Goal: Task Accomplishment & Management: Manage account settings

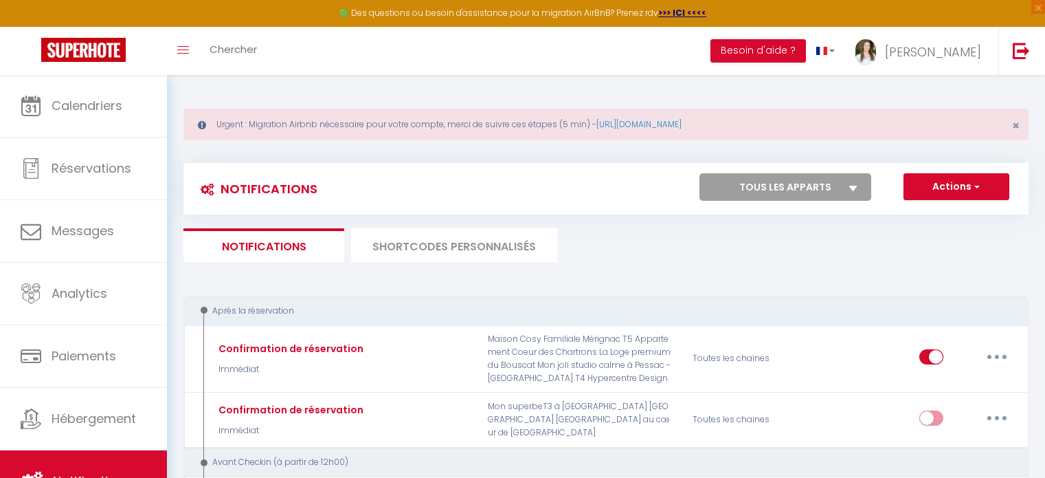
select select
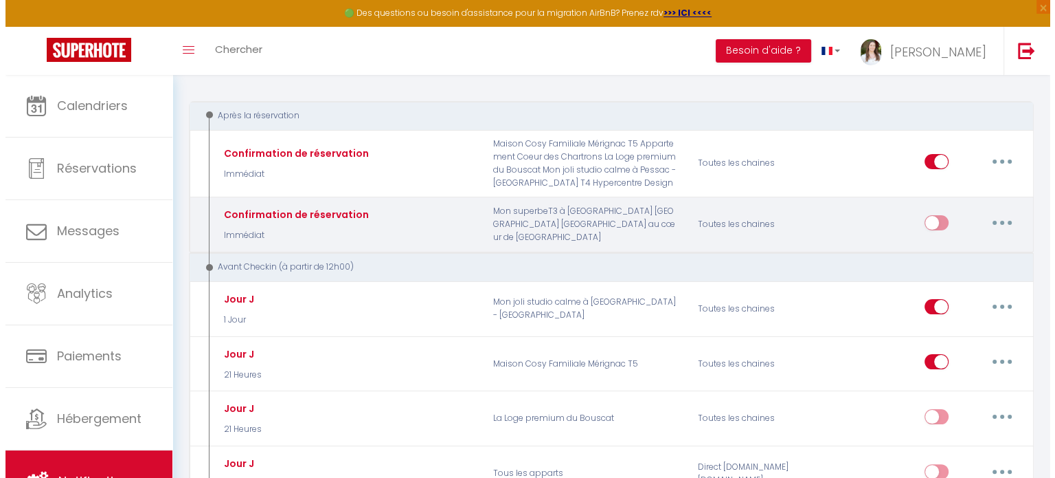
scroll to position [264, 0]
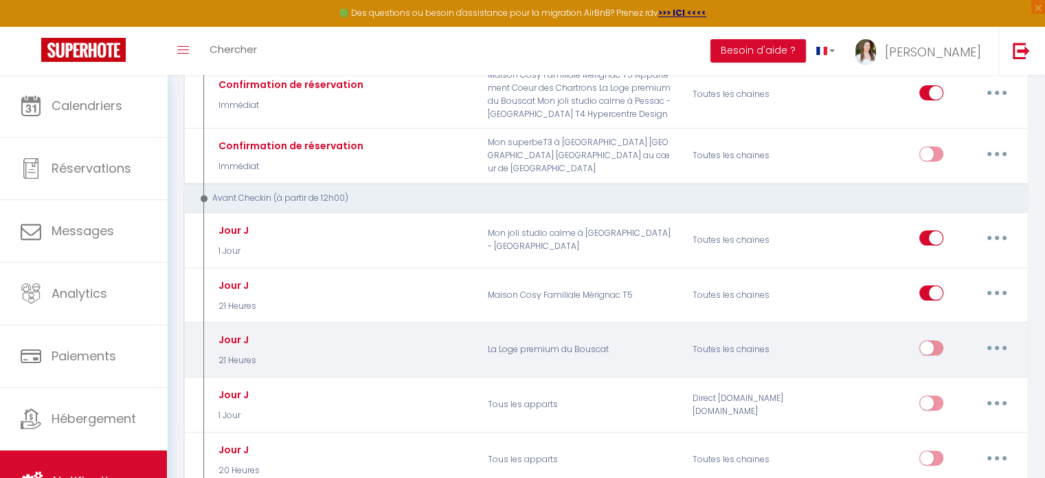
click at [990, 347] on button "button" at bounding box center [997, 348] width 38 height 22
click at [921, 384] on link "Editer" at bounding box center [961, 378] width 102 height 23
type input "Jour J"
select select "21 Heures"
select select "if_booking_is_paid"
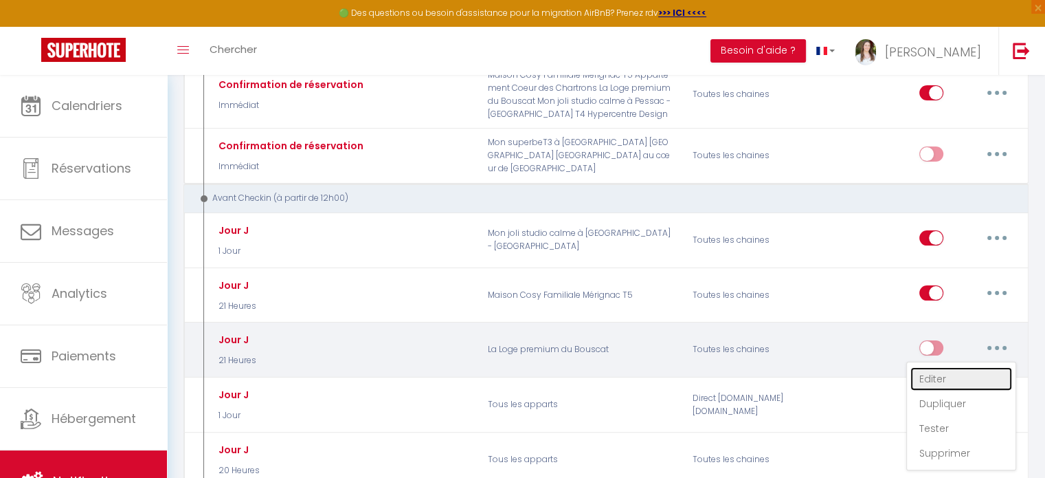
checkbox input "true"
checkbox input "false"
radio input "true"
type input "C'est le jour J ! [RENTAL:NAME]​"
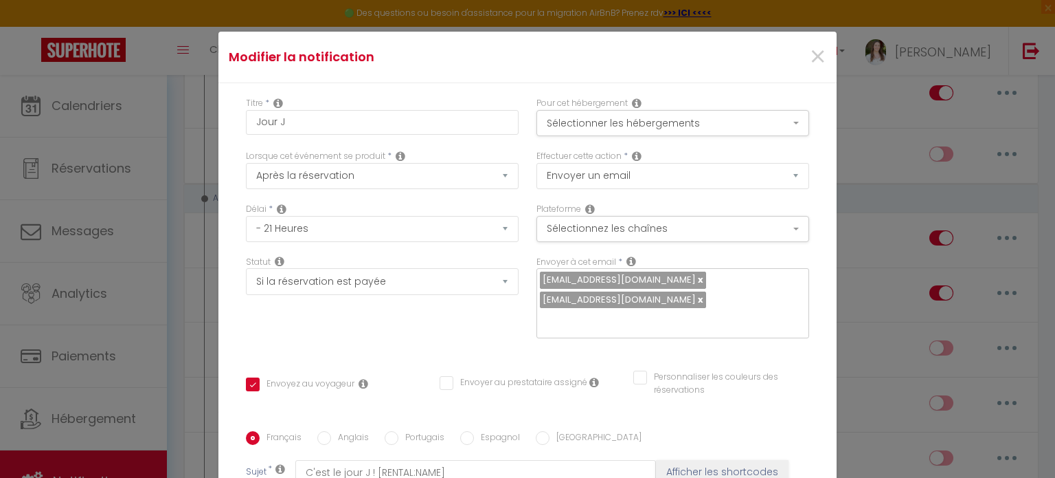
scroll to position [69, 0]
copy div "Loremi [DOLOR:SITAM_CONS], ​A’elitse doe temp incid utla ? :) Etdo magnaaliq en…"
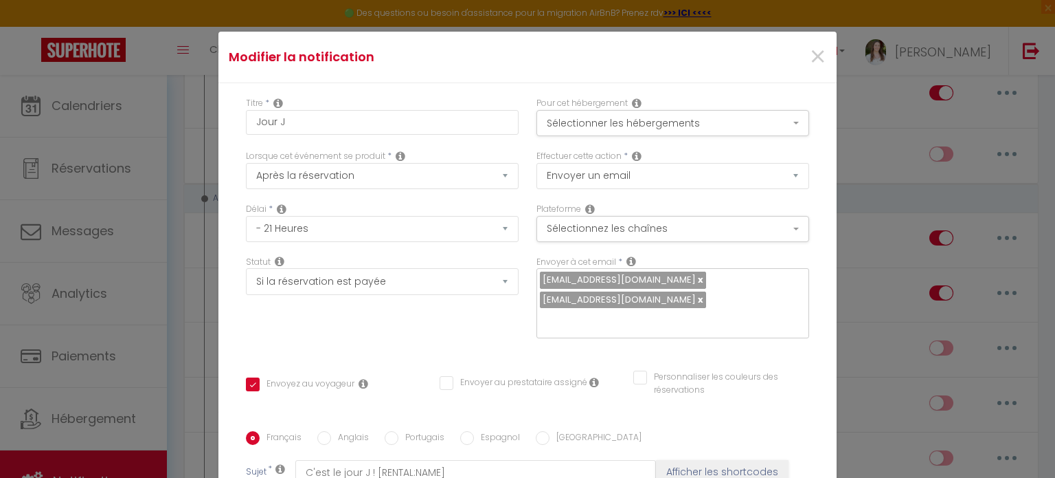
drag, startPoint x: 313, startPoint y: 276, endPoint x: 234, endPoint y: 274, distance: 79.7
click at [234, 274] on div "Titre * Jour J Pour cet hébergement Sélectionner les hébergements Tous les appa…" at bounding box center [528, 421] width 618 height 677
checkbox input "true"
checkbox input "false"
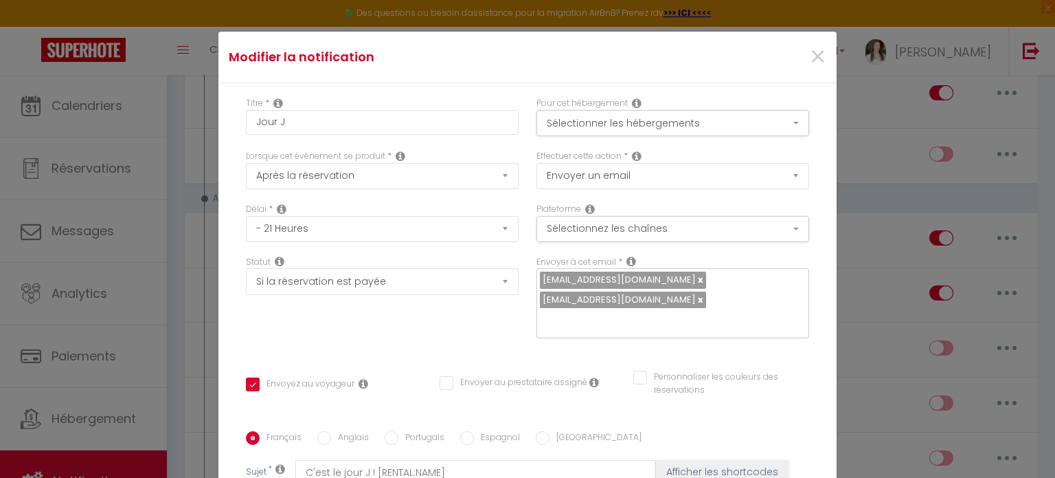
checkbox input "false"
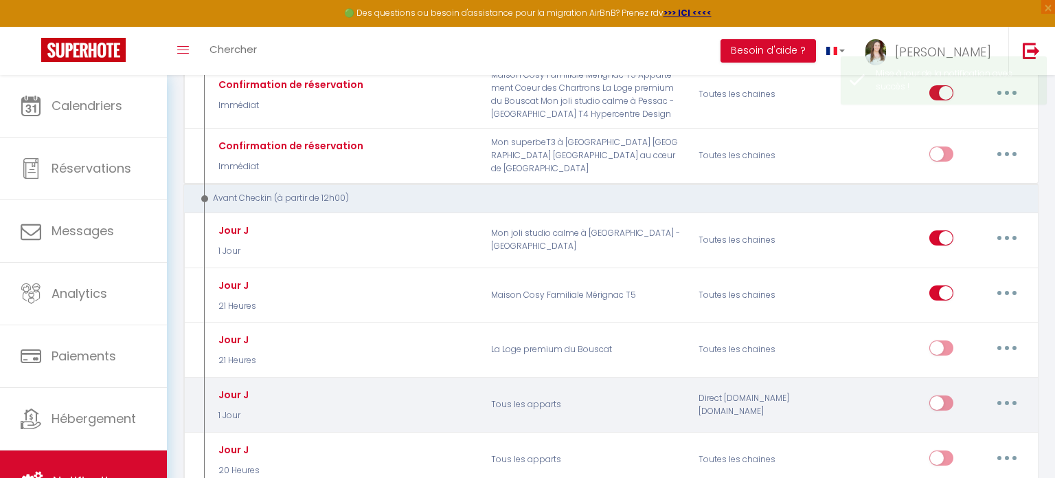
scroll to position [0, 0]
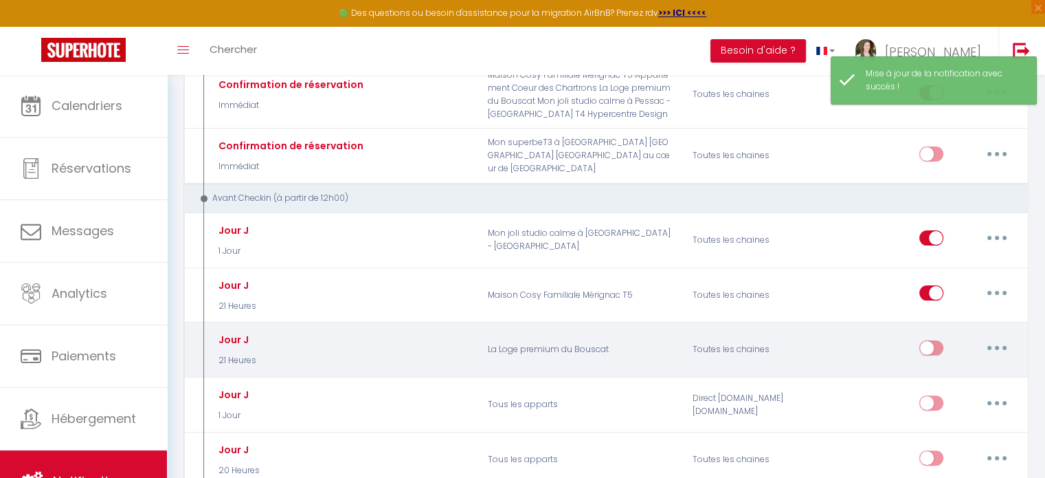
click at [992, 346] on button "button" at bounding box center [997, 348] width 38 height 22
click at [970, 367] on link "Editer" at bounding box center [961, 378] width 102 height 23
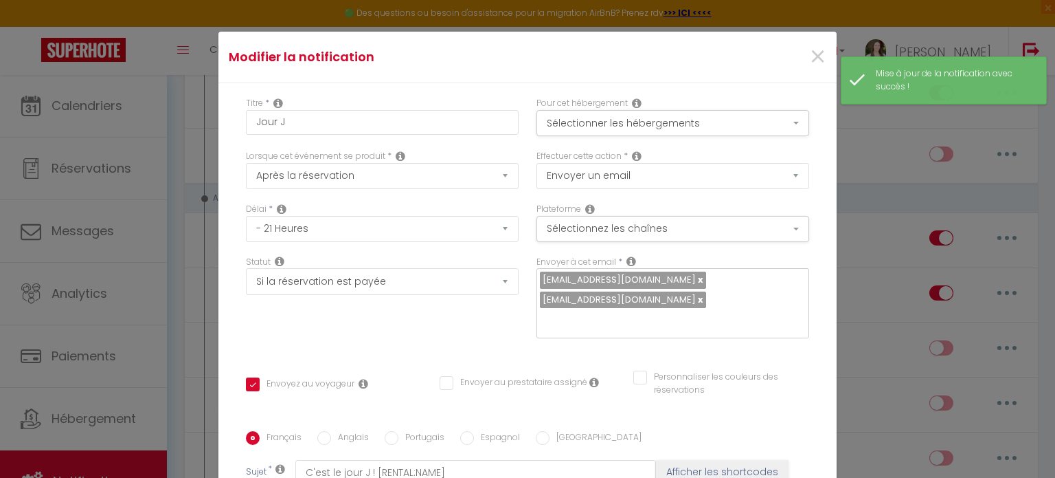
click at [333, 431] on label "Anglais" at bounding box center [350, 438] width 38 height 15
click at [331, 431] on input "Anglais" at bounding box center [324, 438] width 14 height 14
radio input "true"
checkbox input "true"
checkbox input "false"
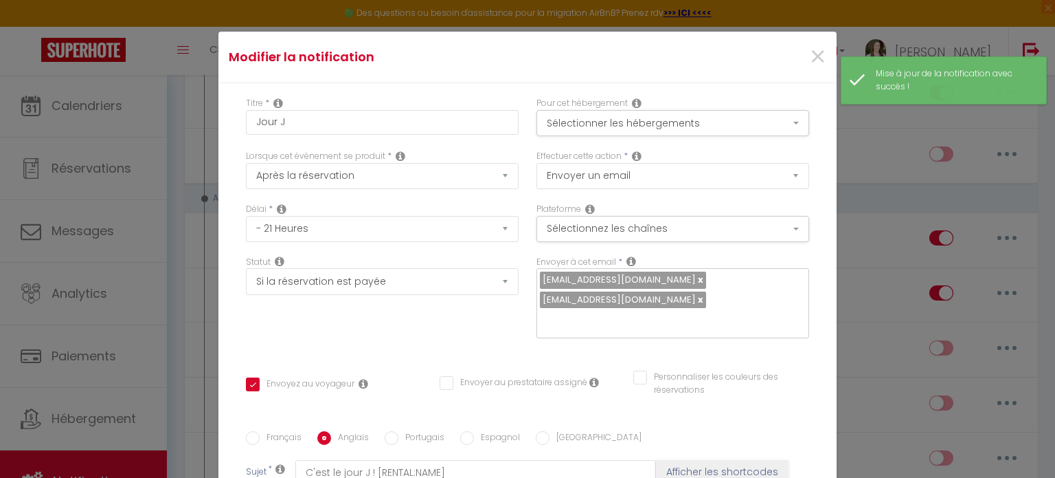
checkbox input "false"
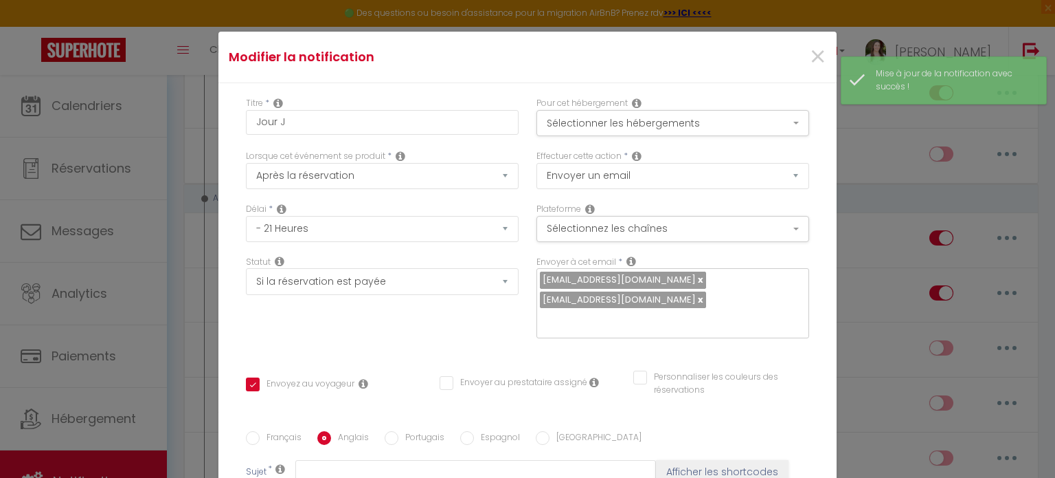
drag, startPoint x: 432, startPoint y: 280, endPoint x: 361, endPoint y: 282, distance: 71.5
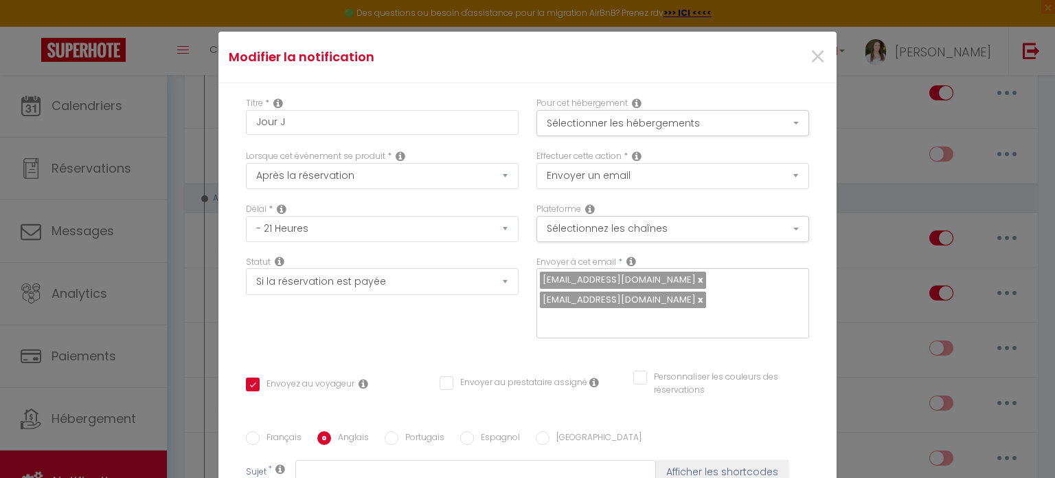
checkbox input "true"
checkbox input "false"
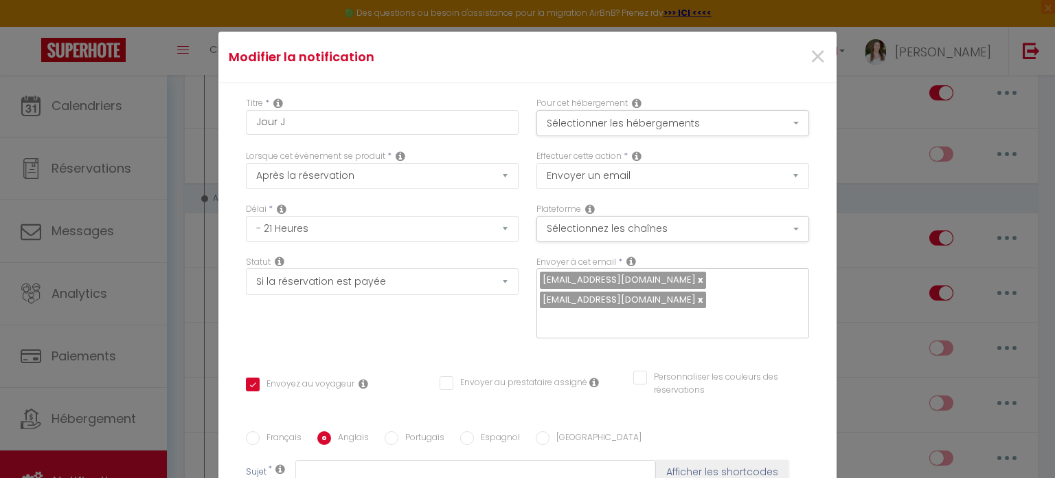
checkbox input "false"
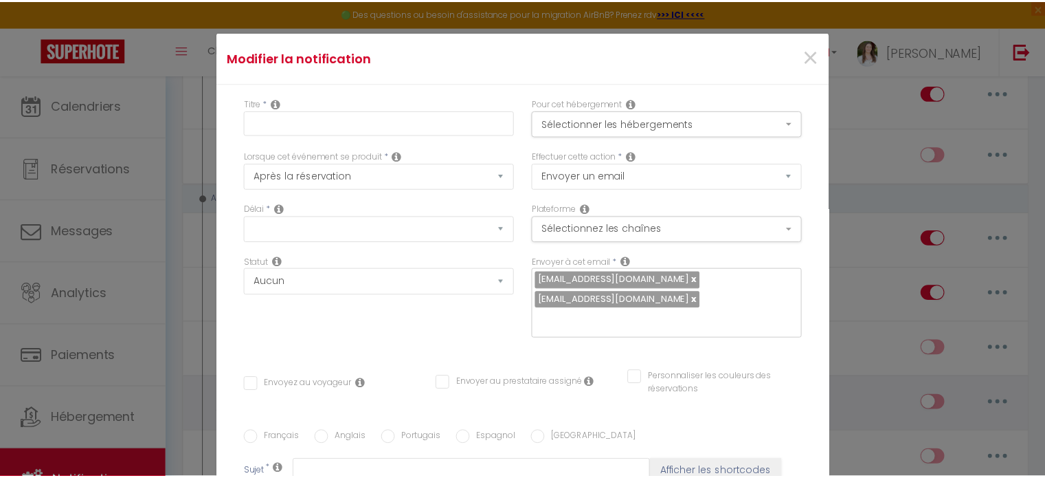
scroll to position [0, 0]
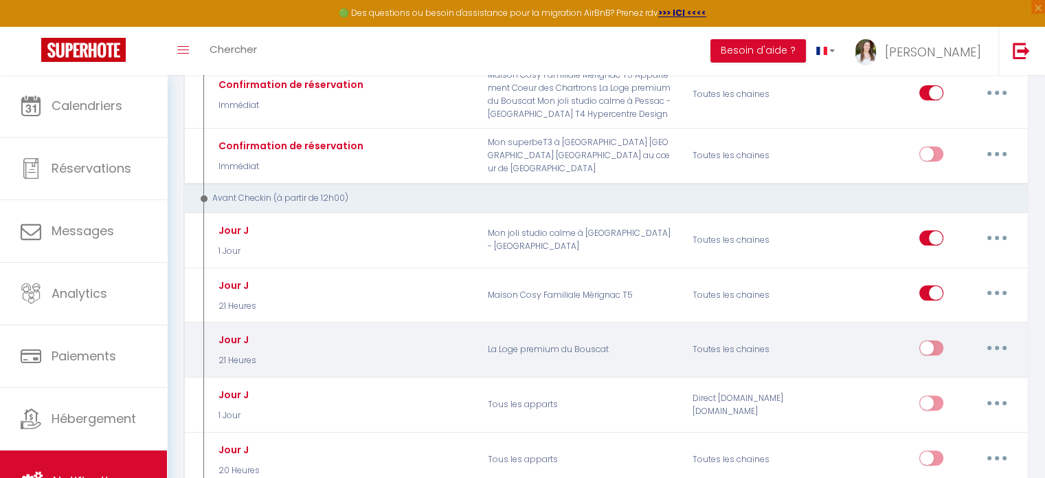
click at [935, 340] on input "checkbox" at bounding box center [931, 350] width 24 height 21
checkbox input "true"
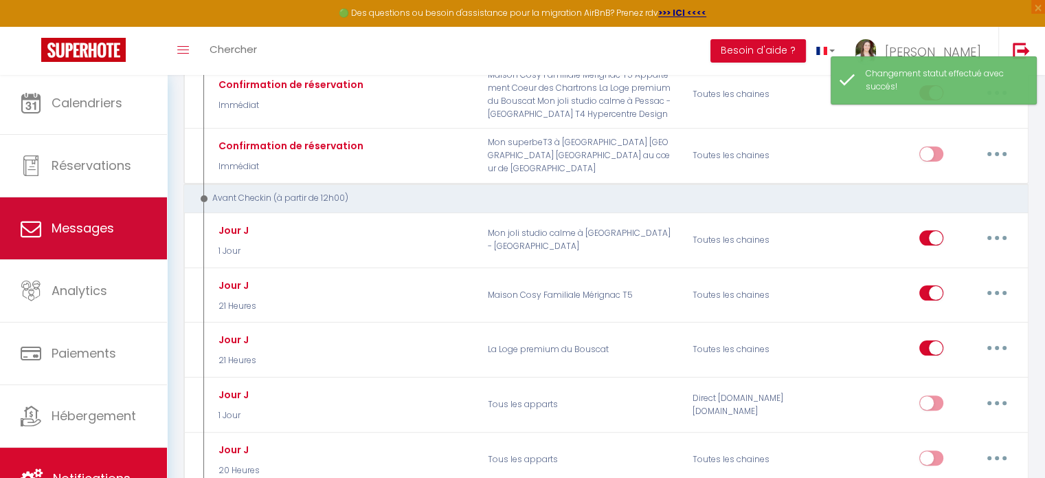
scroll to position [3, 0]
click at [82, 219] on span "Messages" at bounding box center [83, 227] width 63 height 17
select select "message"
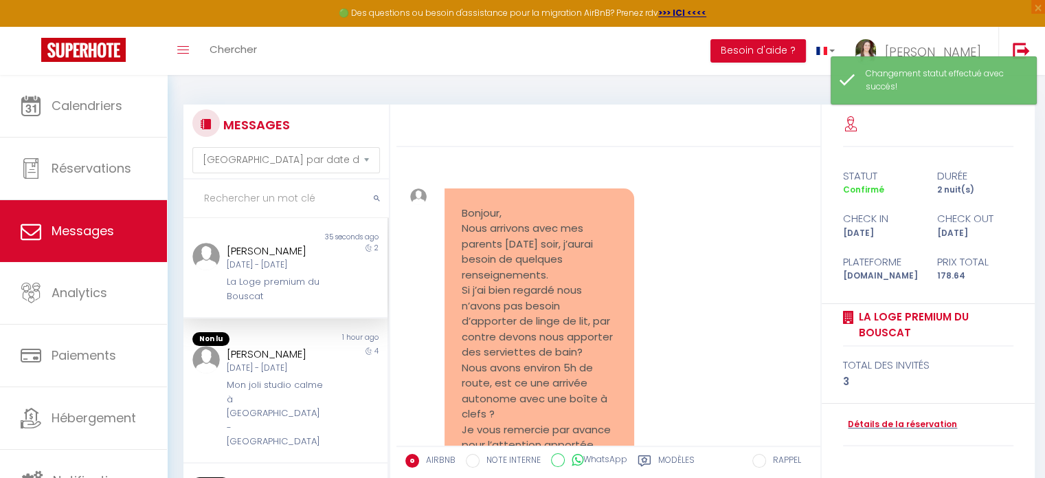
scroll to position [1560, 0]
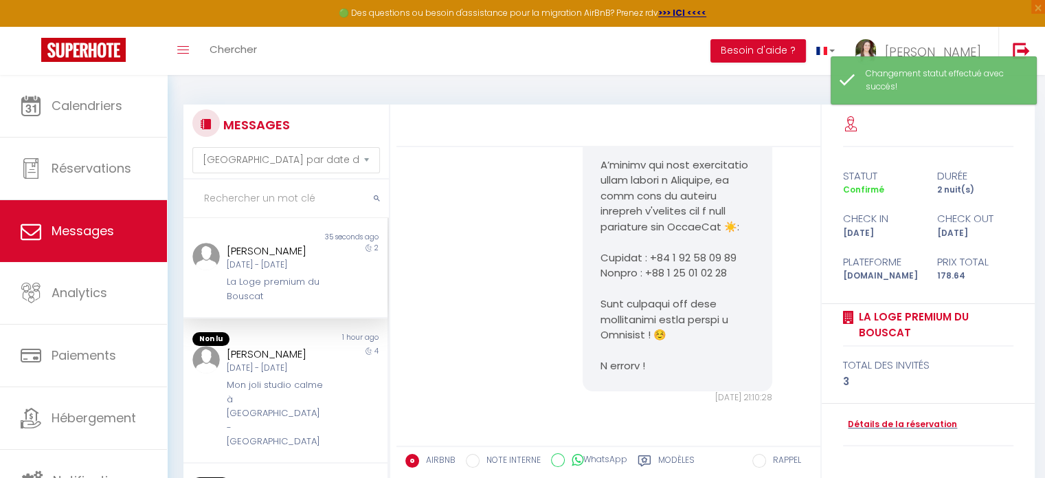
click at [284, 268] on div "[DATE] - [DATE]" at bounding box center [277, 264] width 101 height 13
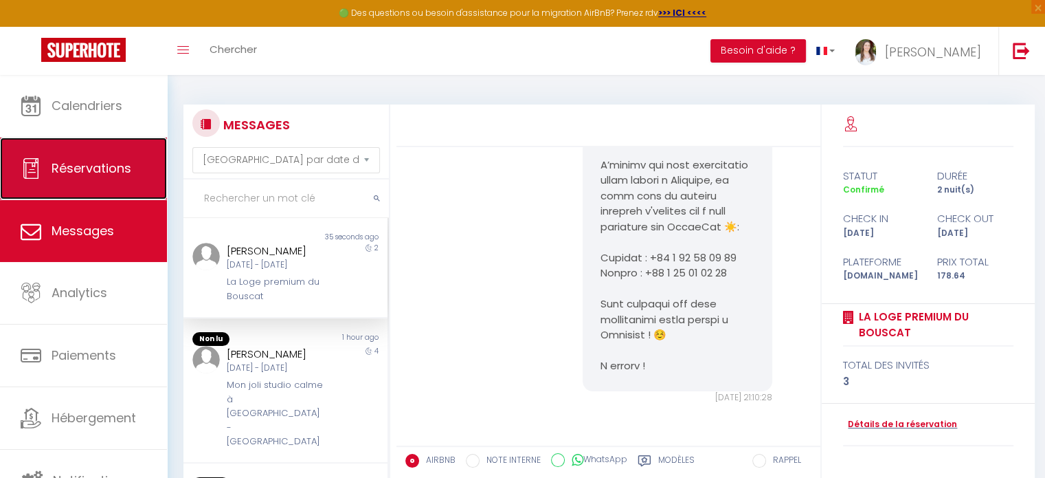
click at [91, 175] on span "Réservations" at bounding box center [92, 167] width 80 height 17
select select "not_cancelled"
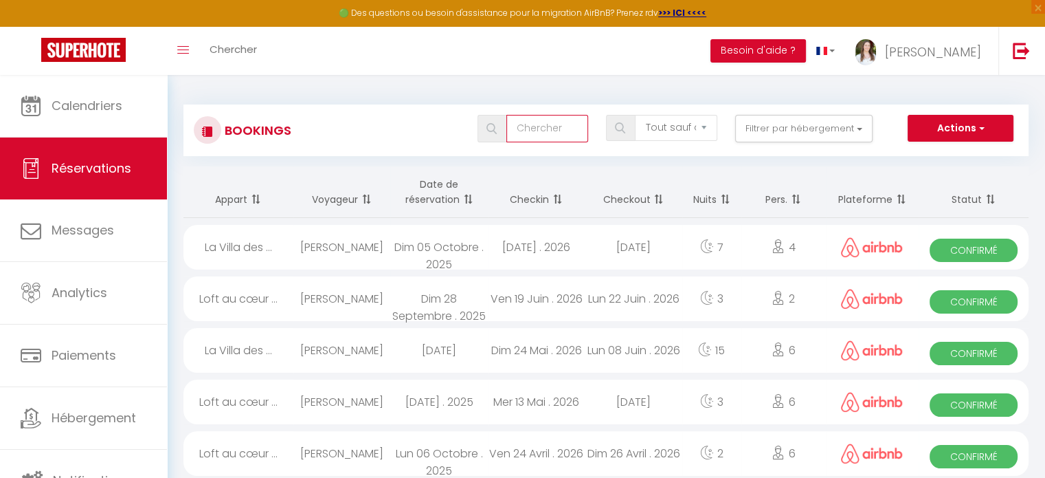
click at [536, 128] on input "text" at bounding box center [547, 128] width 82 height 27
type input "maud"
select select
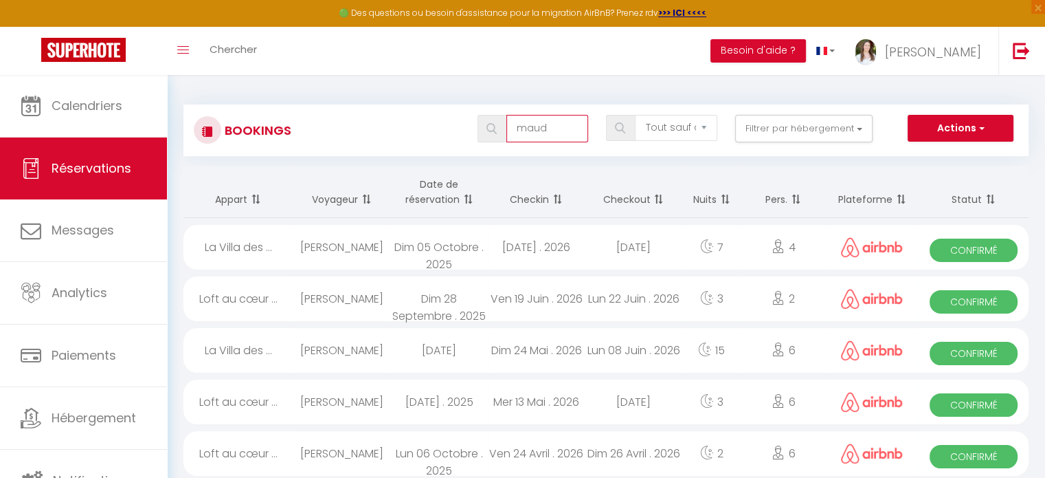
select select
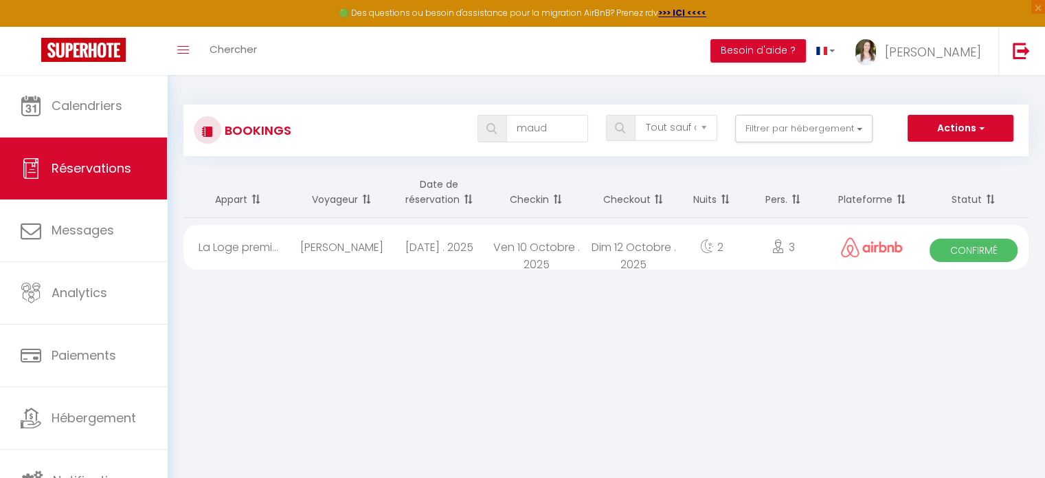
click at [356, 252] on div "[PERSON_NAME]" at bounding box center [341, 247] width 97 height 45
select select "OK"
select select "0"
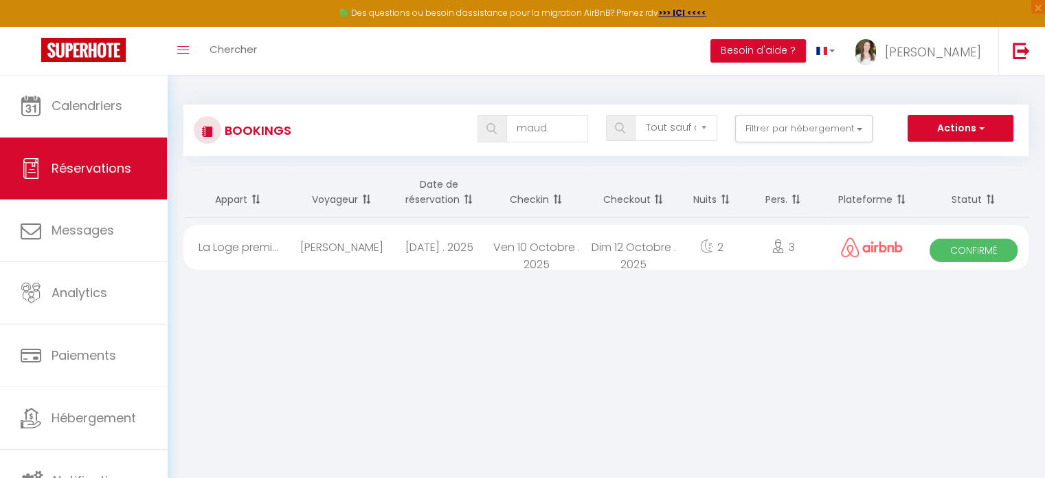
select select "1"
select select
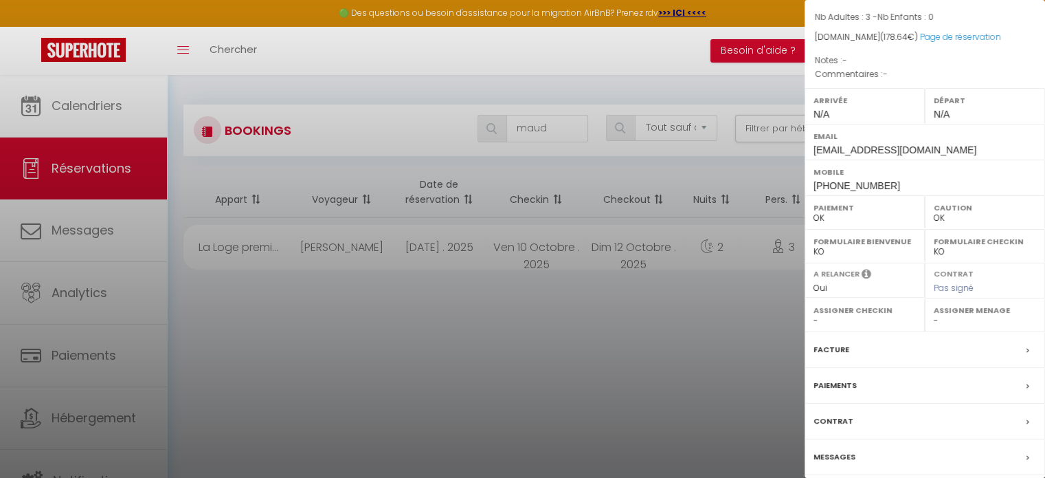
scroll to position [160, 0]
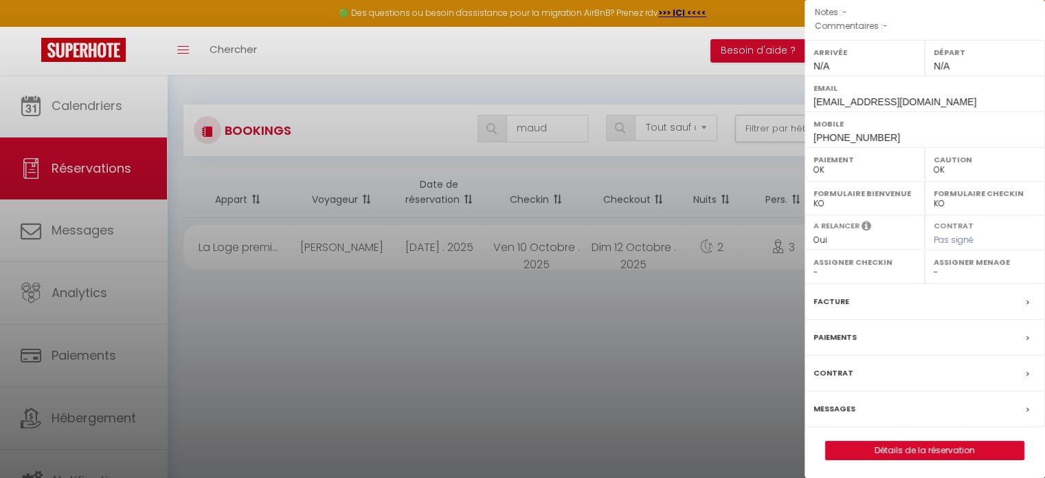
click at [846, 403] on label "Messages" at bounding box center [835, 408] width 42 height 14
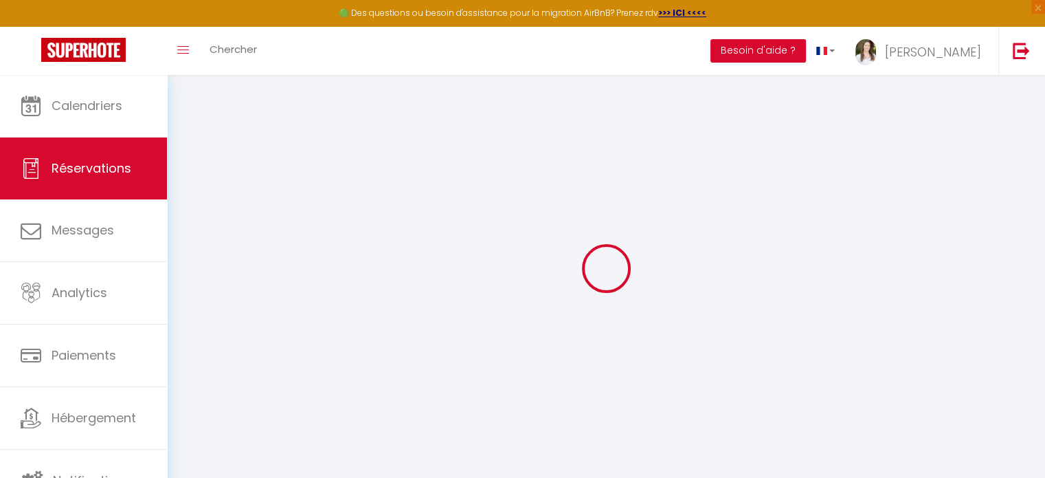
select select
checkbox input "false"
select select
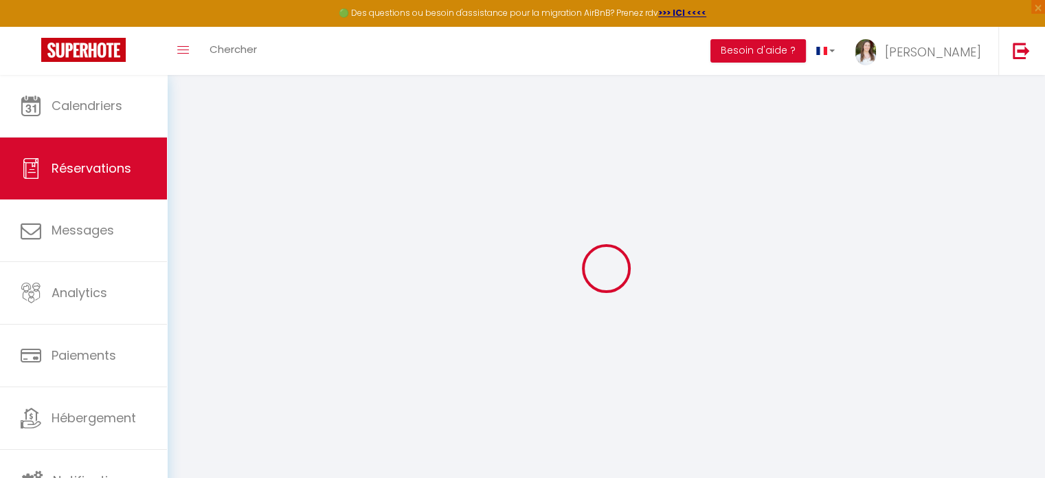
select select
checkbox input "false"
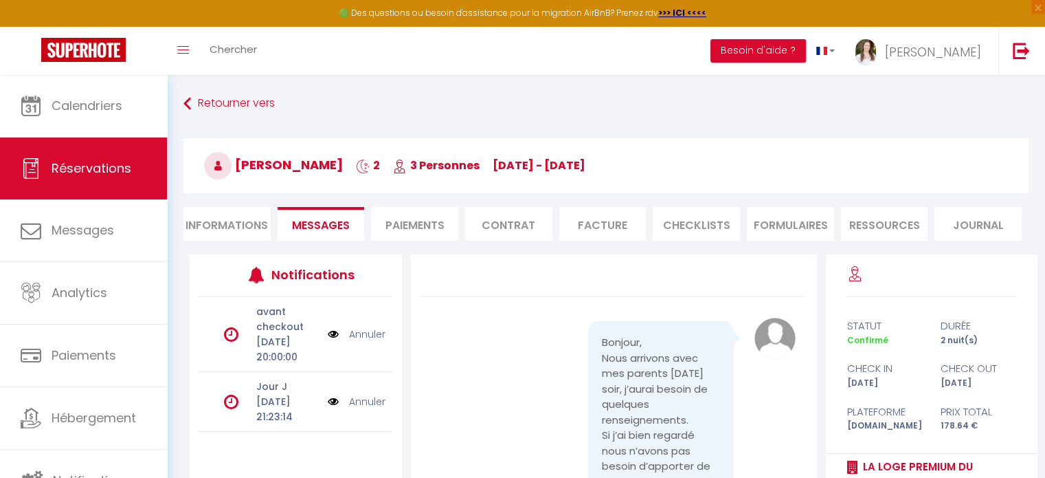
scroll to position [1825, 0]
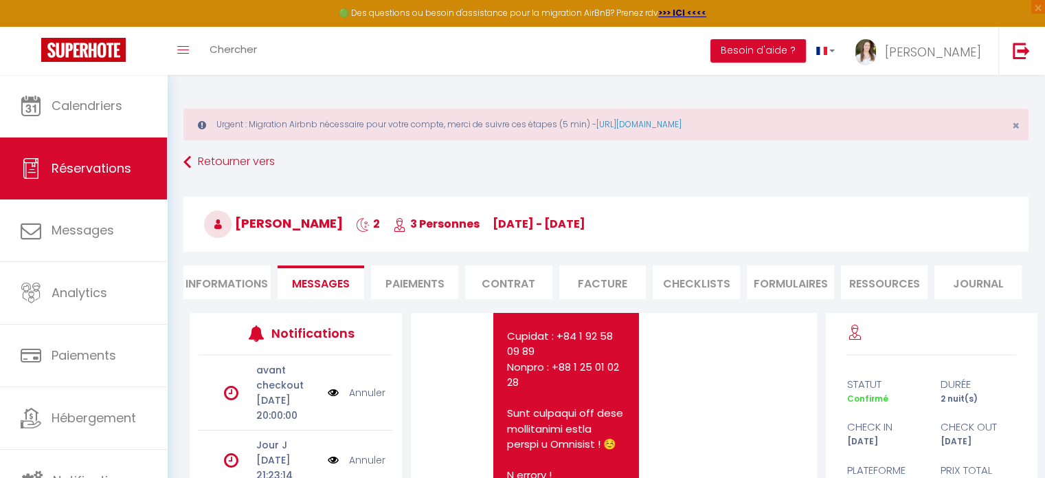
click at [361, 399] on link "Annuler" at bounding box center [367, 392] width 36 height 15
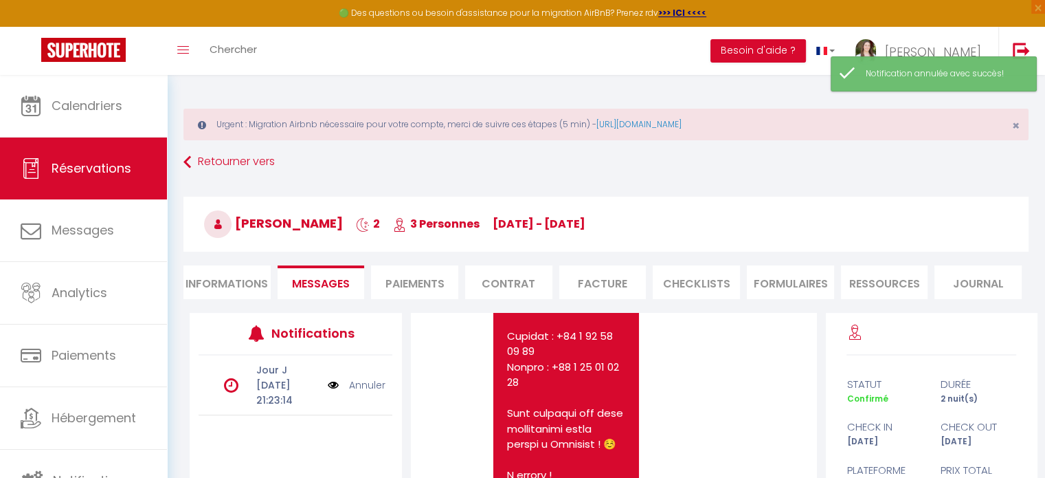
click at [376, 392] on link "Annuler" at bounding box center [367, 384] width 36 height 15
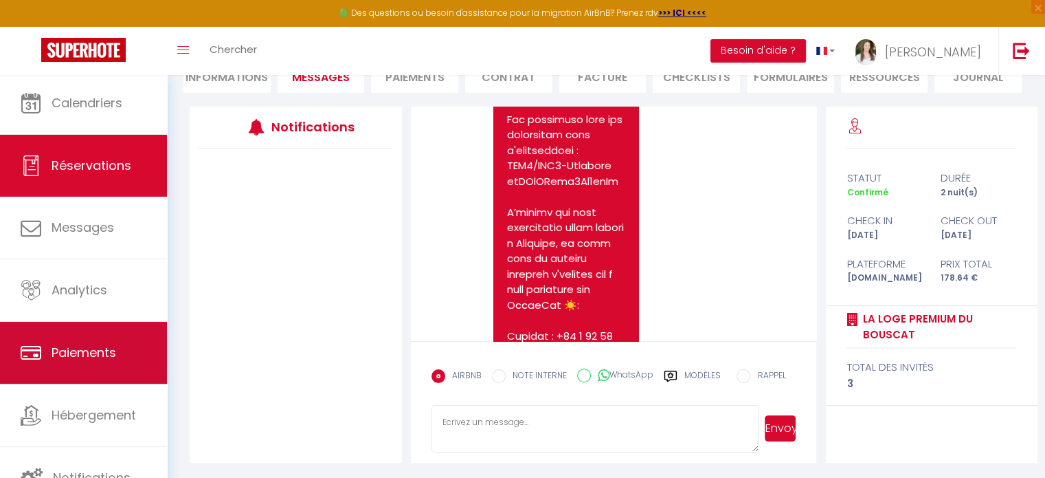
scroll to position [3, 0]
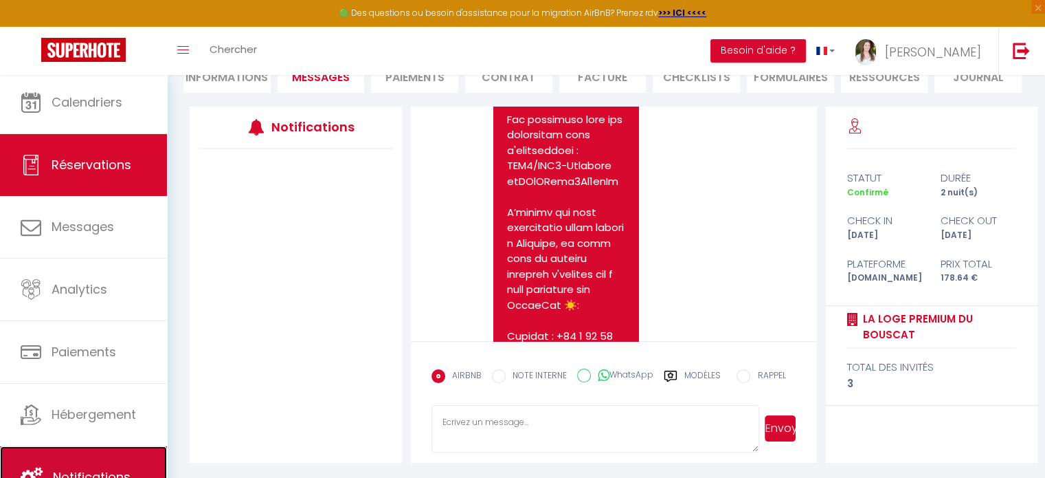
click at [107, 456] on link "Notifications" at bounding box center [83, 477] width 167 height 62
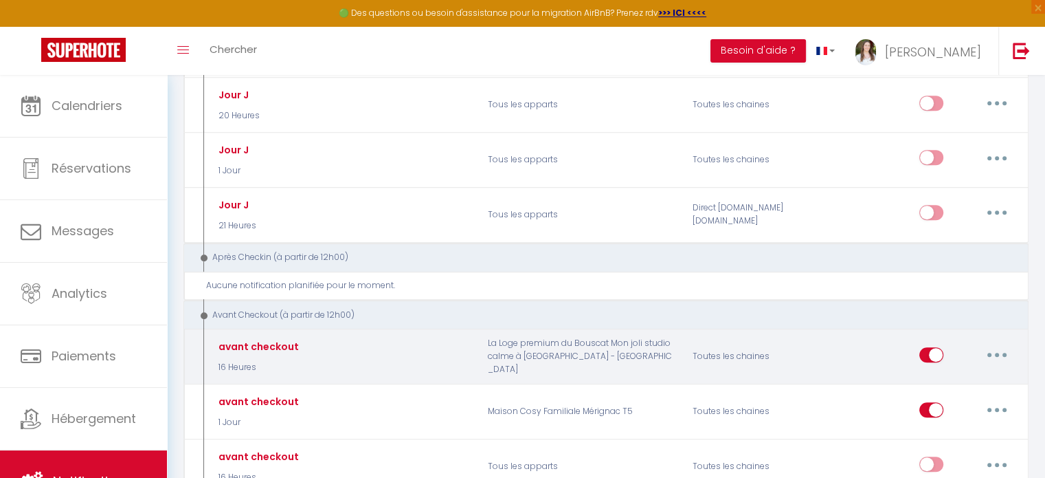
scroll to position [676, 0]
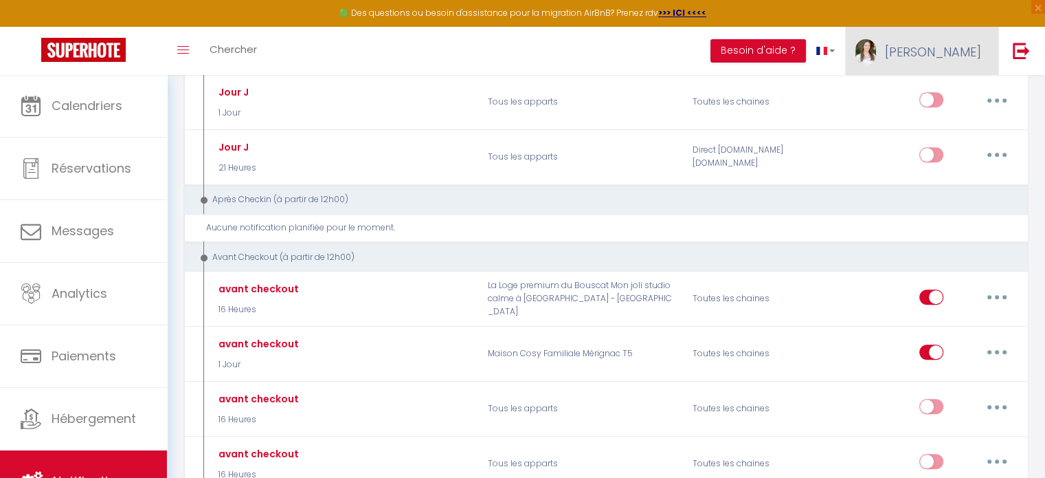
click at [966, 56] on span "[PERSON_NAME]" at bounding box center [933, 51] width 96 height 17
click at [956, 96] on link "Paramètres" at bounding box center [944, 95] width 102 height 23
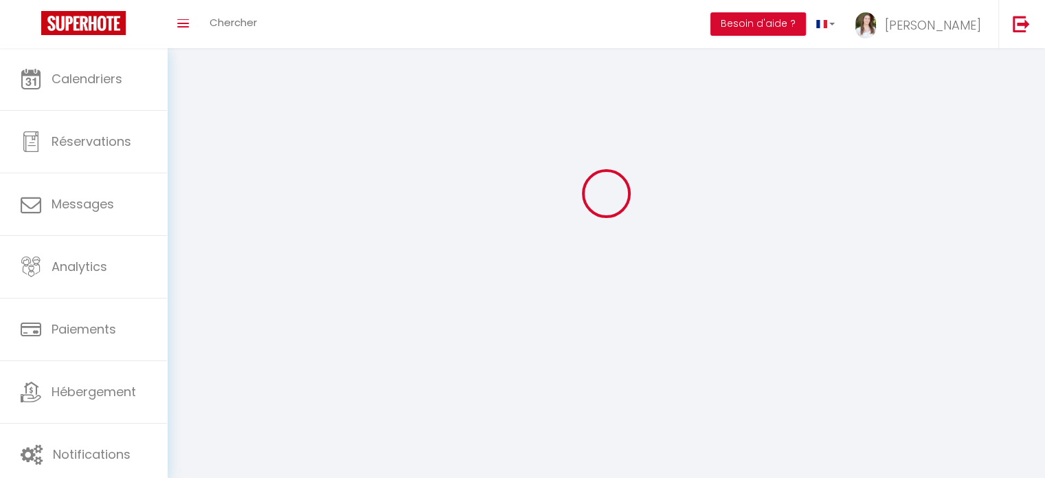
select select "28"
select select "fr"
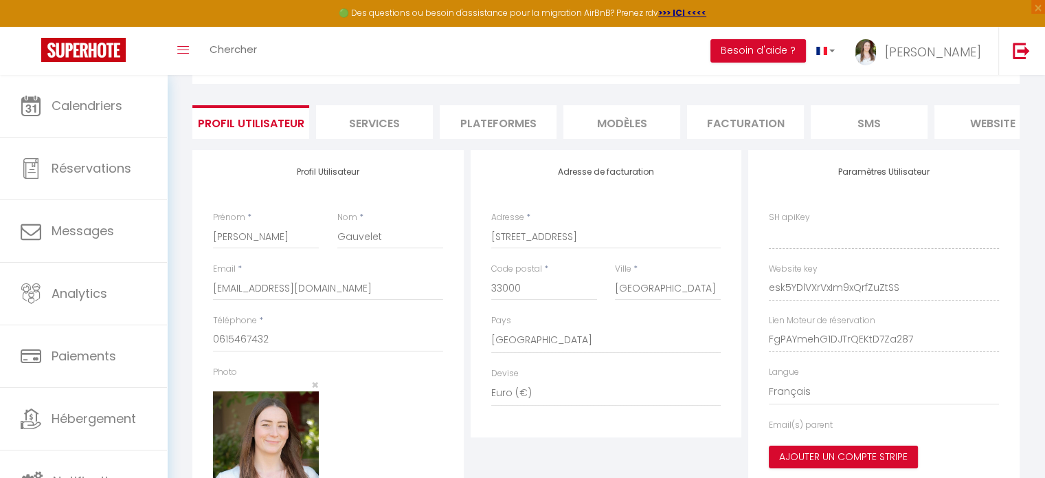
type input "esk5YDlVXrVxIm9xQrfZuZtSS"
type input "FgPAYmehG1DJTrQEKtD7Za287"
type input "[URL][DOMAIN_NAME]"
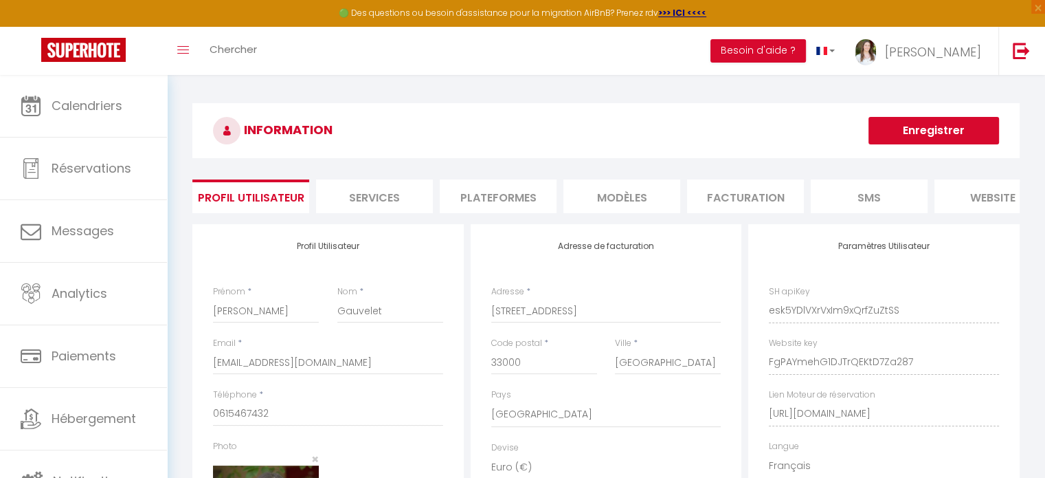
click at [477, 194] on li "Plateformes" at bounding box center [498, 196] width 117 height 34
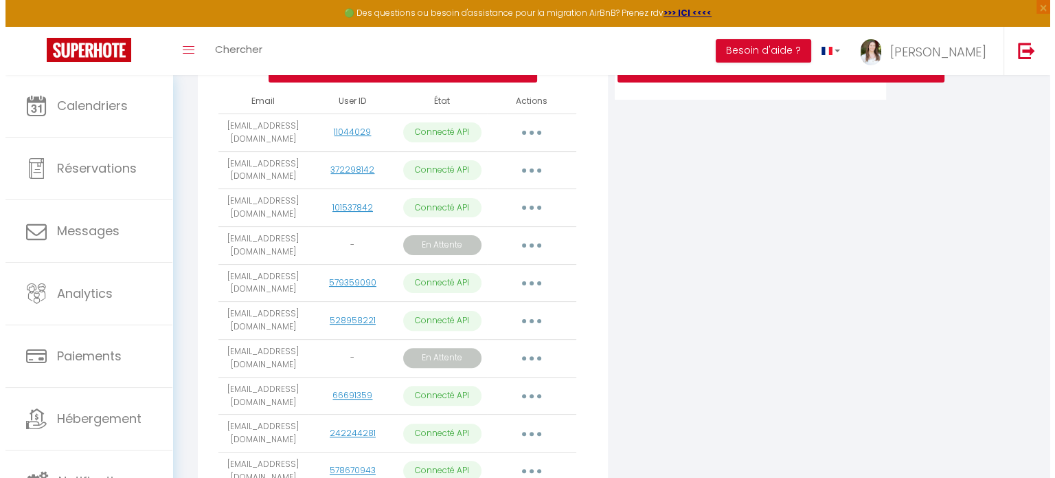
scroll to position [349, 0]
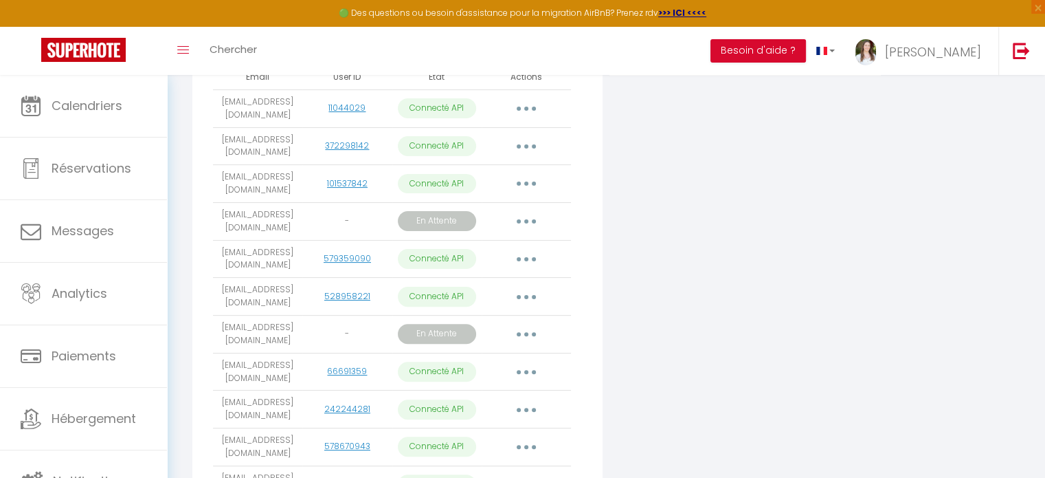
click at [530, 383] on button "button" at bounding box center [526, 372] width 38 height 22
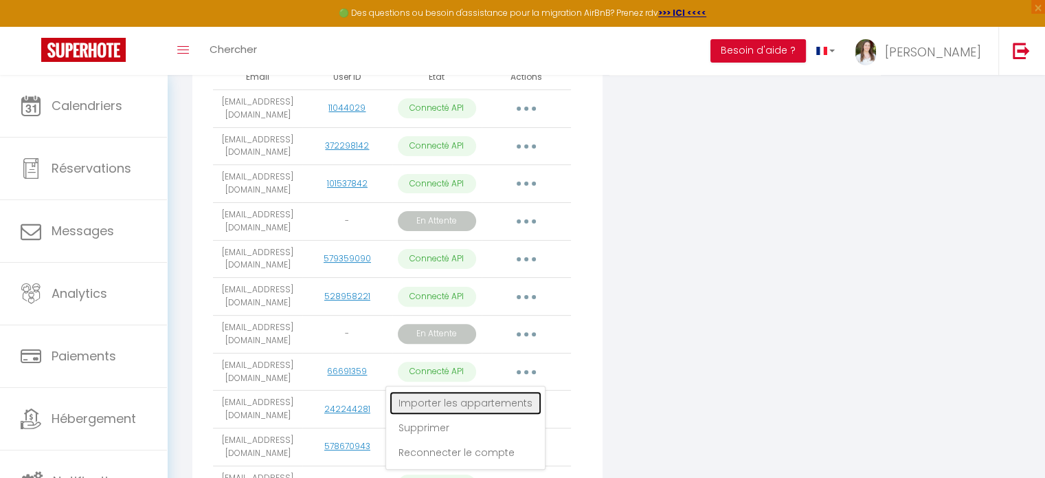
click at [518, 414] on link "Importer les appartements" at bounding box center [466, 402] width 152 height 23
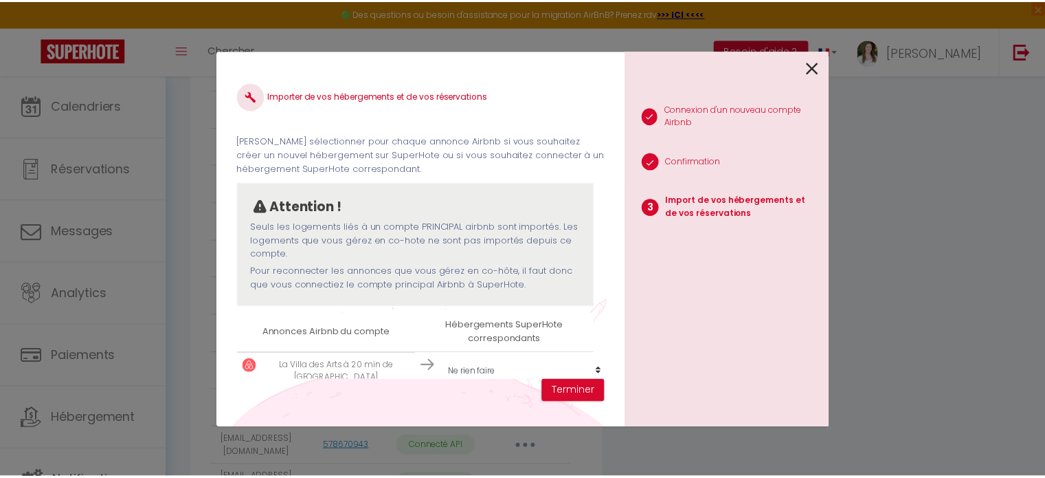
scroll to position [30, 0]
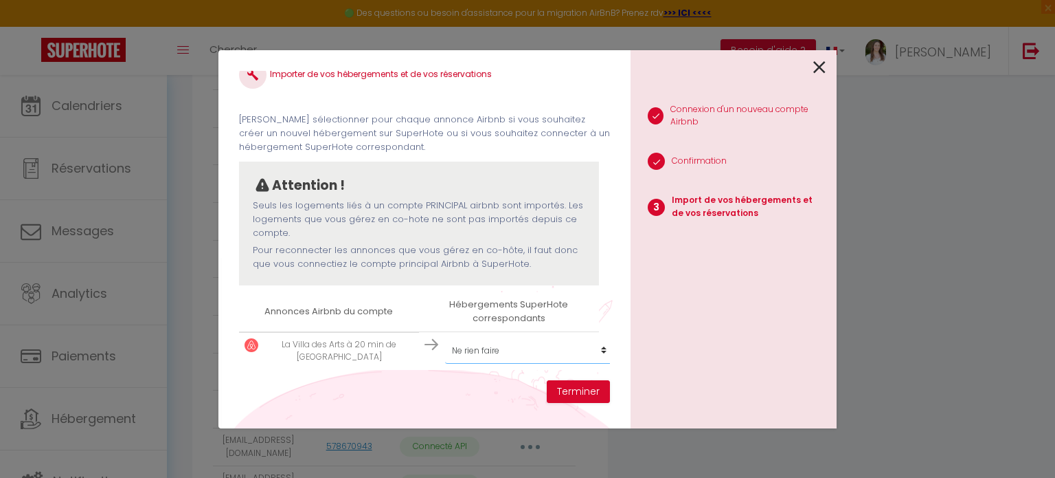
click at [500, 337] on select "Créer un nouvel hébergement Ne rien faire La Loge premium du Bouscat Mon joli s…" at bounding box center [529, 350] width 169 height 26
select select "create_new"
click at [445, 337] on select "Créer un nouvel hébergement Ne rien faire La Loge premium du Bouscat Mon joli s…" at bounding box center [529, 350] width 169 height 26
click at [576, 383] on button "Terminer" at bounding box center [578, 391] width 63 height 23
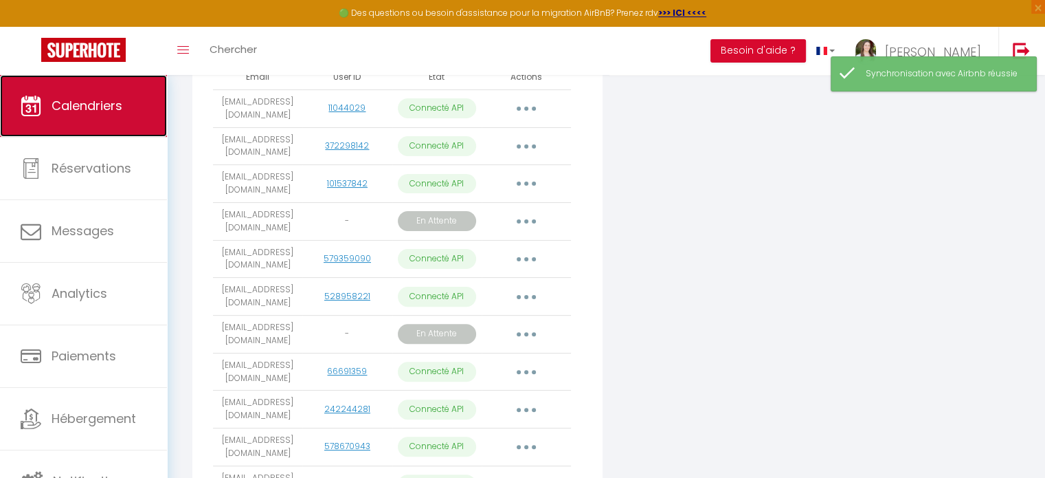
click at [71, 104] on span "Calendriers" at bounding box center [87, 105] width 71 height 17
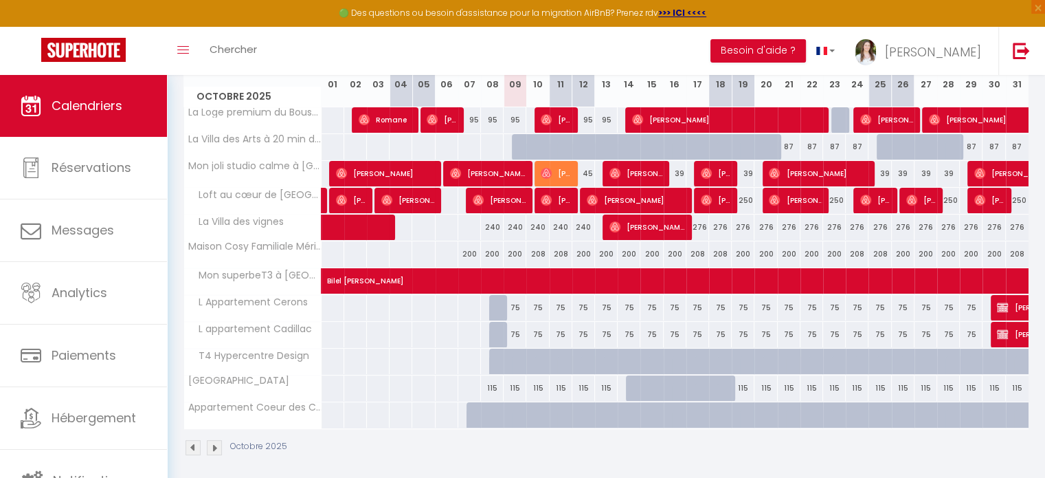
scroll to position [264, 0]
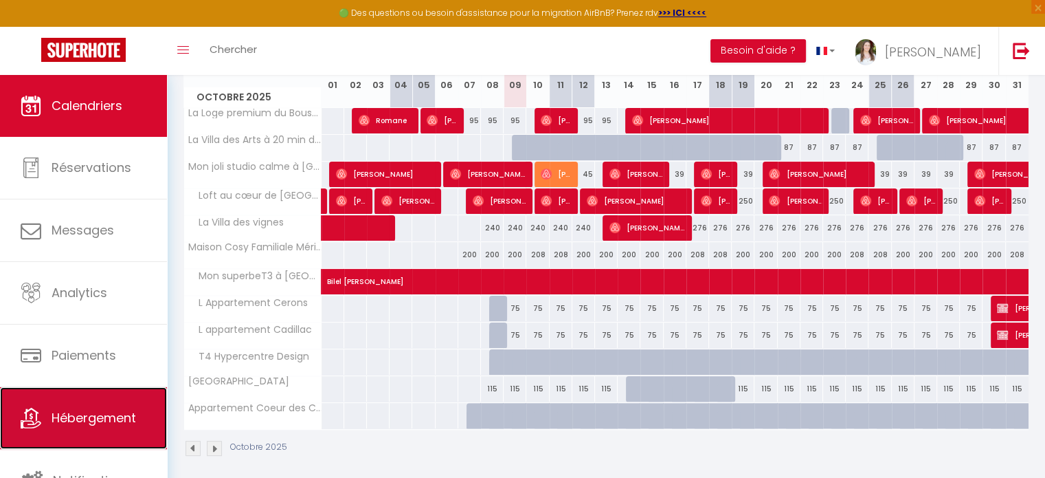
click at [124, 393] on link "Hébergement" at bounding box center [83, 418] width 167 height 62
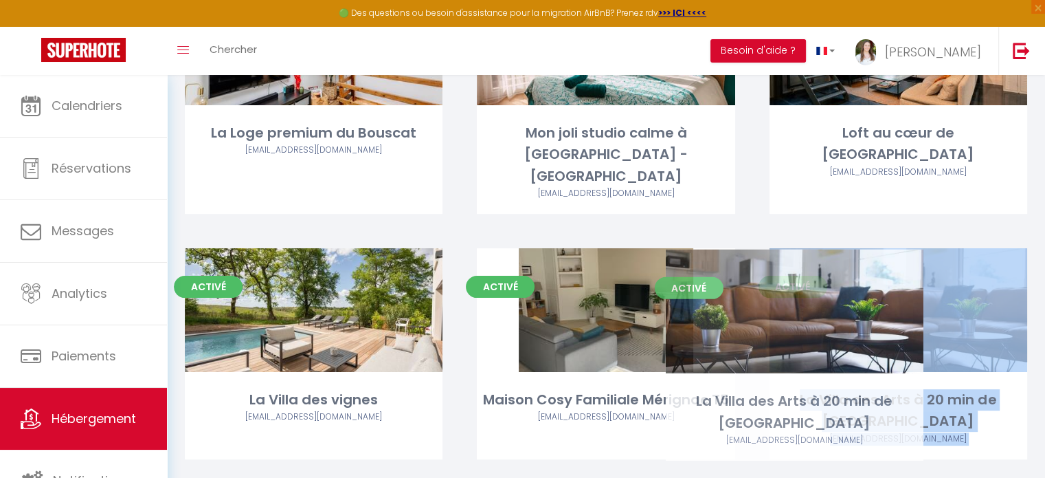
scroll to position [229, 0]
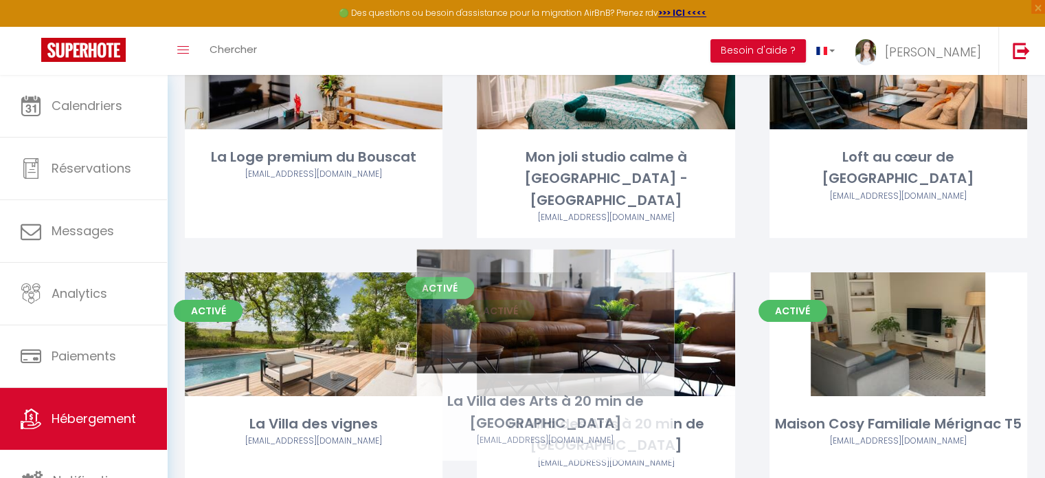
drag, startPoint x: 923, startPoint y: 401, endPoint x: 570, endPoint y: 296, distance: 368.3
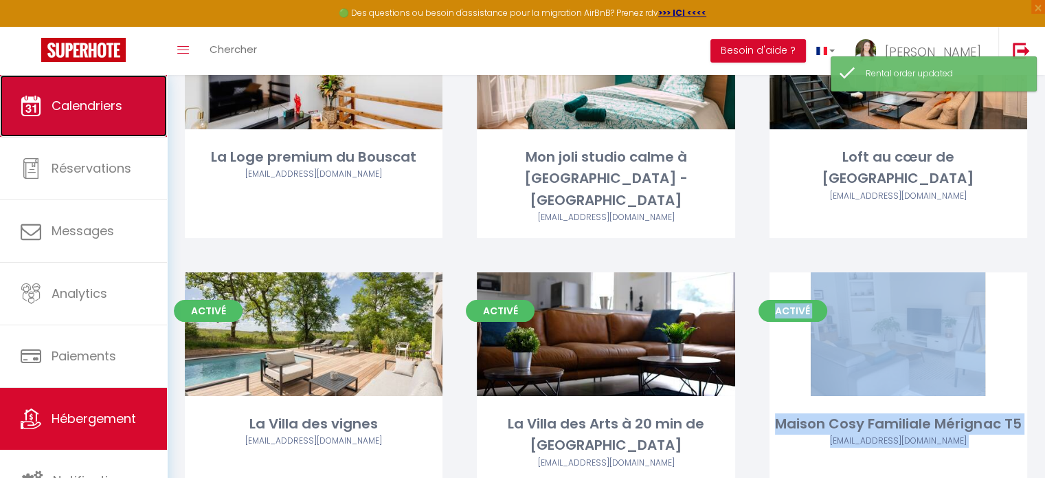
click at [104, 120] on link "Calendriers" at bounding box center [83, 106] width 167 height 62
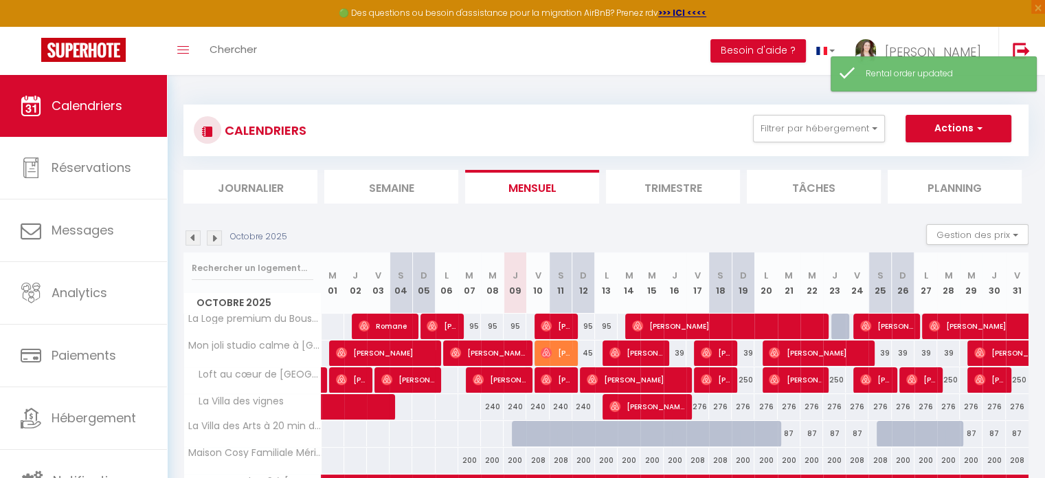
scroll to position [69, 0]
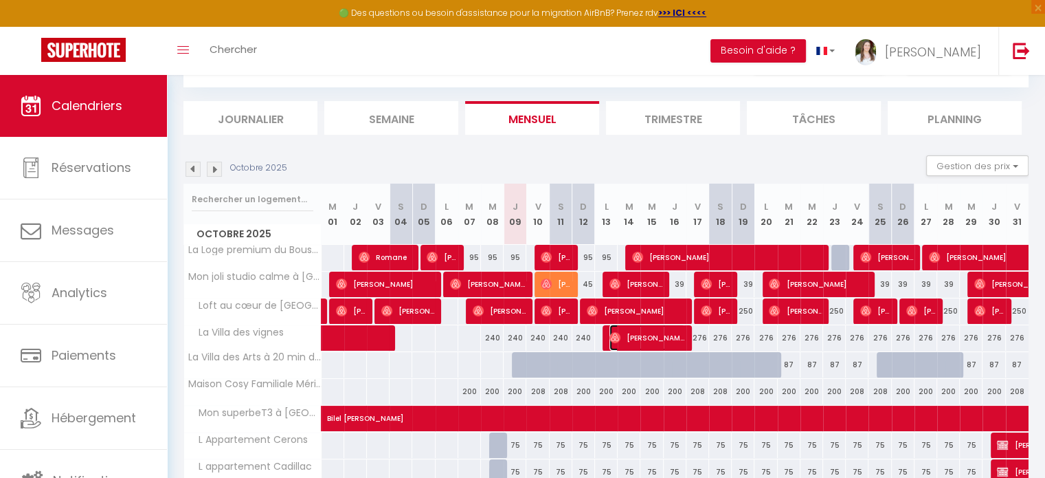
click at [622, 331] on span "[PERSON_NAME]" at bounding box center [647, 337] width 76 height 26
select select "OK"
select select "0"
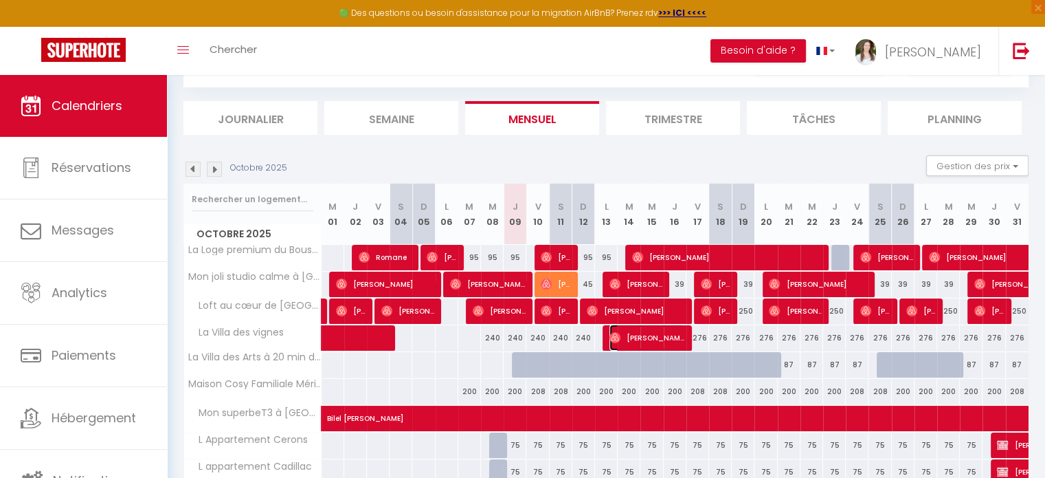
select select "1"
select select
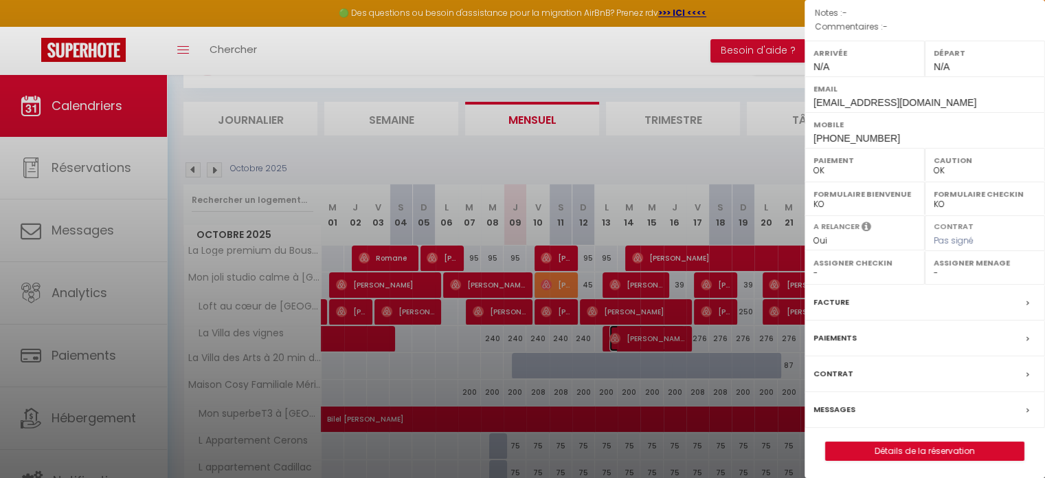
scroll to position [160, 0]
click at [825, 401] on label "Messages" at bounding box center [835, 408] width 42 height 14
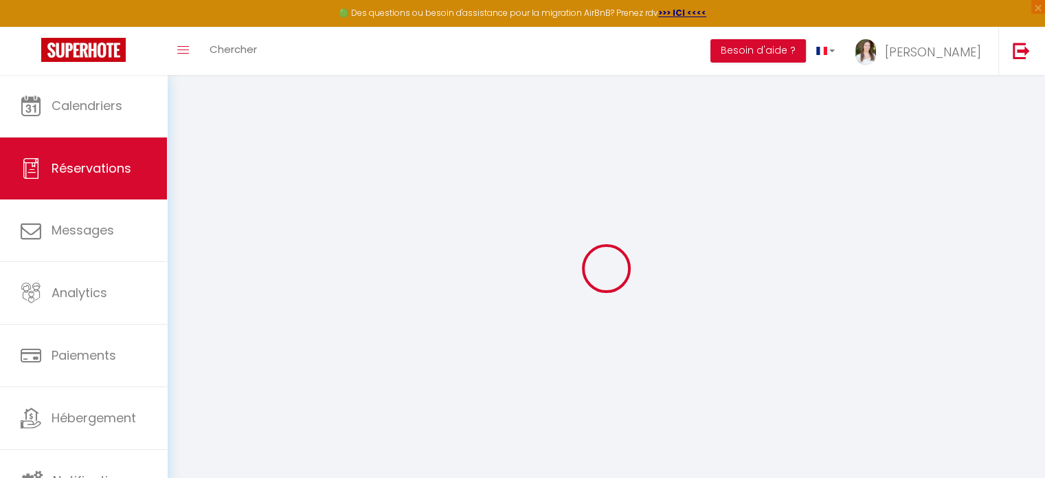
select select
checkbox input "false"
select select
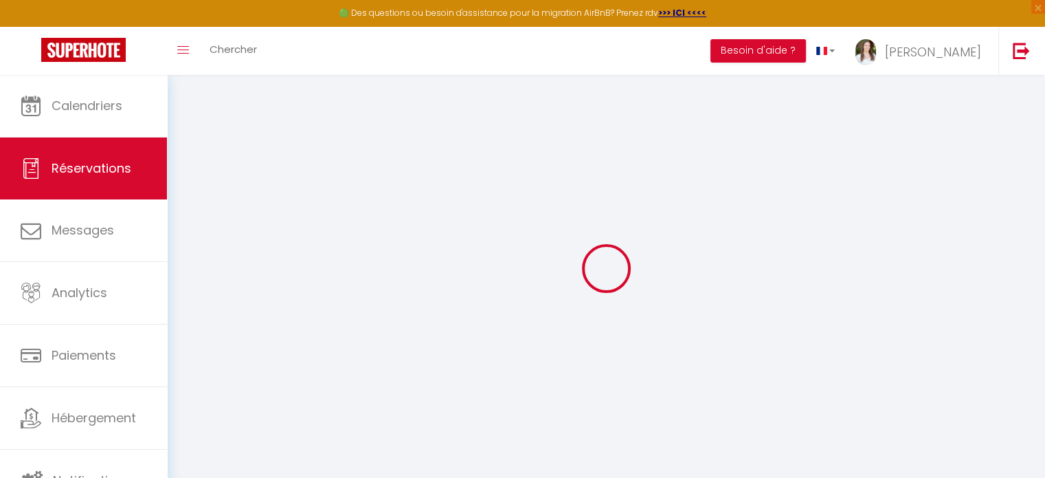
select select
checkbox input "false"
select select
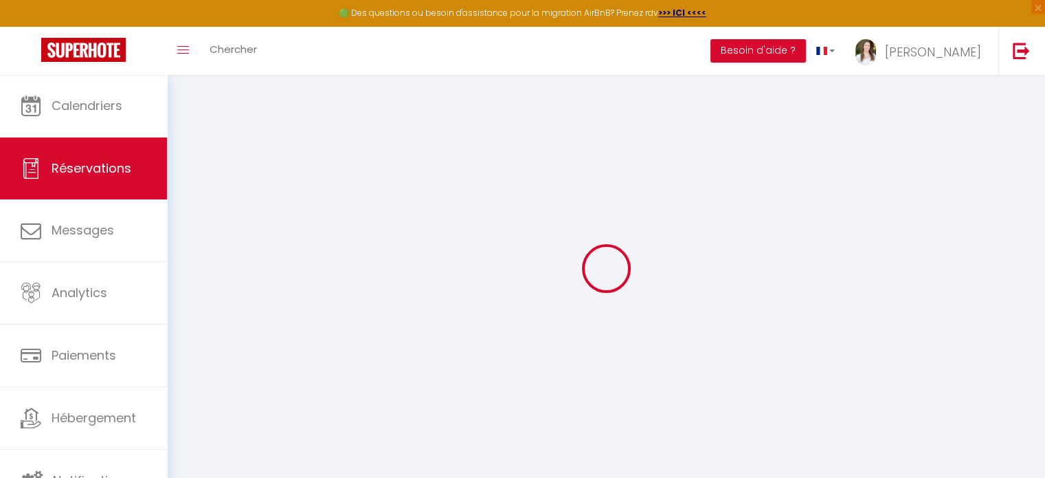
select select
checkbox input "false"
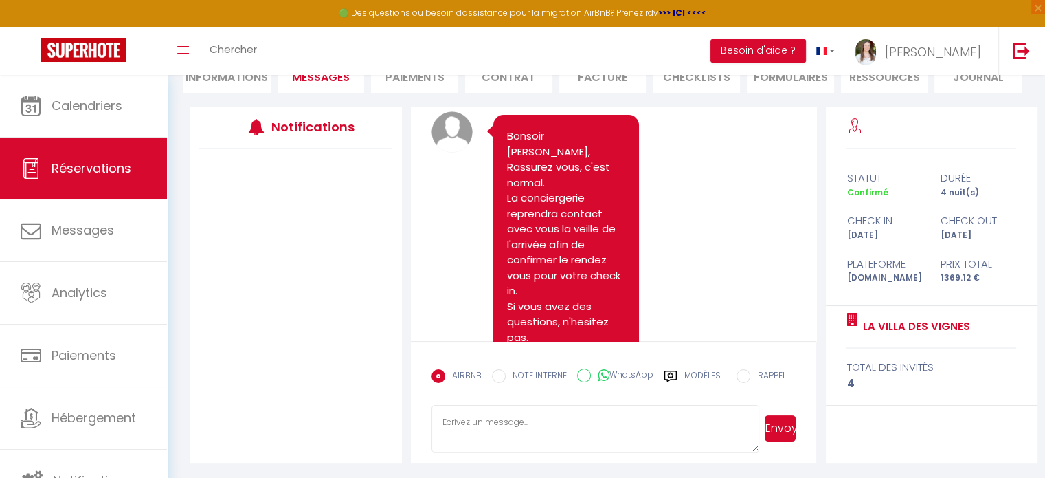
scroll to position [635, 0]
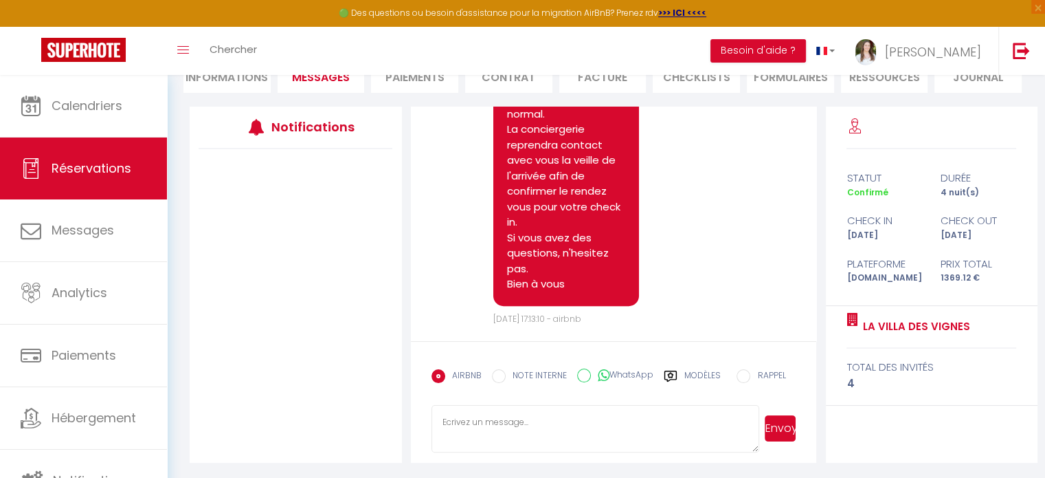
click at [547, 421] on textarea at bounding box center [596, 429] width 328 height 48
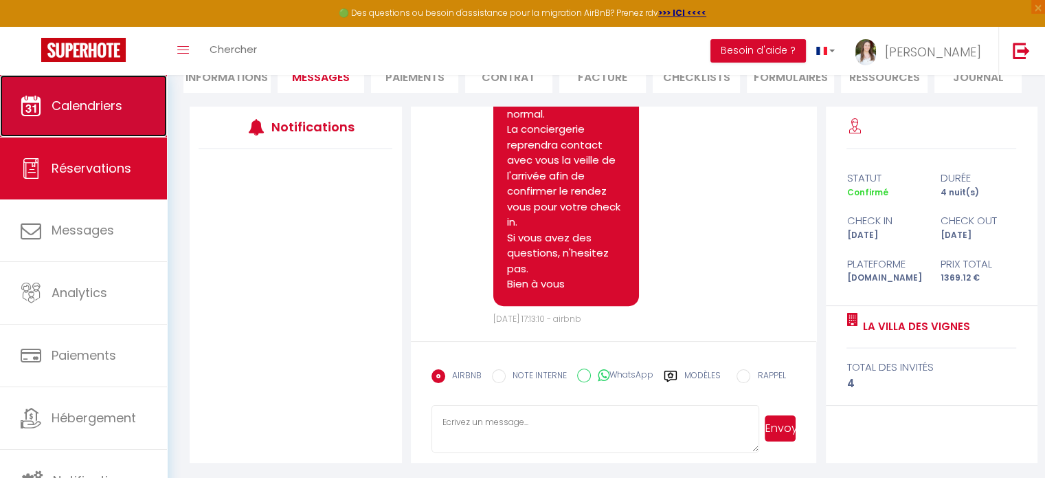
click at [99, 113] on span "Calendriers" at bounding box center [87, 105] width 71 height 17
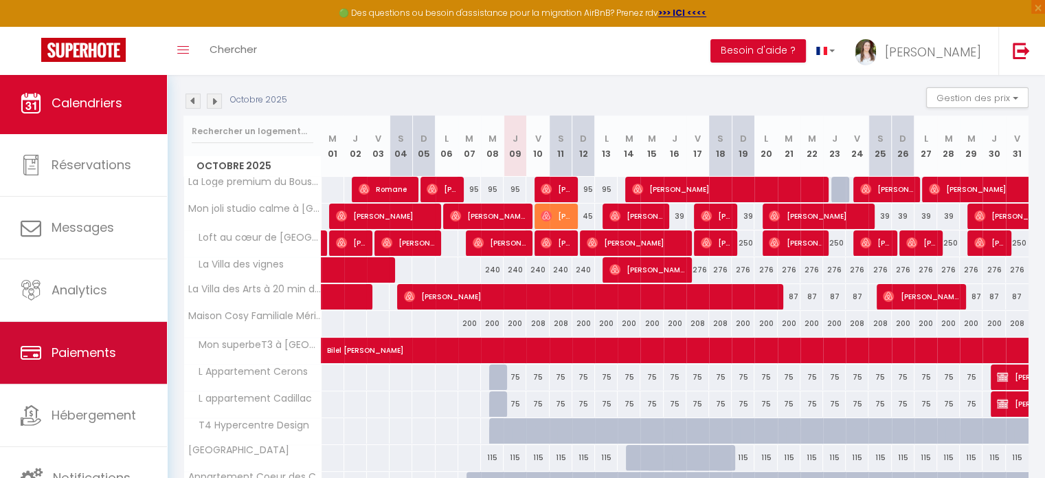
scroll to position [3, 0]
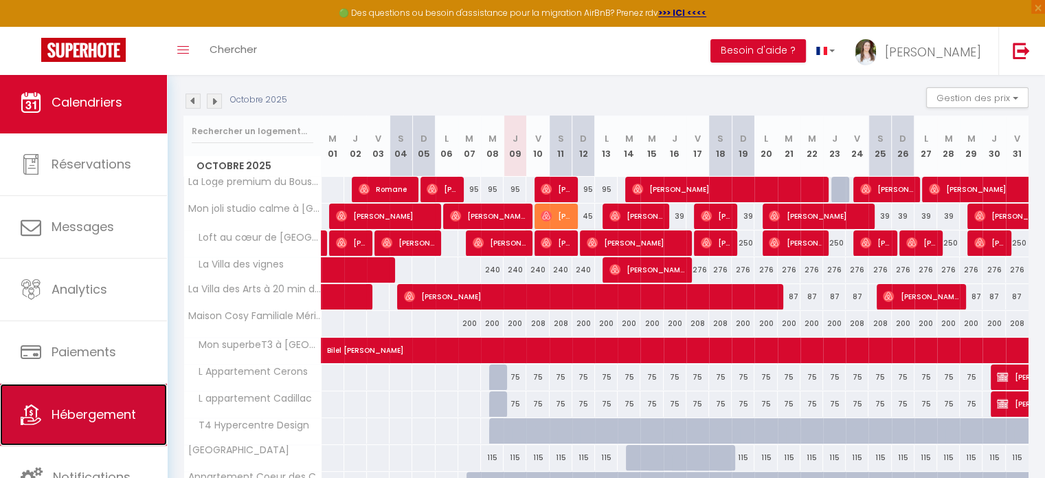
click at [80, 407] on span "Hébergement" at bounding box center [94, 413] width 85 height 17
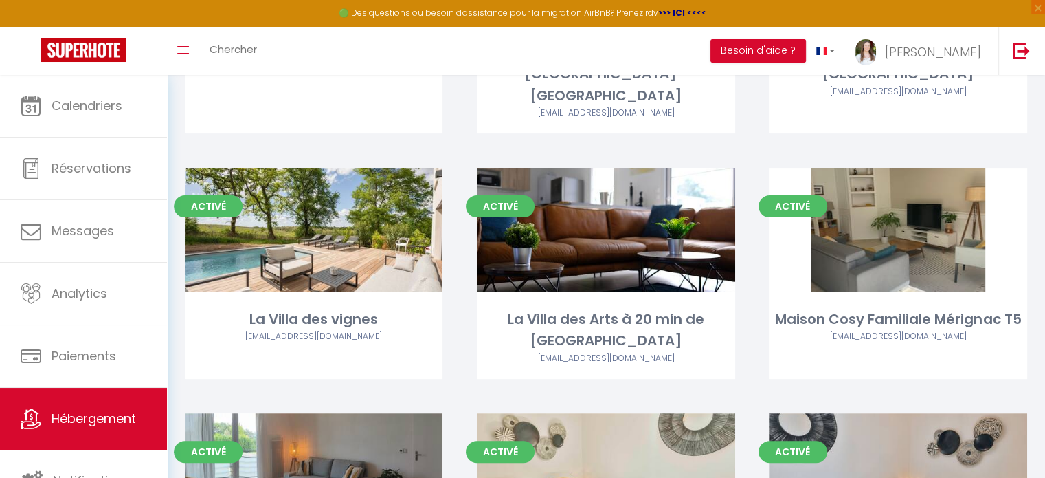
scroll to position [412, 0]
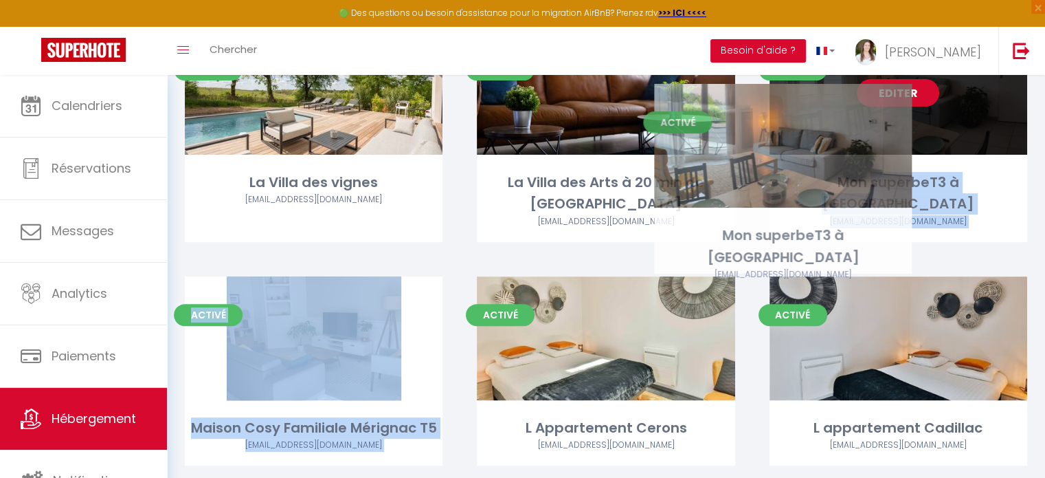
drag, startPoint x: 379, startPoint y: 321, endPoint x: 848, endPoint y: 150, distance: 499.3
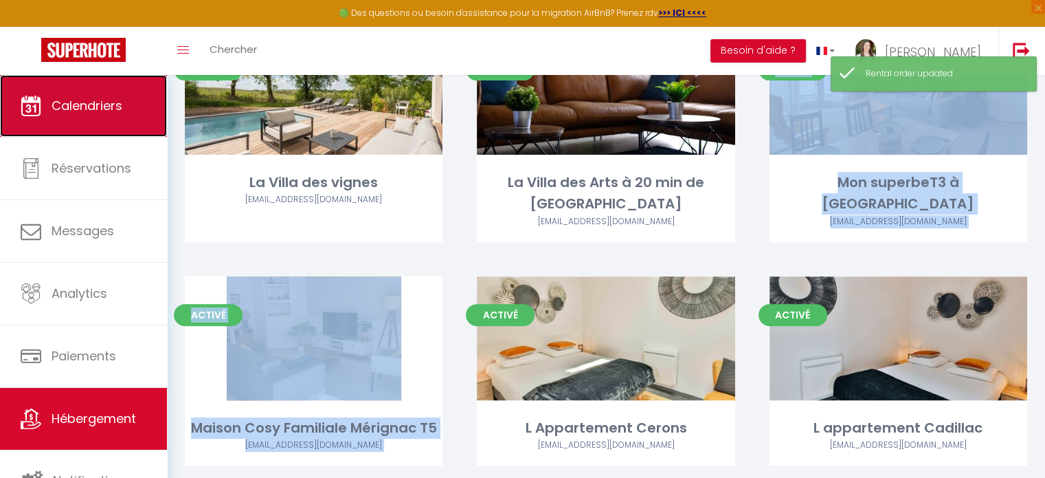
click at [117, 120] on link "Calendriers" at bounding box center [83, 106] width 167 height 62
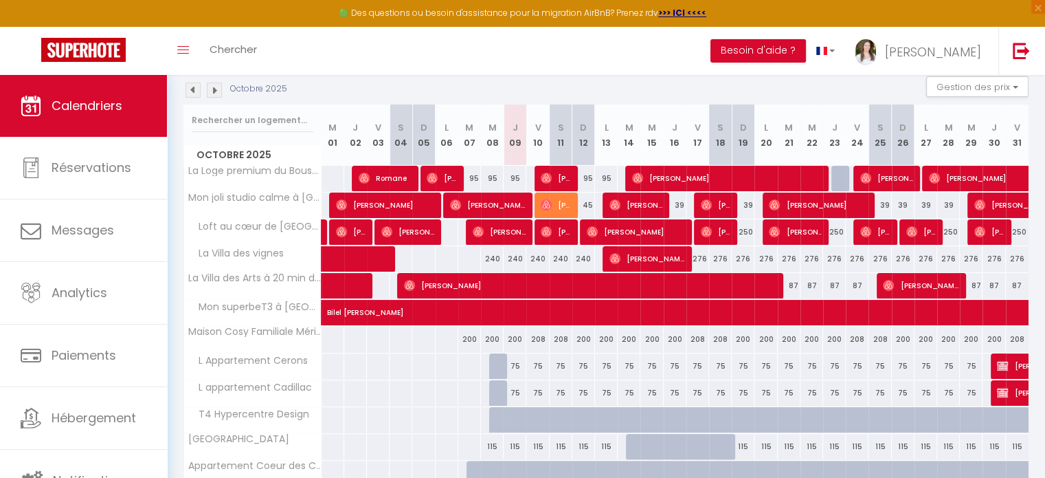
scroll to position [264, 0]
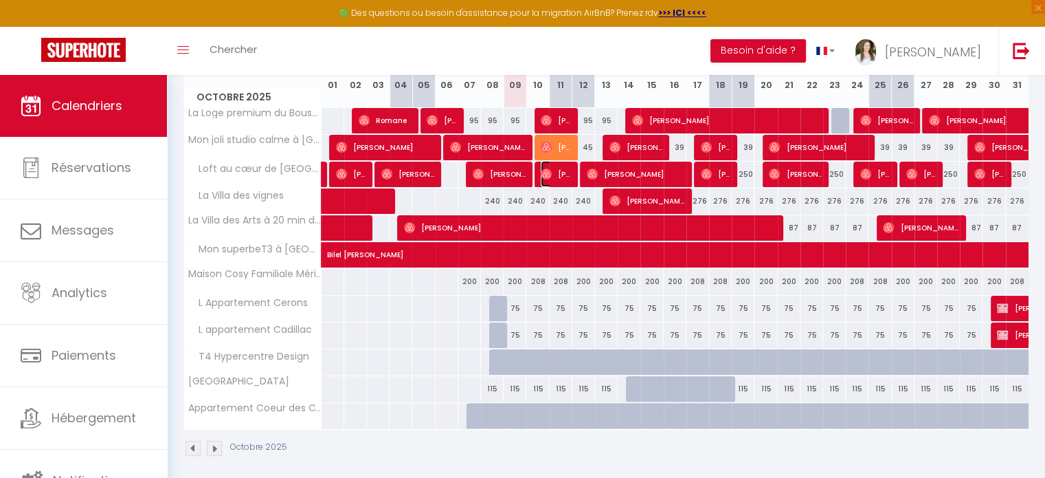
click at [557, 172] on span "[PERSON_NAME]" at bounding box center [556, 174] width 30 height 26
select select "OK"
select select "0"
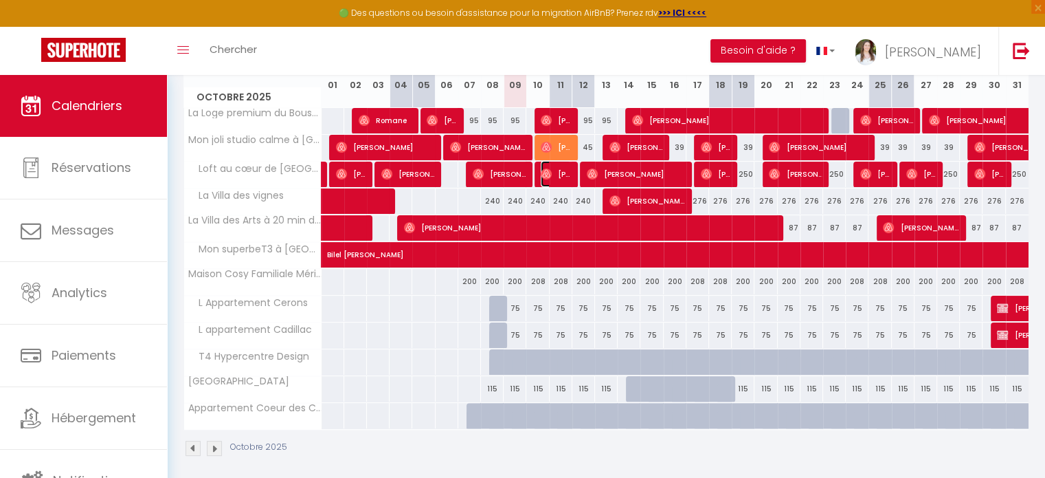
select select "1"
select select
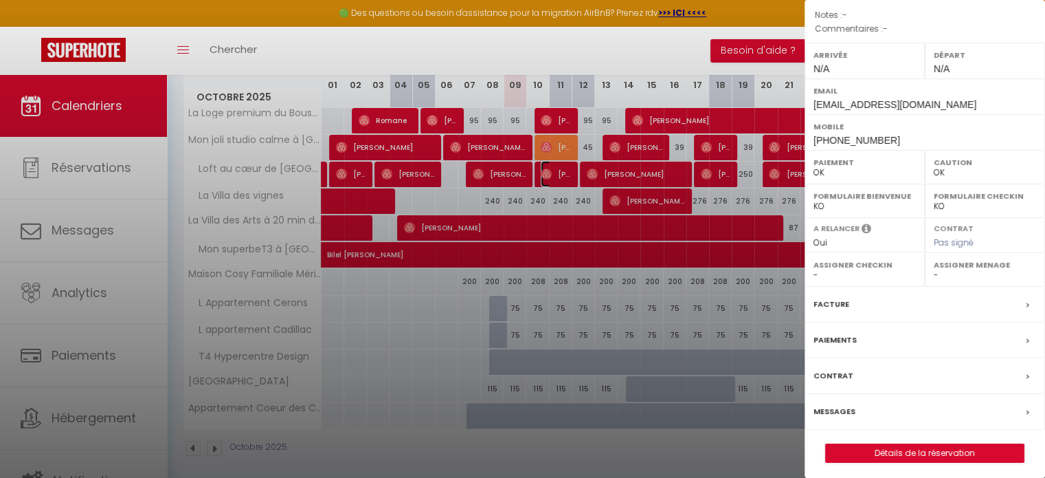
scroll to position [160, 0]
click at [831, 401] on label "Messages" at bounding box center [835, 408] width 42 height 14
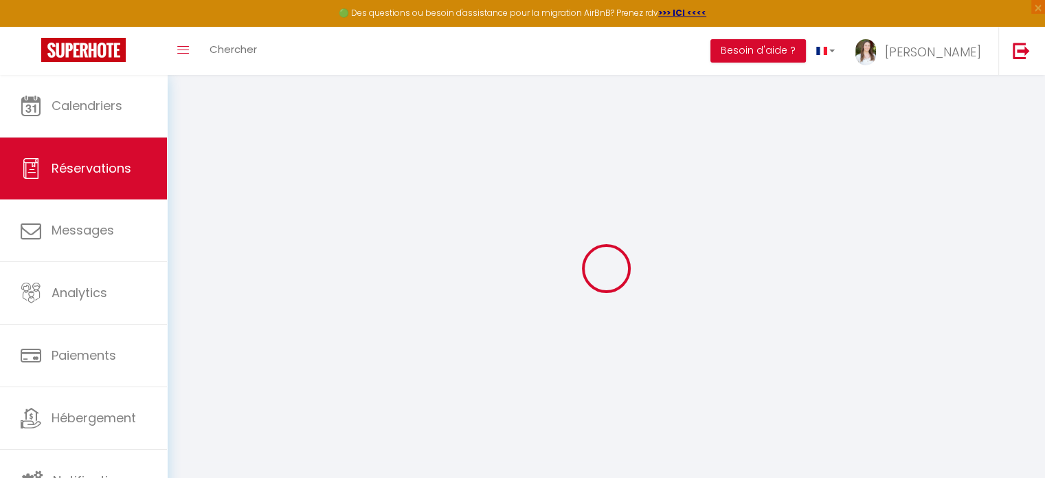
select select
checkbox input "false"
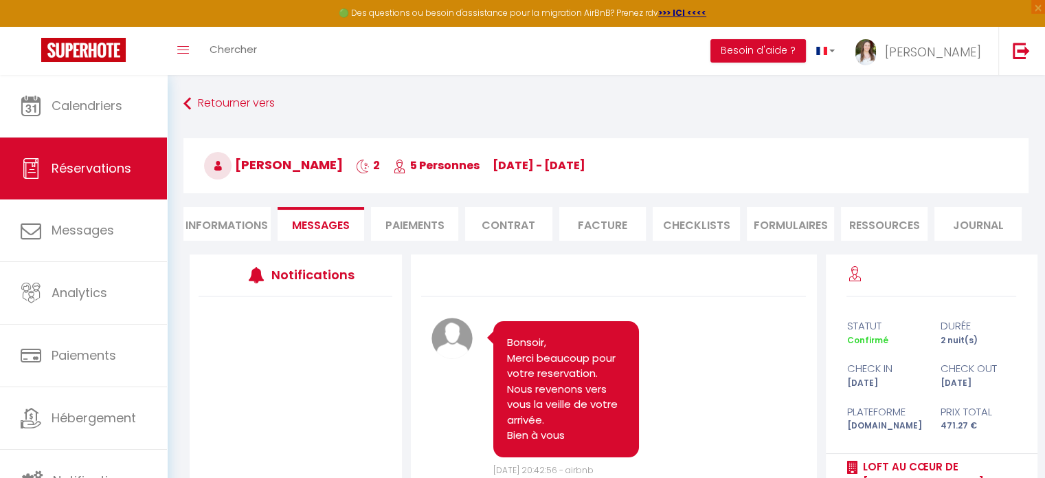
scroll to position [404, 0]
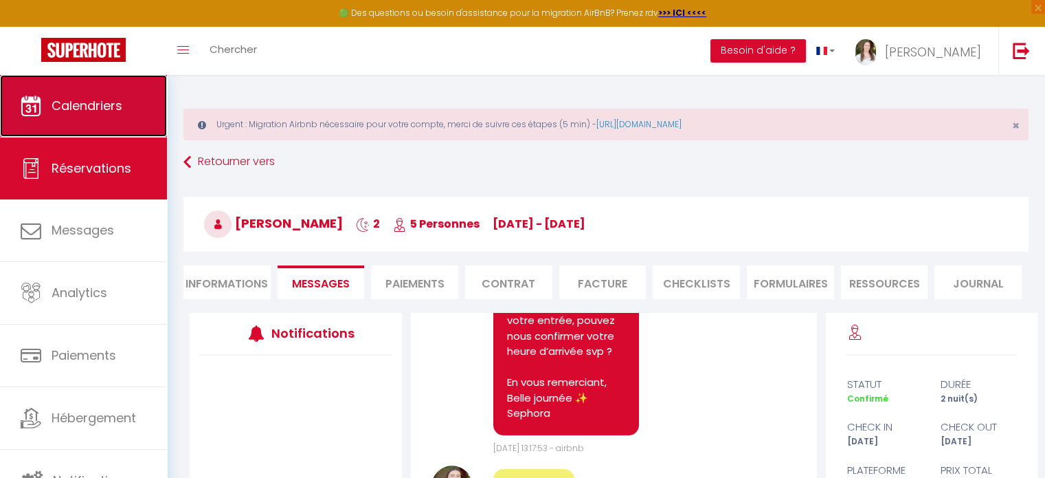
click at [98, 111] on span "Calendriers" at bounding box center [87, 105] width 71 height 17
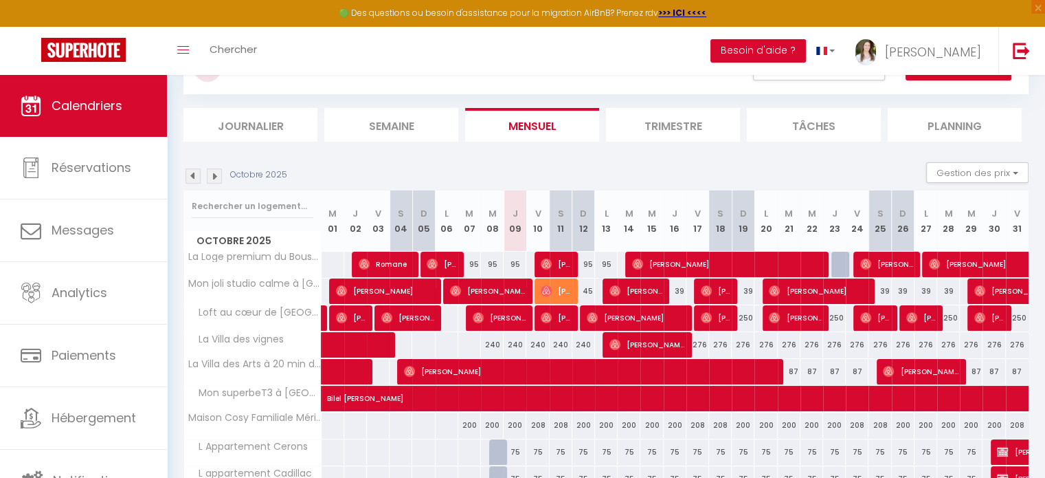
scroll to position [206, 0]
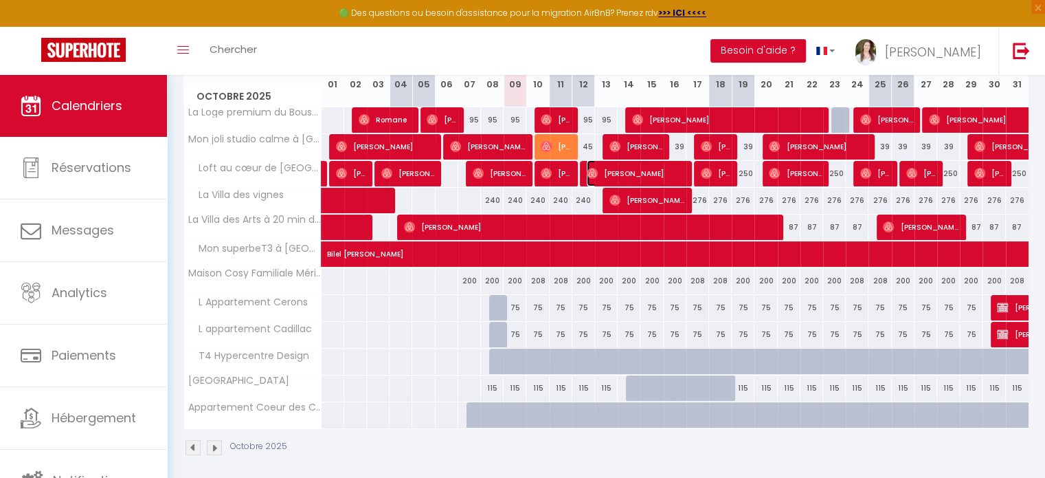
click at [613, 169] on span "[PERSON_NAME]" at bounding box center [636, 173] width 98 height 26
select select "OK"
select select "0"
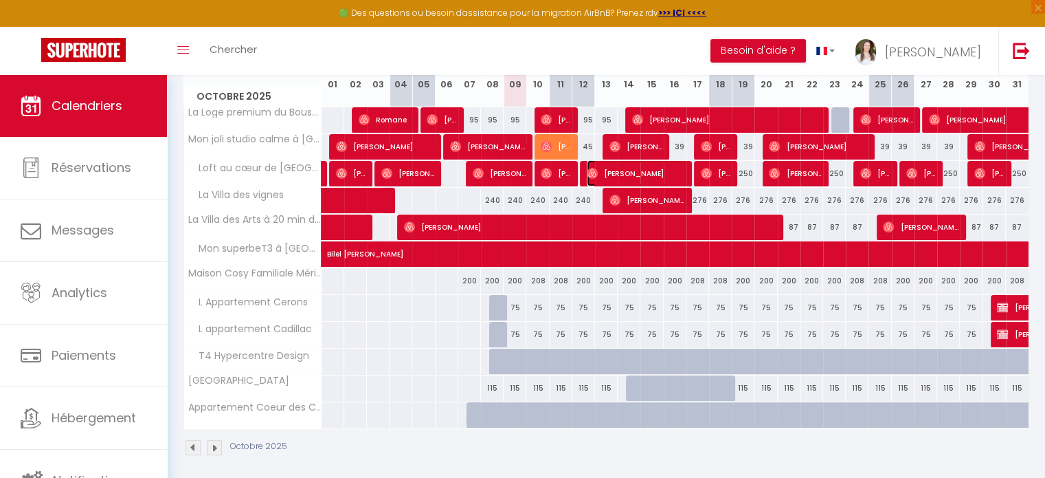
select select "1"
select select
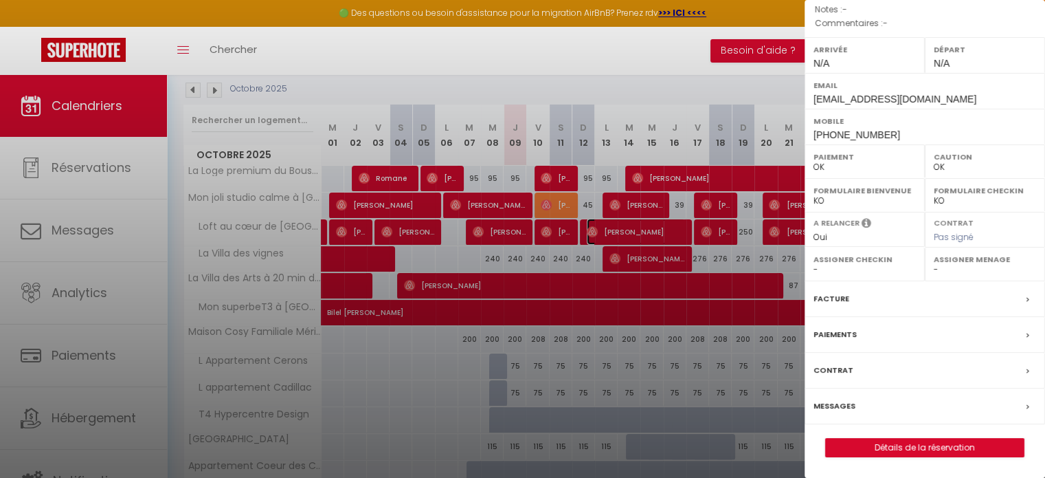
scroll to position [264, 0]
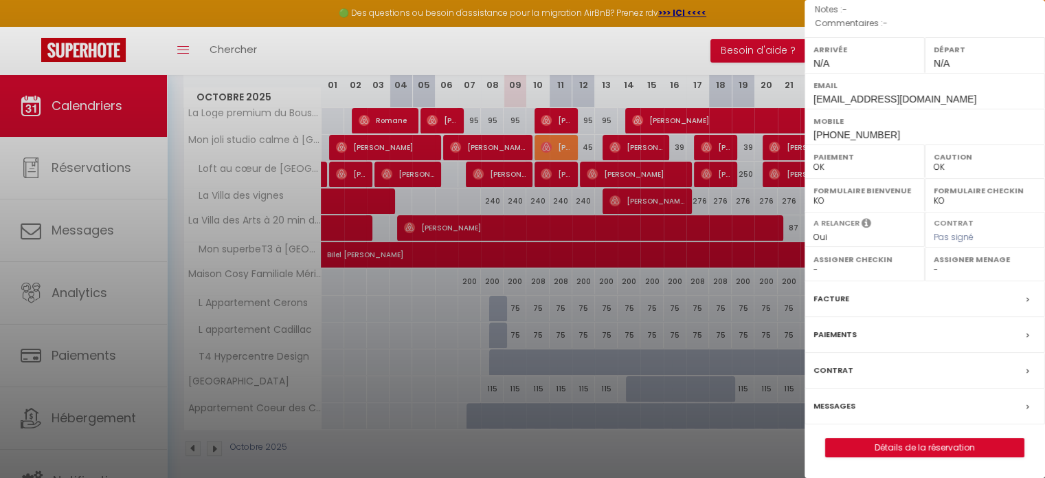
click at [827, 416] on div "Messages" at bounding box center [925, 406] width 240 height 36
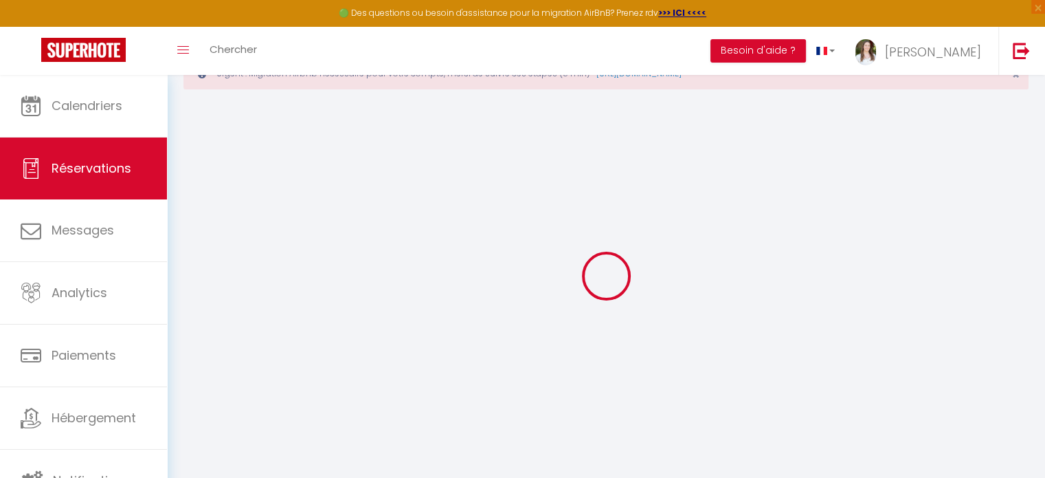
scroll to position [74, 0]
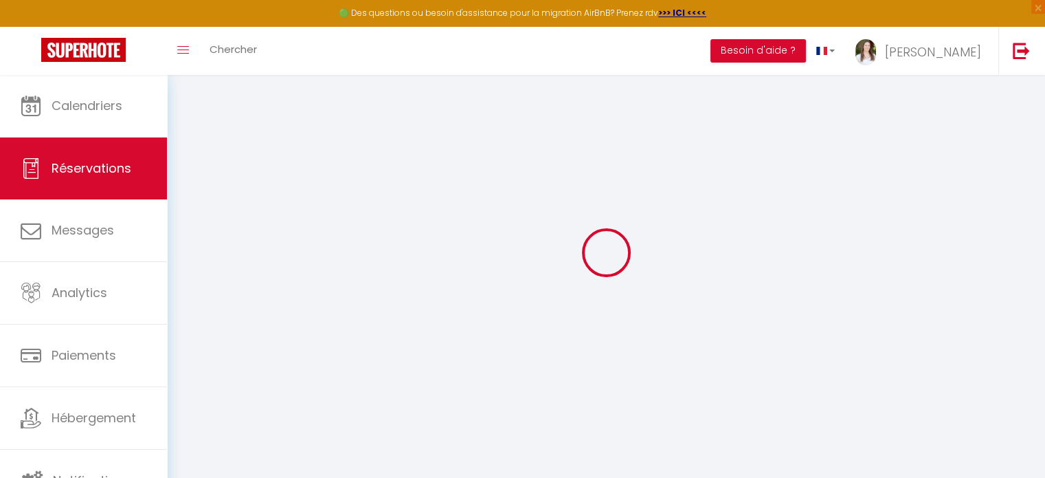
select select
checkbox input "false"
select select
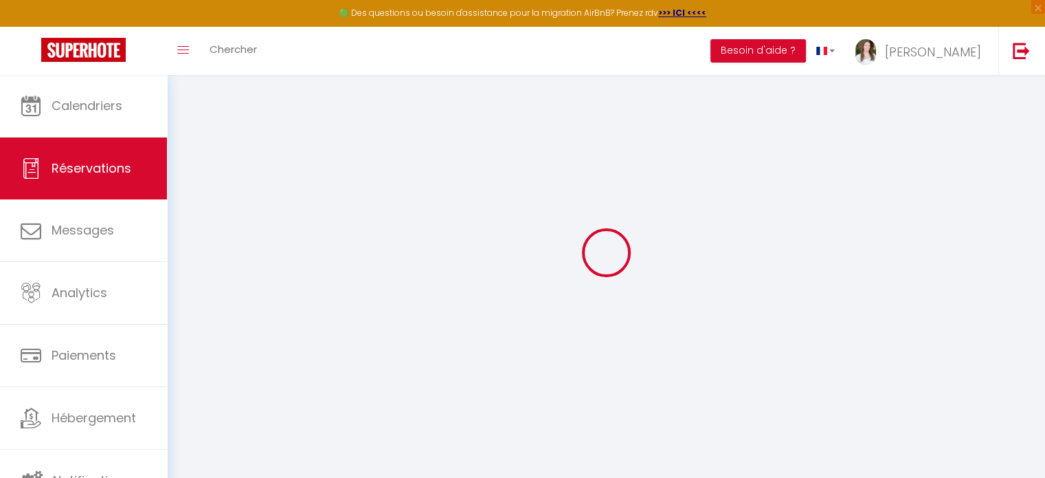
select select
checkbox input "false"
select select
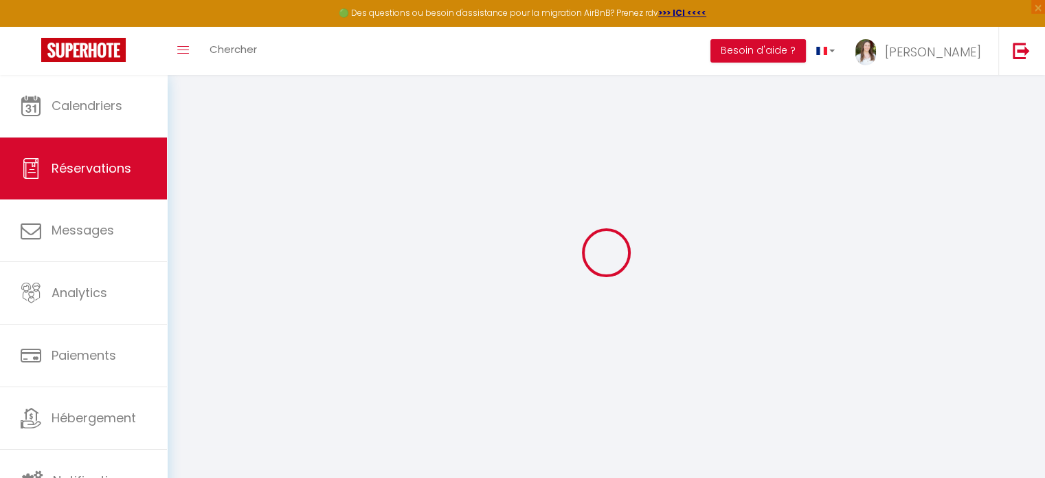
select select
checkbox input "false"
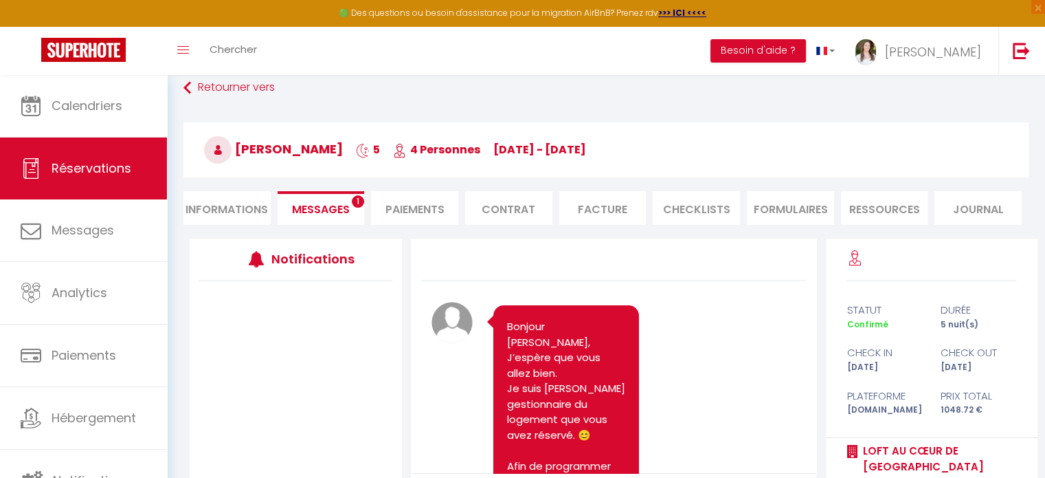
scroll to position [481, 0]
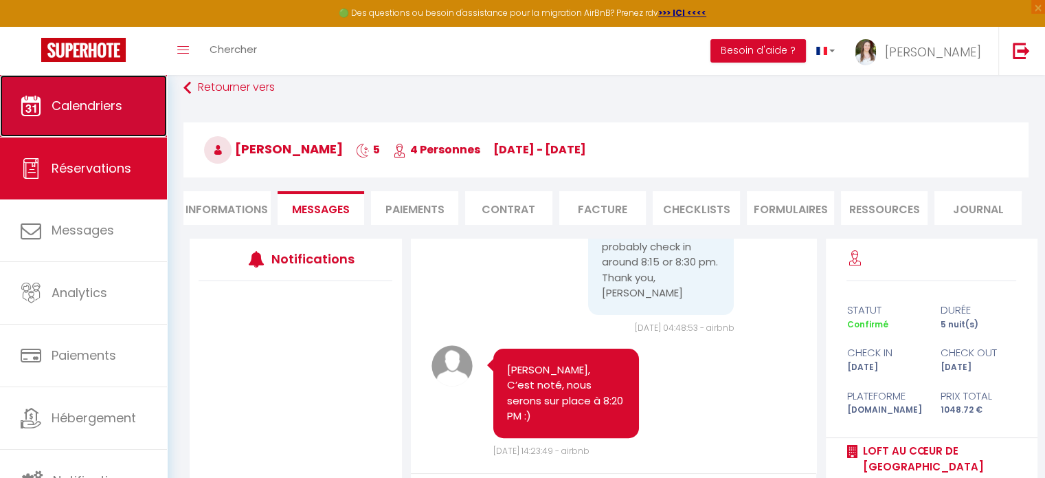
click at [63, 128] on link "Calendriers" at bounding box center [83, 106] width 167 height 62
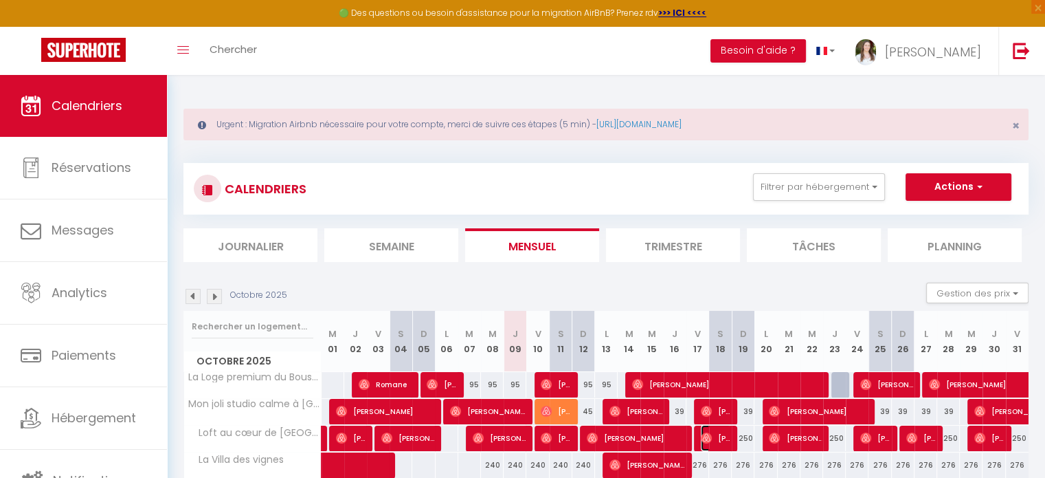
click at [721, 436] on span "[PERSON_NAME]" at bounding box center [716, 438] width 30 height 26
select select "OK"
select select "0"
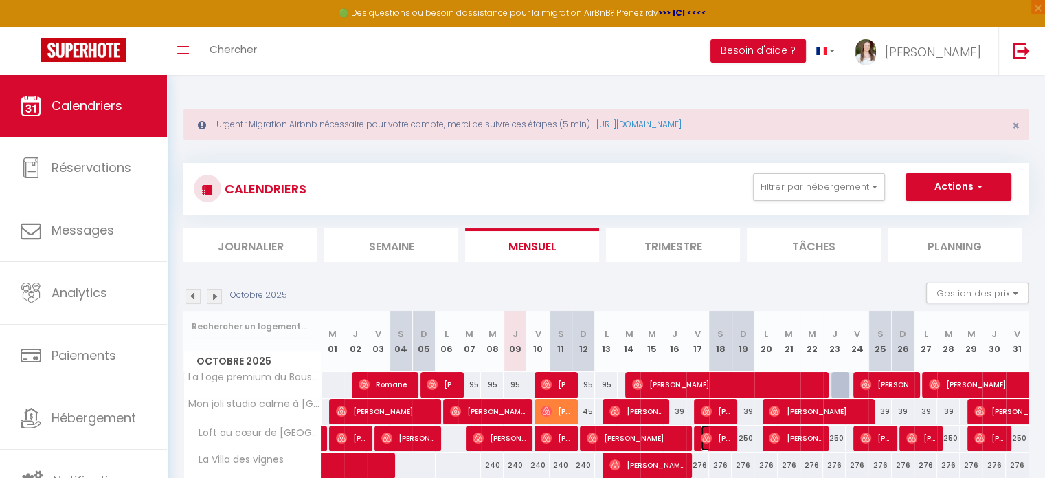
select select "1"
select select
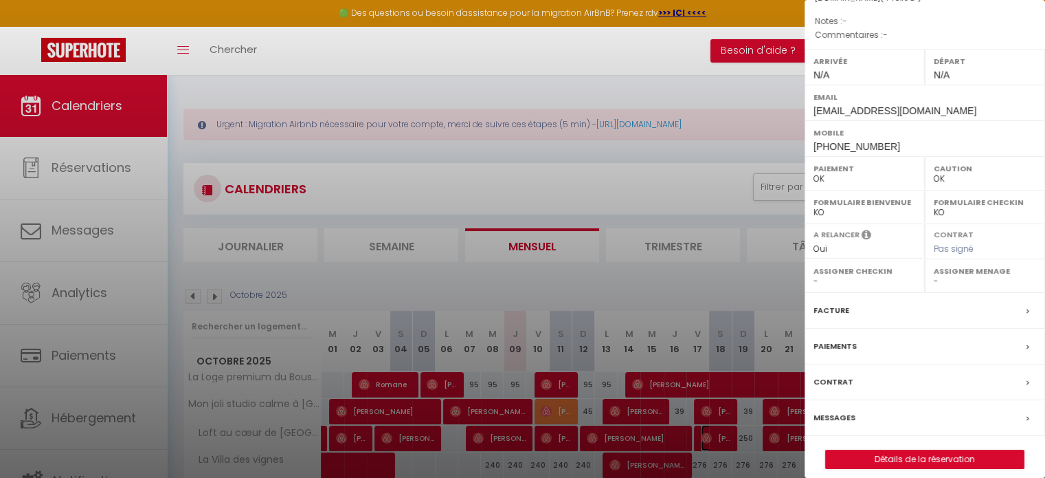
scroll to position [160, 0]
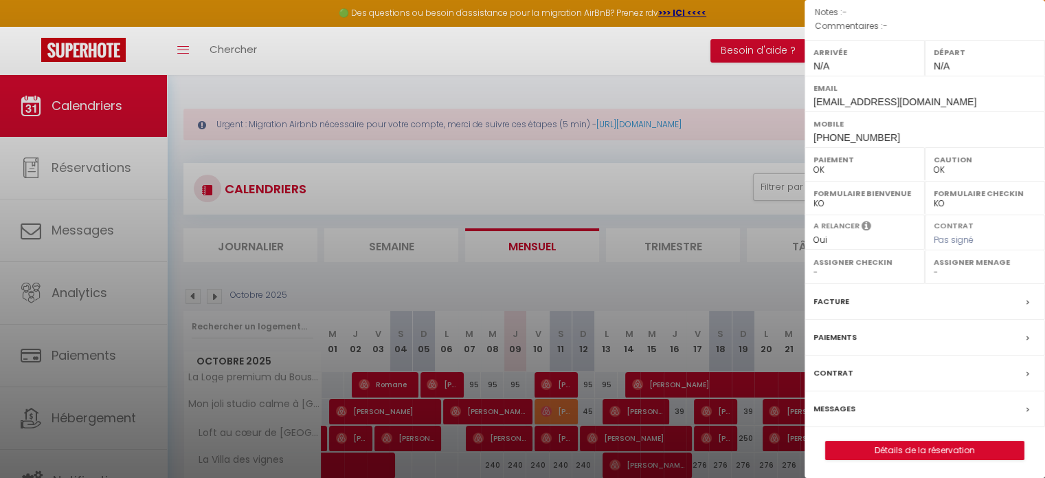
click at [847, 398] on div "Messages" at bounding box center [925, 409] width 240 height 36
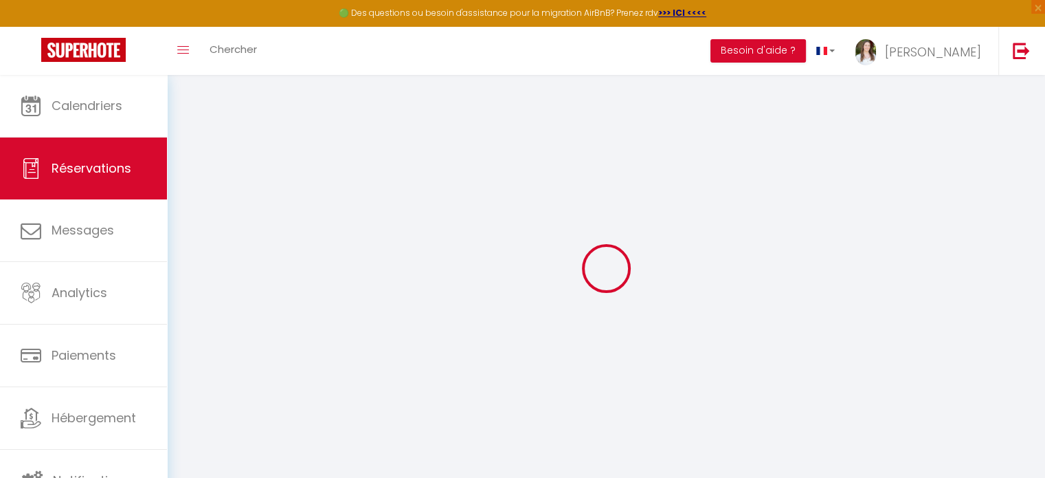
select select
checkbox input "false"
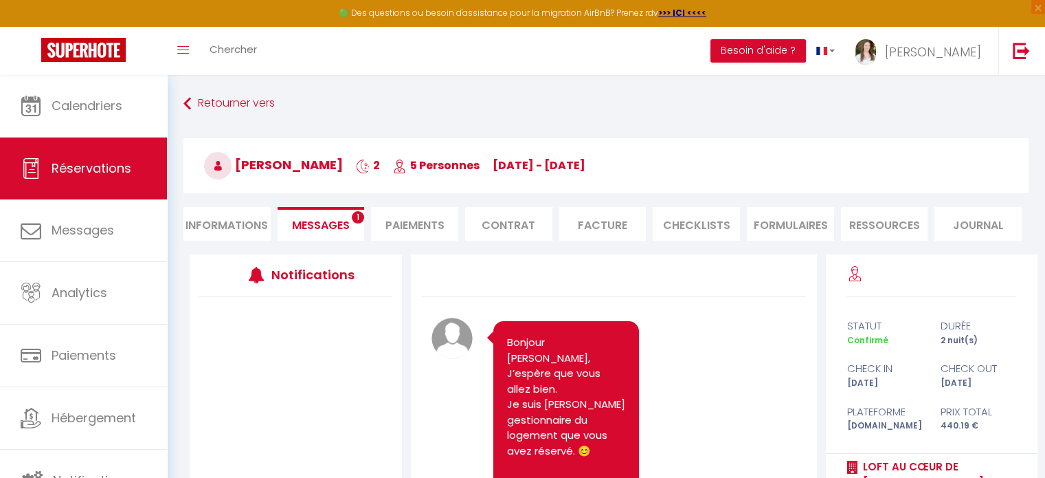
scroll to position [173, 0]
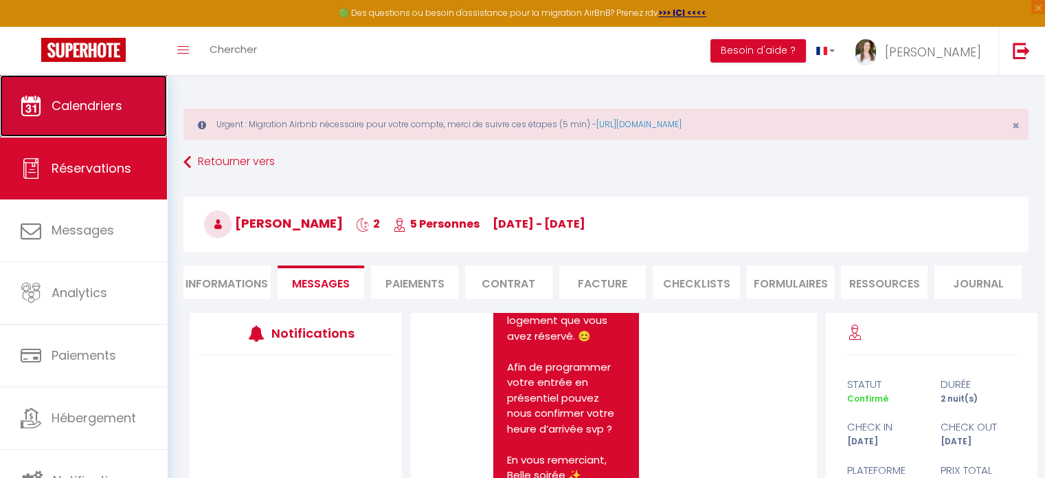
click at [135, 87] on link "Calendriers" at bounding box center [83, 106] width 167 height 62
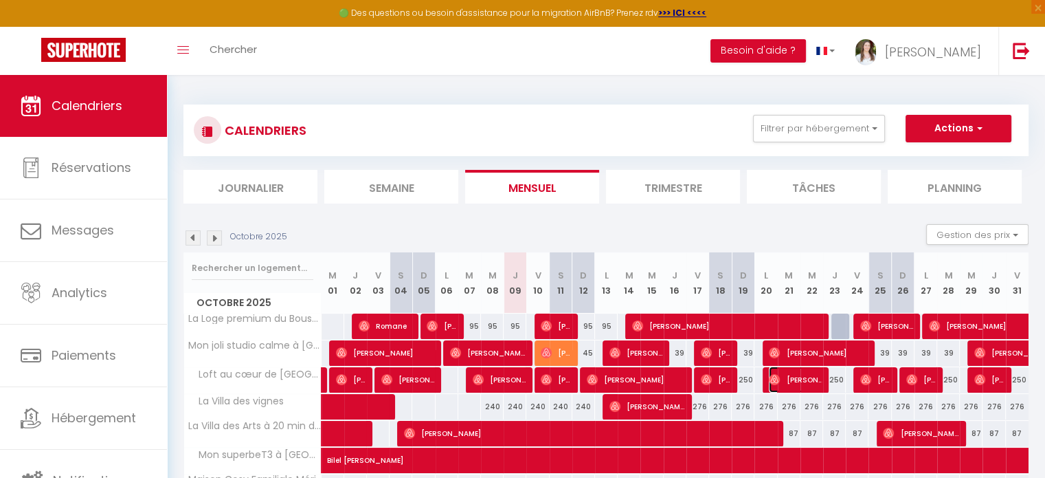
click at [782, 379] on span "[PERSON_NAME]" at bounding box center [795, 379] width 53 height 26
select select "OK"
select select "0"
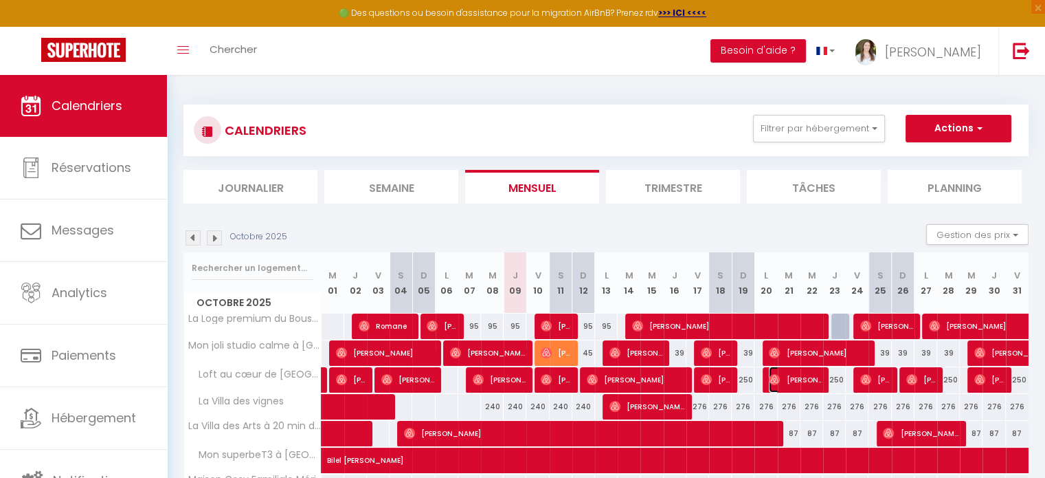
select select "1"
select select
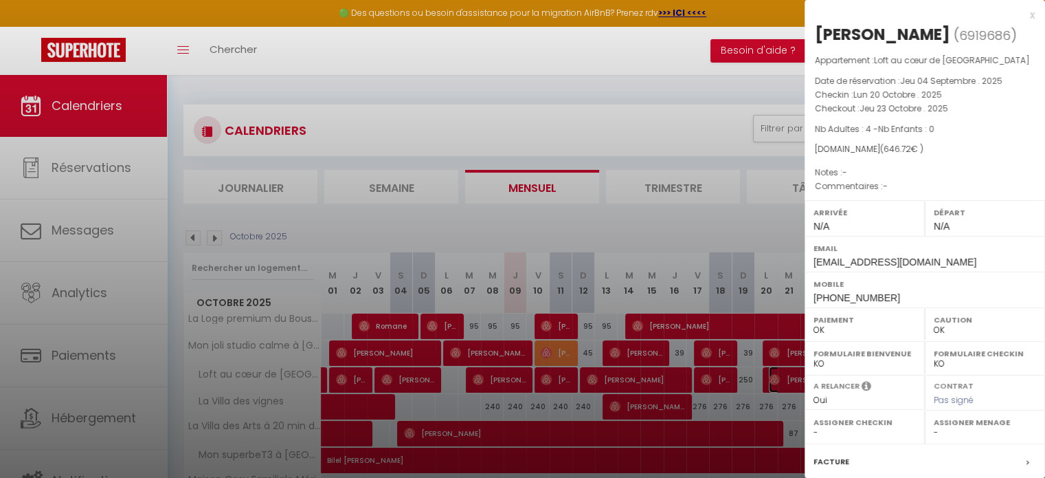
scroll to position [137, 0]
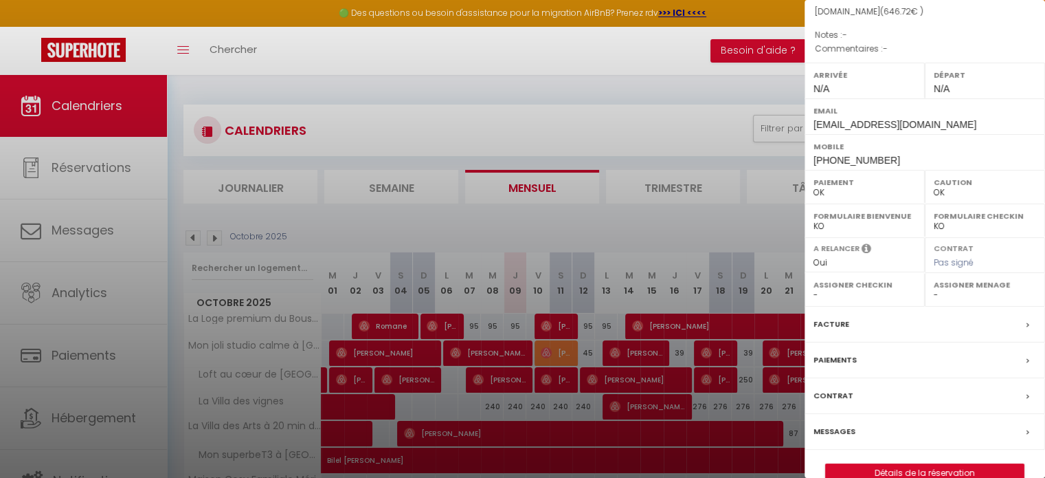
click at [840, 429] on label "Messages" at bounding box center [835, 431] width 42 height 14
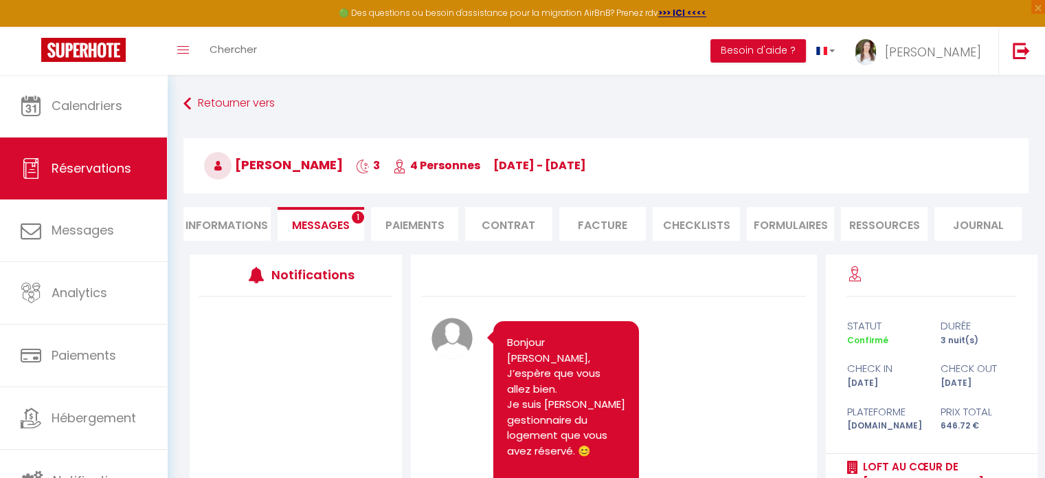
scroll to position [173, 0]
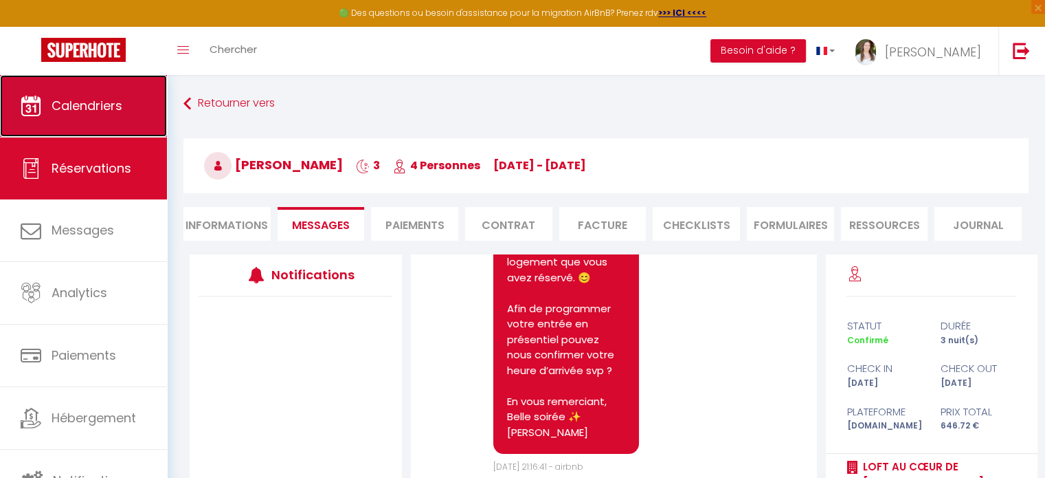
click at [133, 115] on link "Calendriers" at bounding box center [83, 106] width 167 height 62
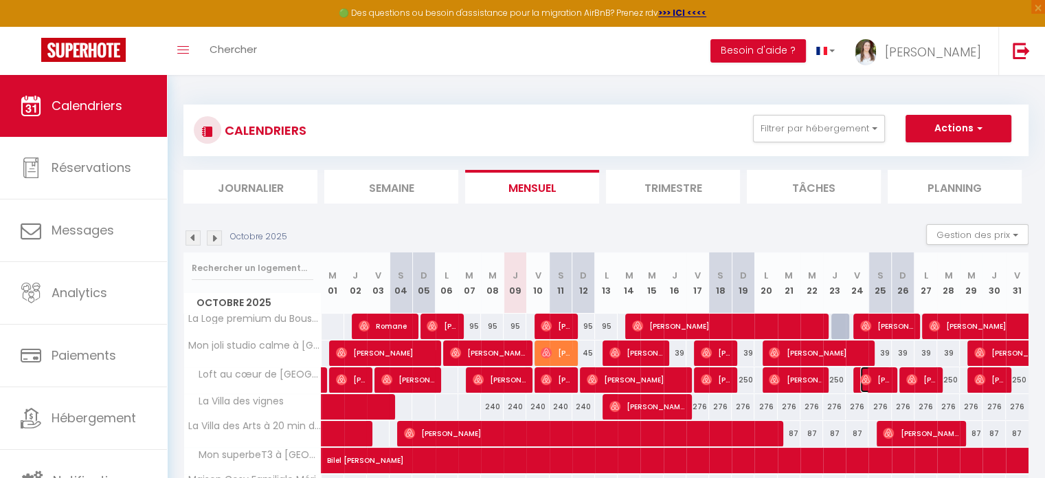
click at [864, 377] on img at bounding box center [865, 379] width 11 height 11
select select "OK"
select select "0"
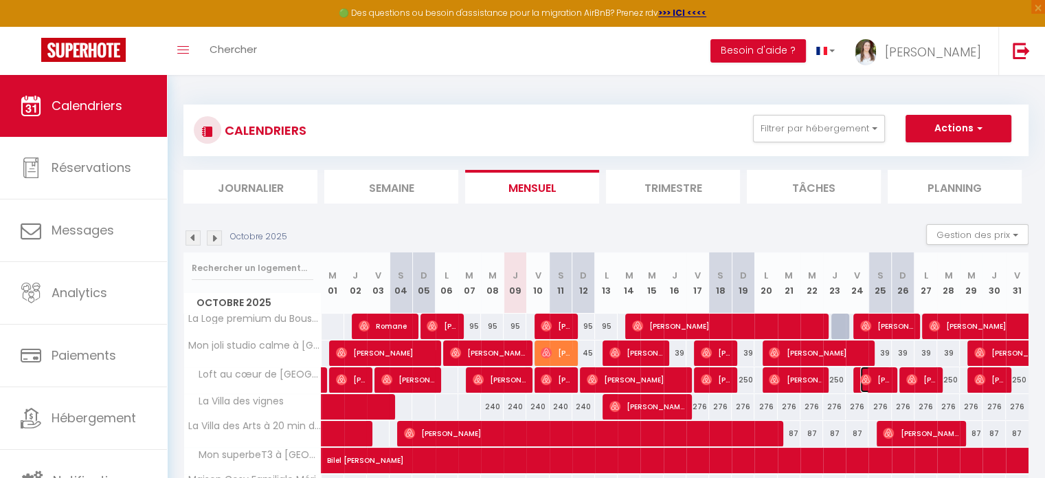
select select "1"
select select
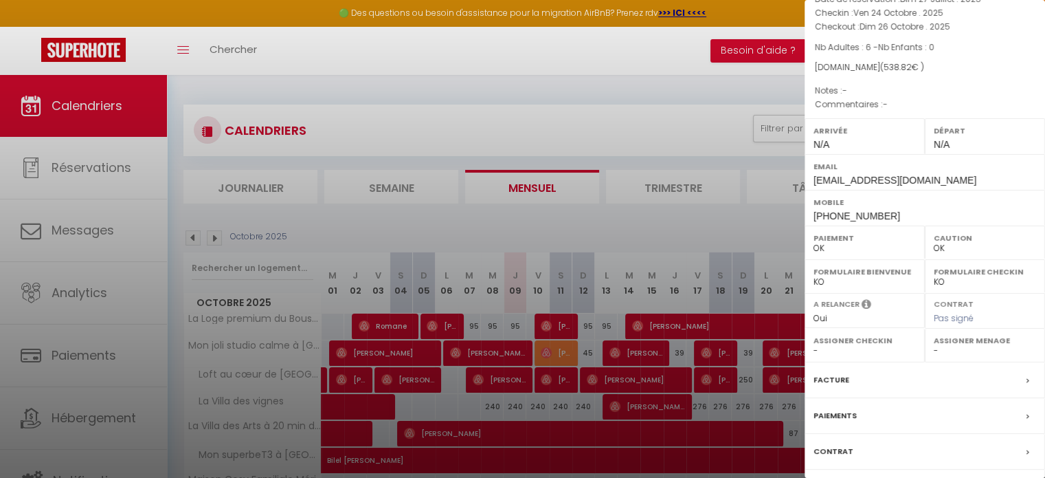
scroll to position [160, 0]
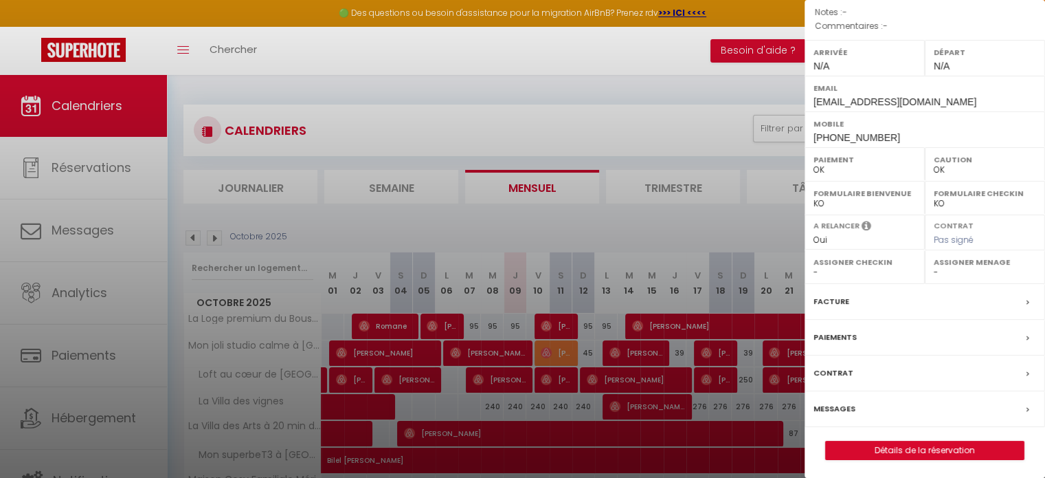
click at [845, 407] on label "Messages" at bounding box center [835, 408] width 42 height 14
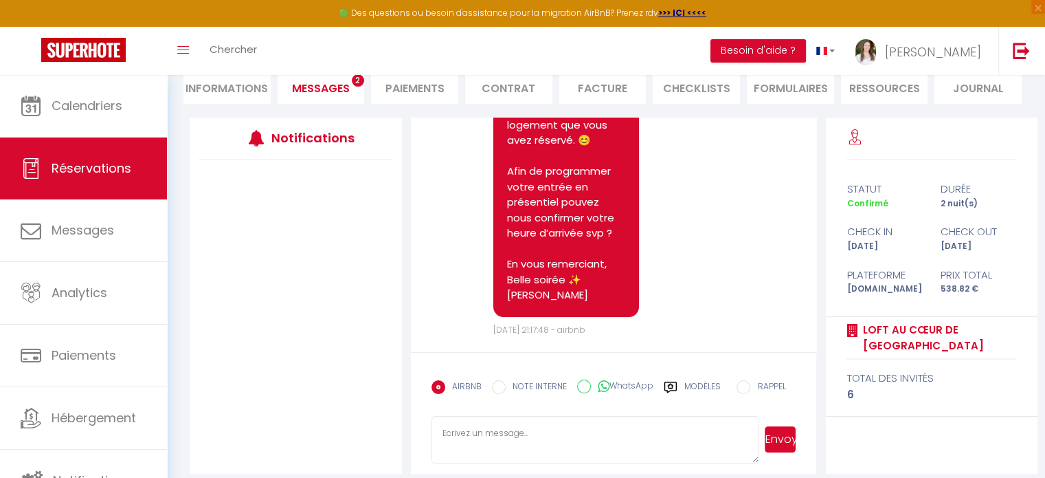
scroll to position [206, 0]
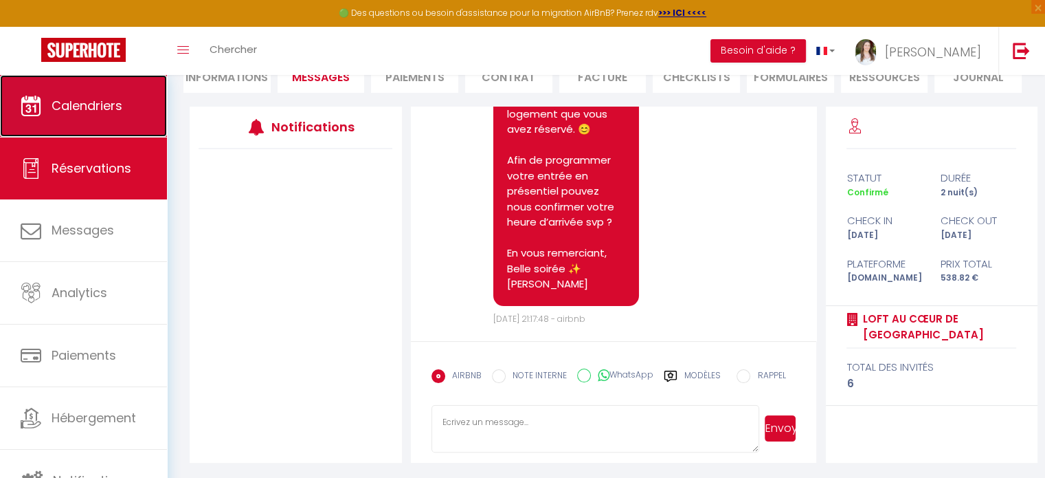
click at [104, 127] on link "Calendriers" at bounding box center [83, 106] width 167 height 62
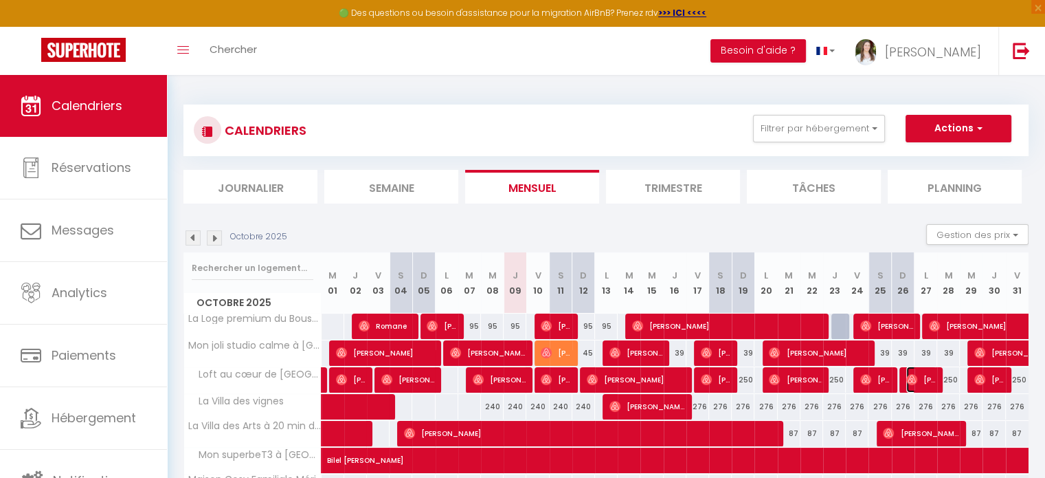
click at [910, 381] on img at bounding box center [911, 379] width 11 height 11
select select "OK"
select select "0"
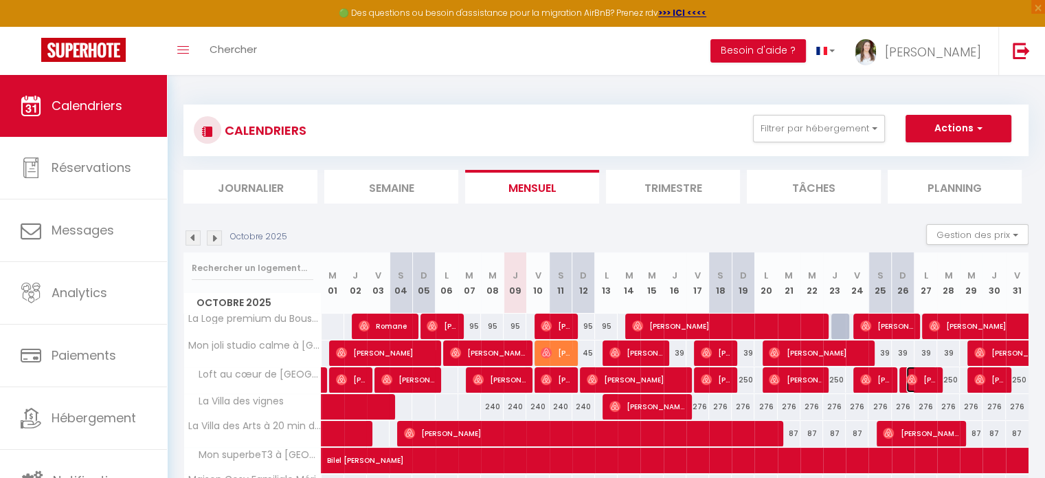
select select "1"
select select
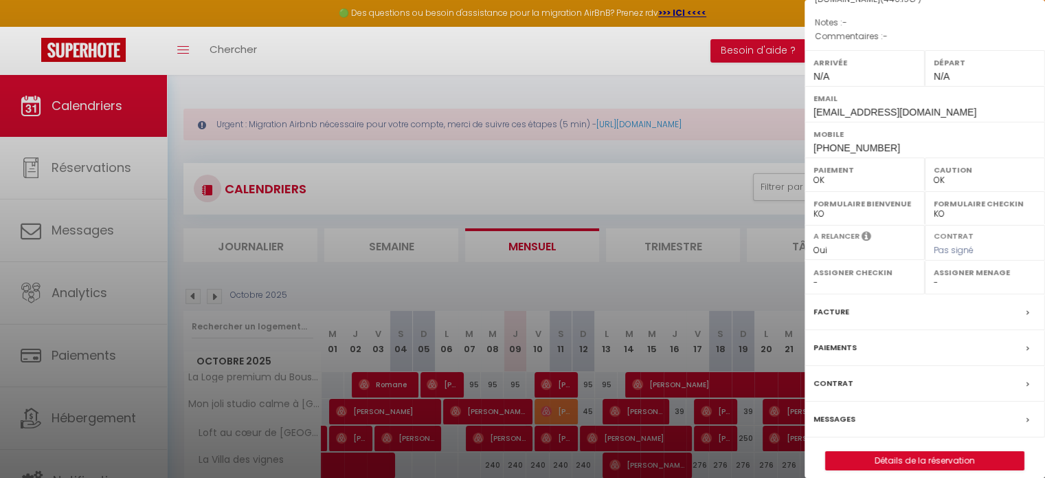
scroll to position [160, 0]
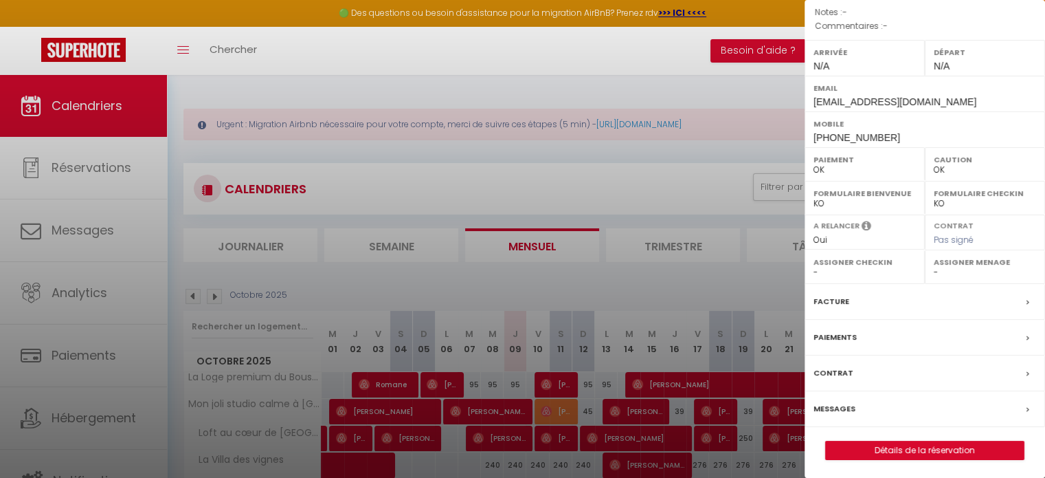
click at [881, 409] on div "Messages" at bounding box center [925, 409] width 240 height 36
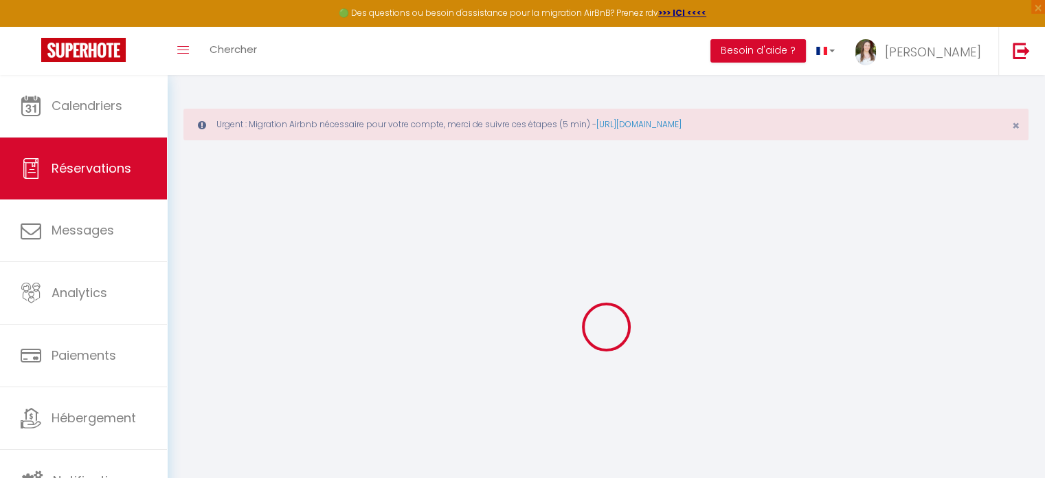
select select
checkbox input "false"
select select
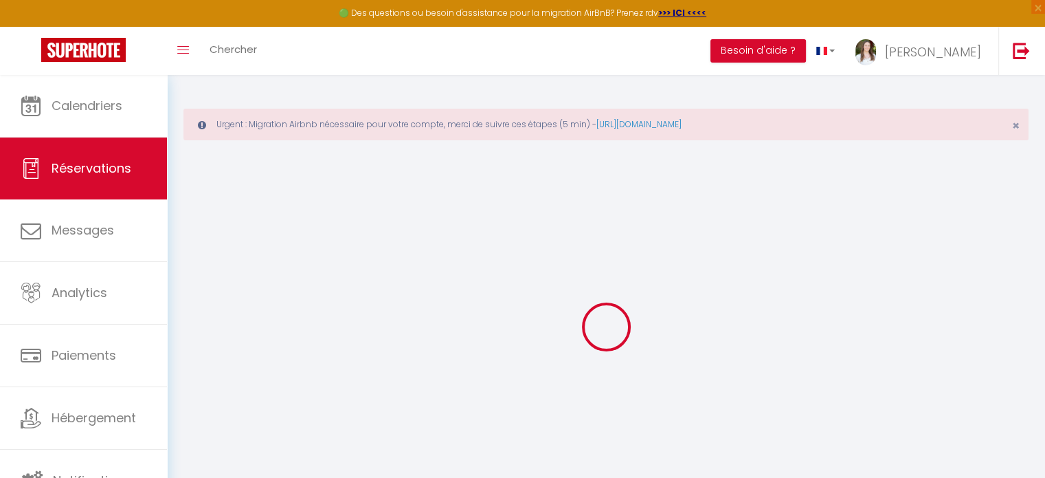
select select
checkbox input "false"
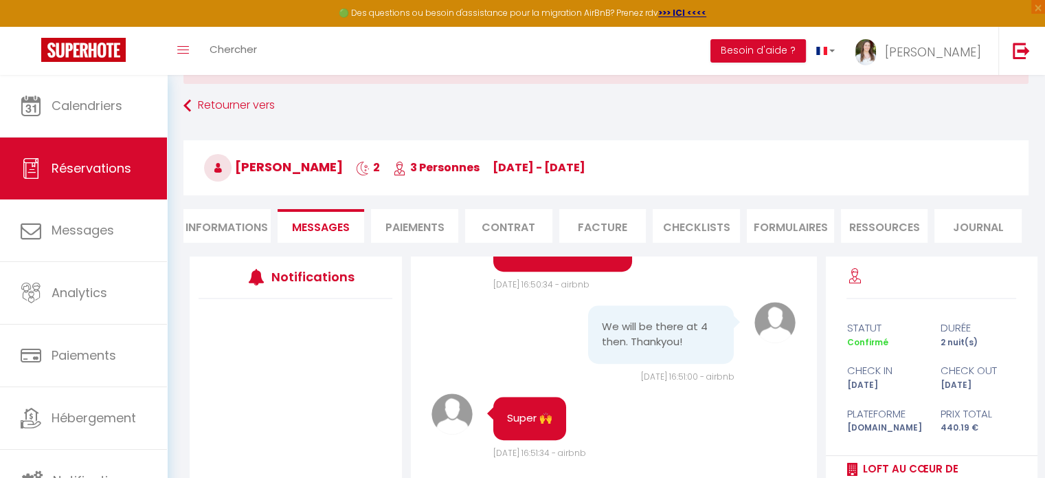
scroll to position [137, 0]
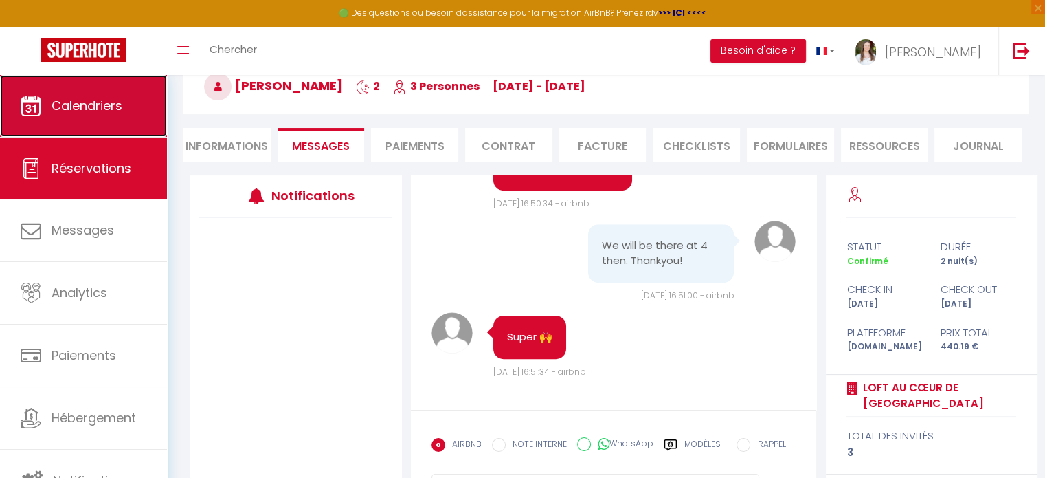
click at [70, 111] on span "Calendriers" at bounding box center [87, 105] width 71 height 17
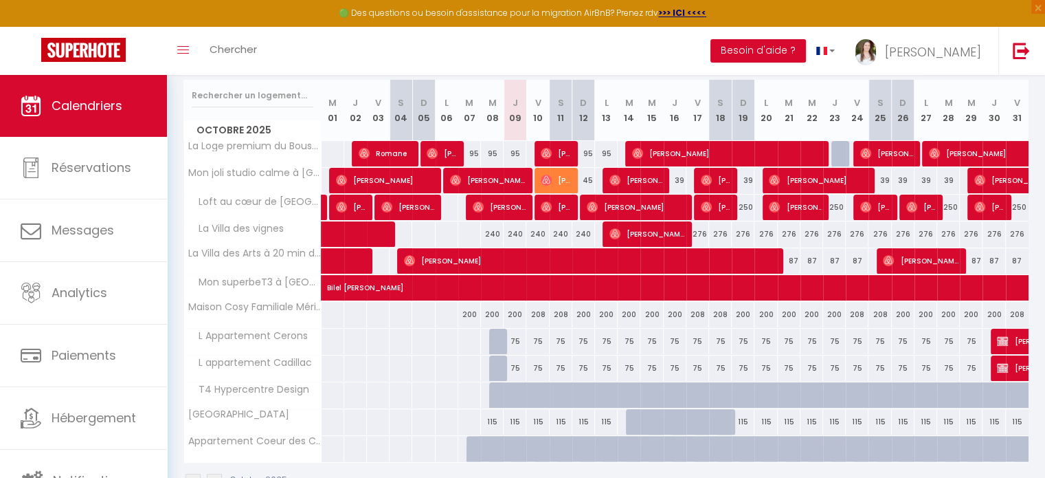
scroll to position [264, 0]
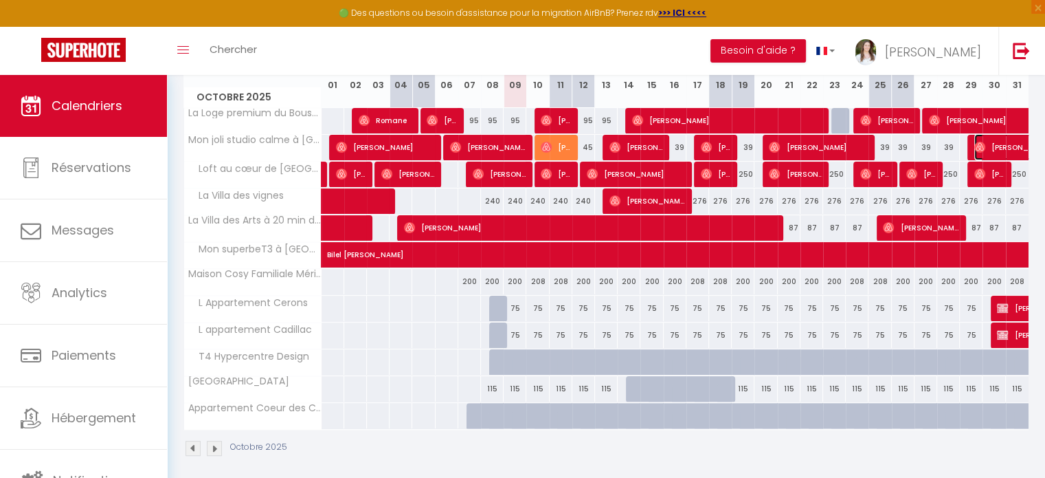
click at [982, 145] on img at bounding box center [979, 147] width 11 height 11
select select "OK"
select select "0"
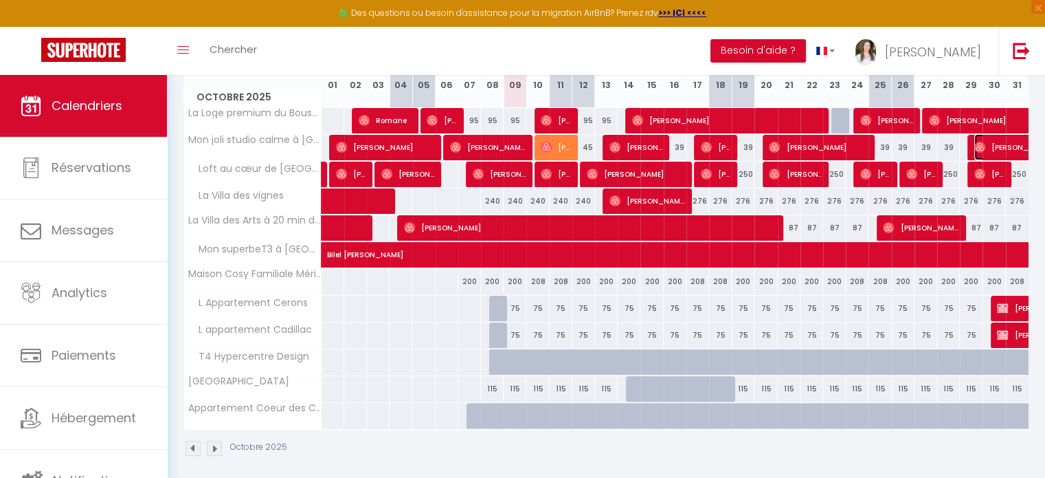
select select "1"
select select
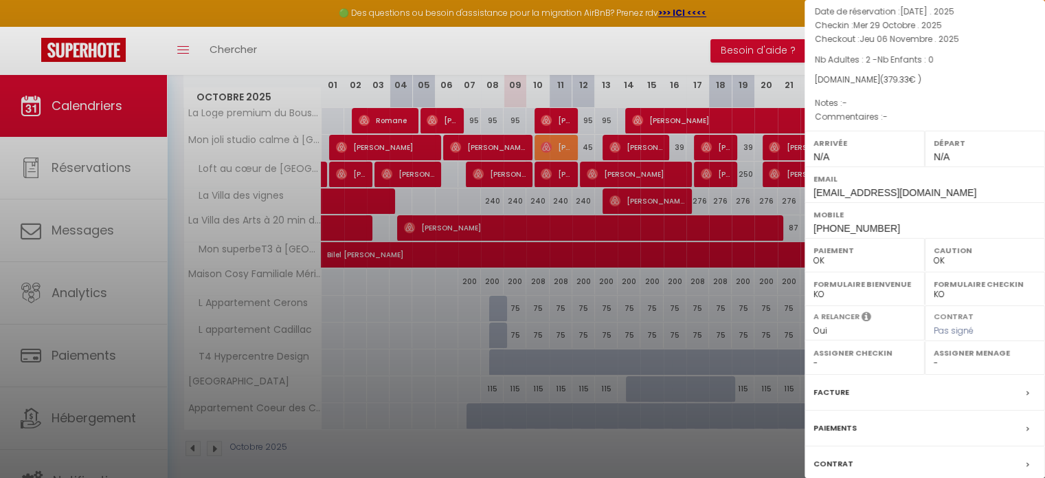
scroll to position [137, 0]
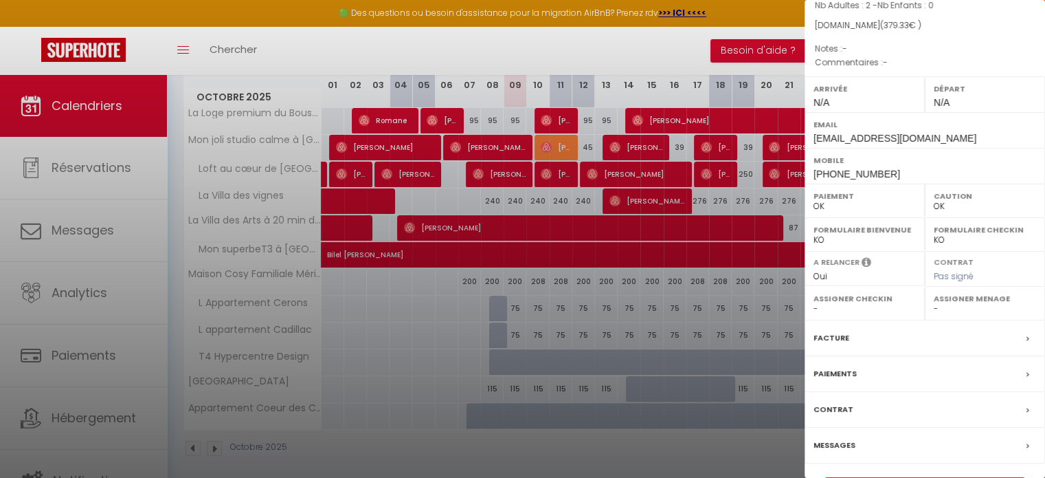
click at [838, 445] on label "Messages" at bounding box center [835, 445] width 42 height 14
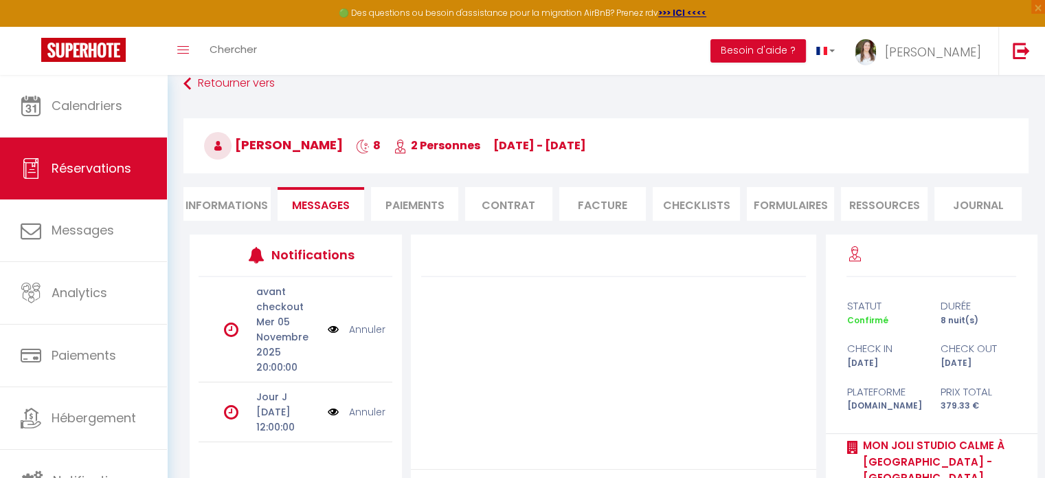
scroll to position [69, 0]
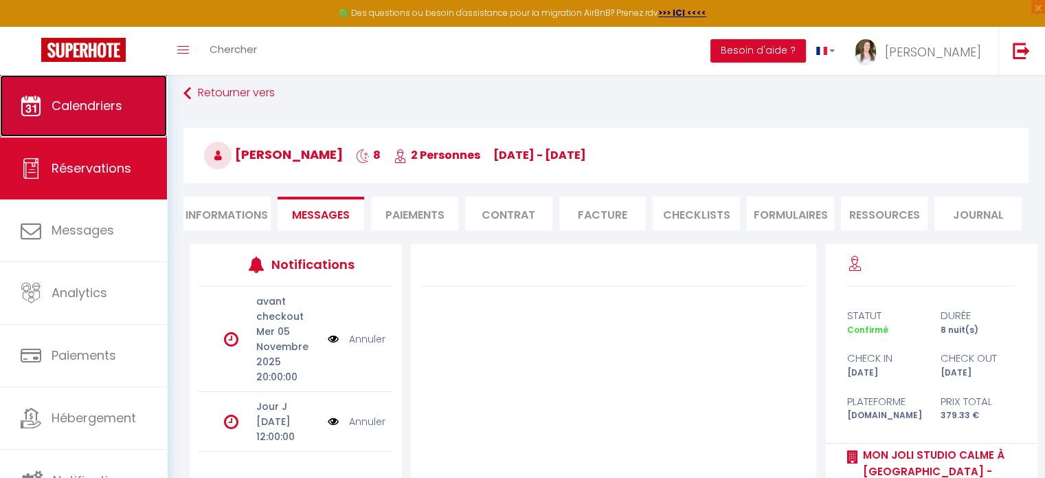
click at [106, 98] on span "Calendriers" at bounding box center [87, 105] width 71 height 17
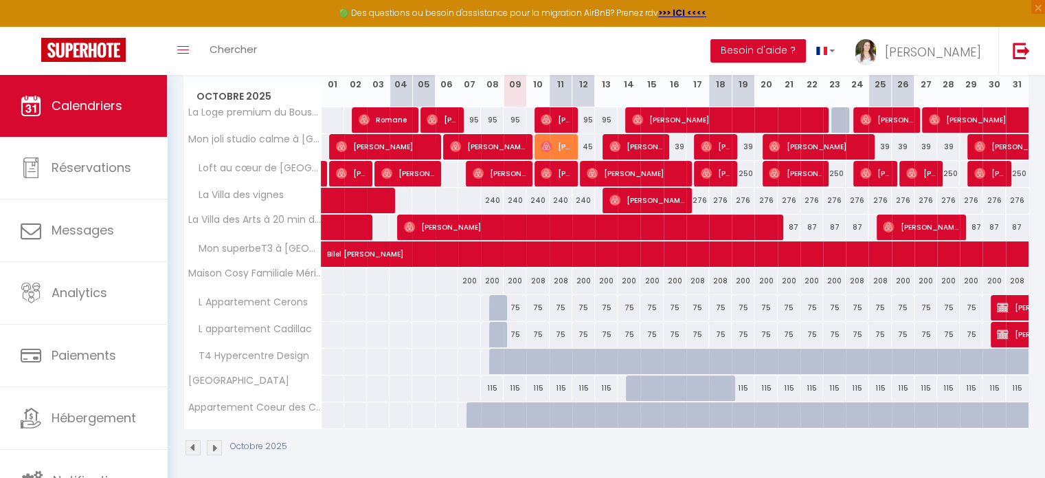
scroll to position [264, 0]
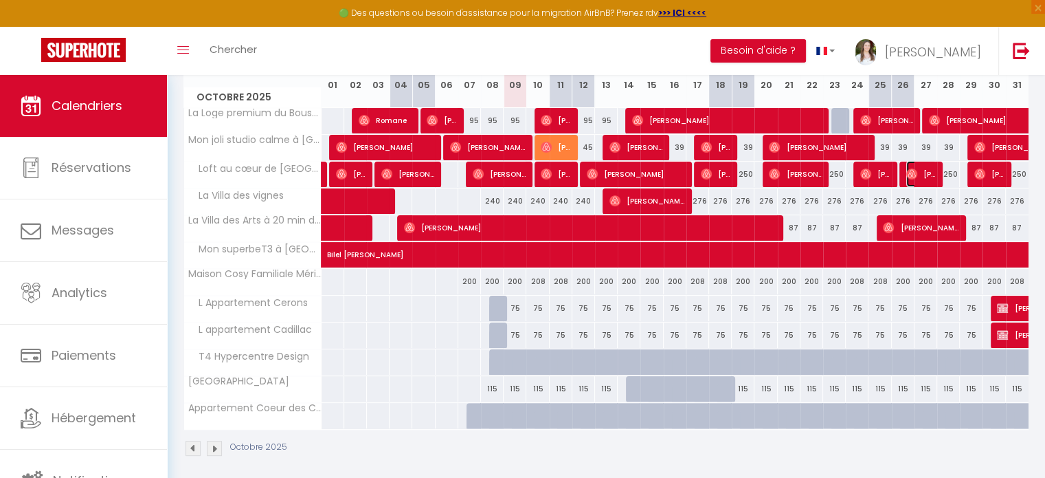
click at [912, 168] on img at bounding box center [911, 173] width 11 height 11
select select "OK"
select select "0"
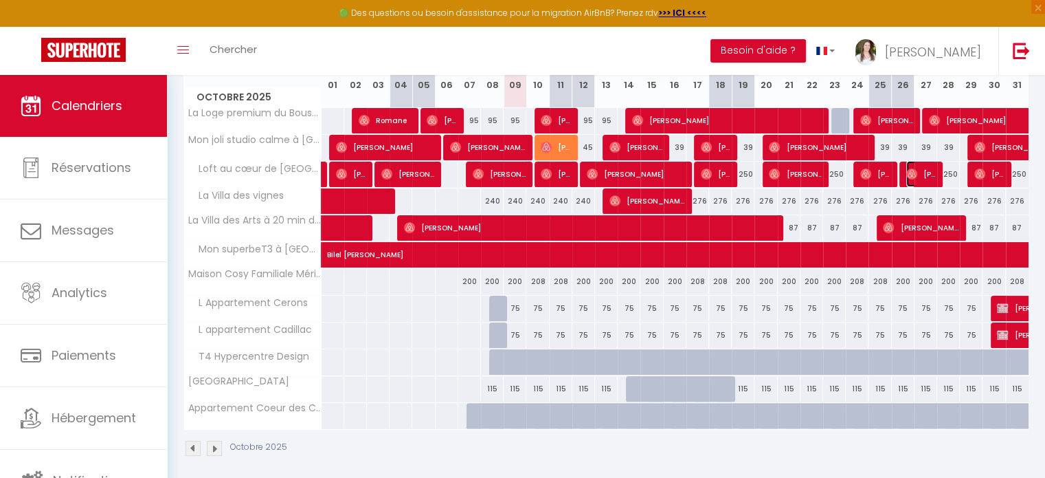
select select "1"
select select
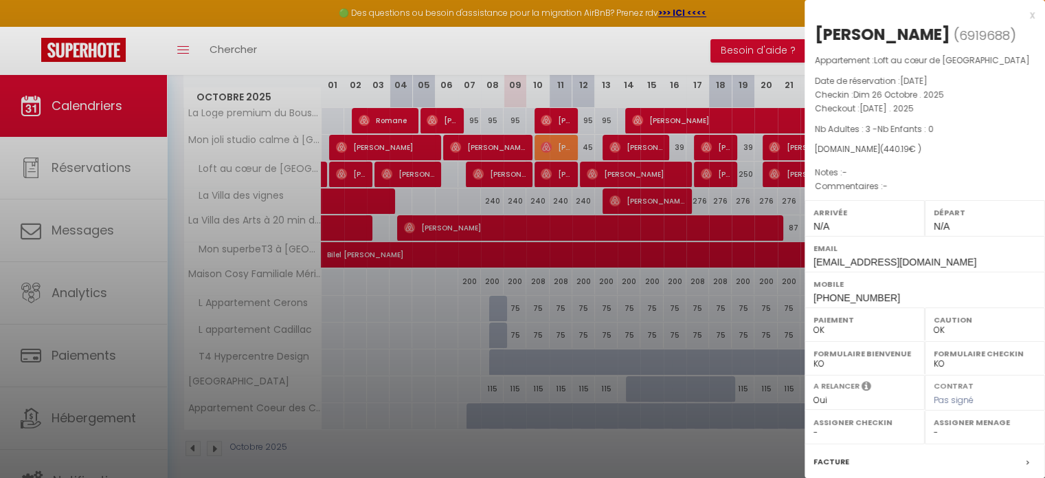
click at [77, 381] on div at bounding box center [522, 239] width 1045 height 478
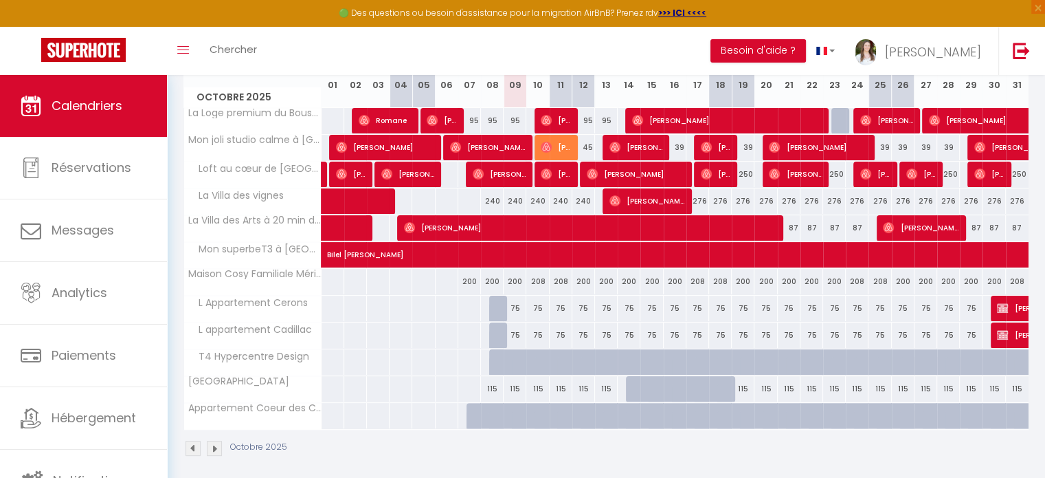
scroll to position [269, 0]
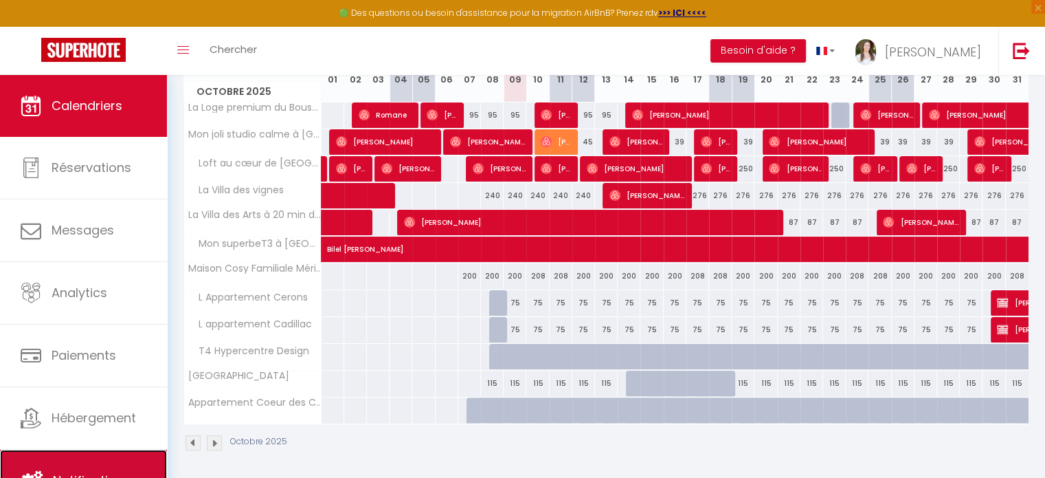
click at [91, 458] on link "Notifications" at bounding box center [83, 480] width 167 height 62
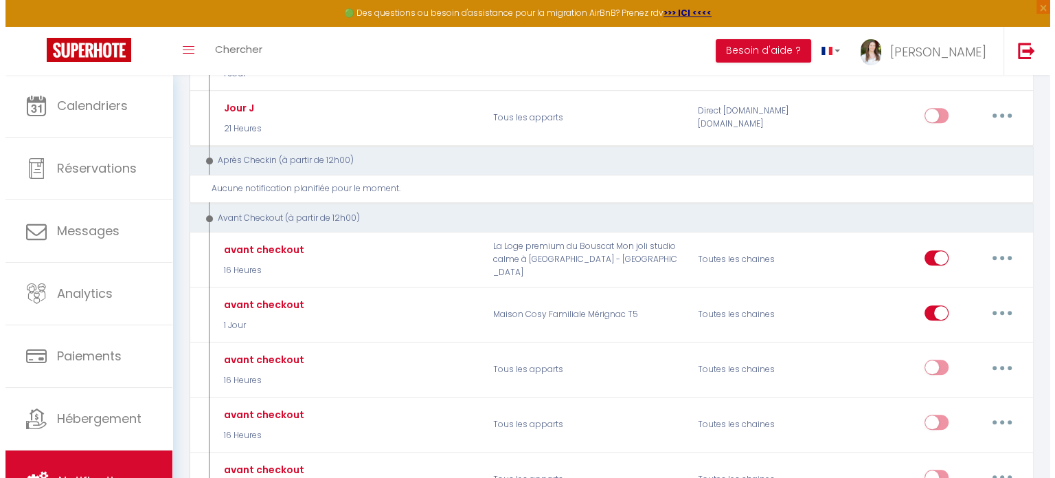
scroll to position [687, 0]
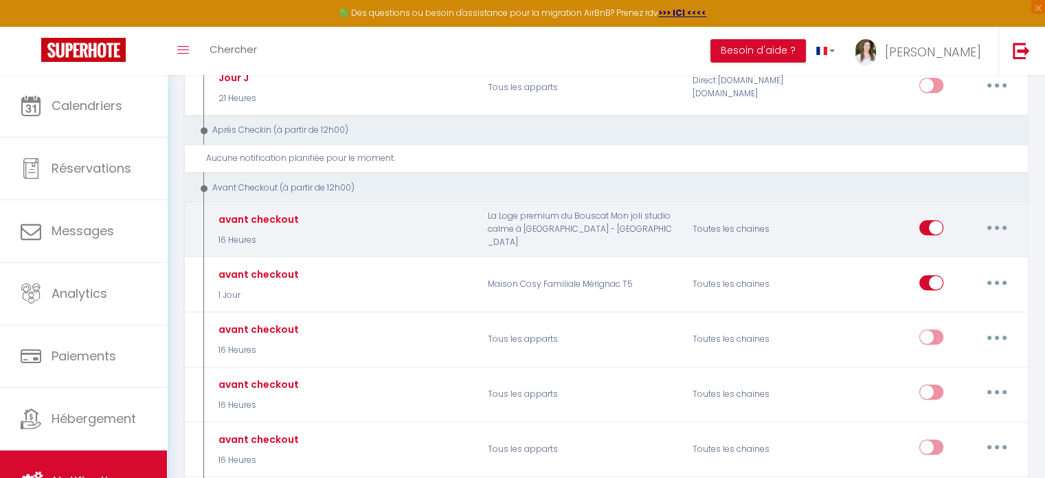
click at [981, 216] on button "button" at bounding box center [997, 227] width 38 height 22
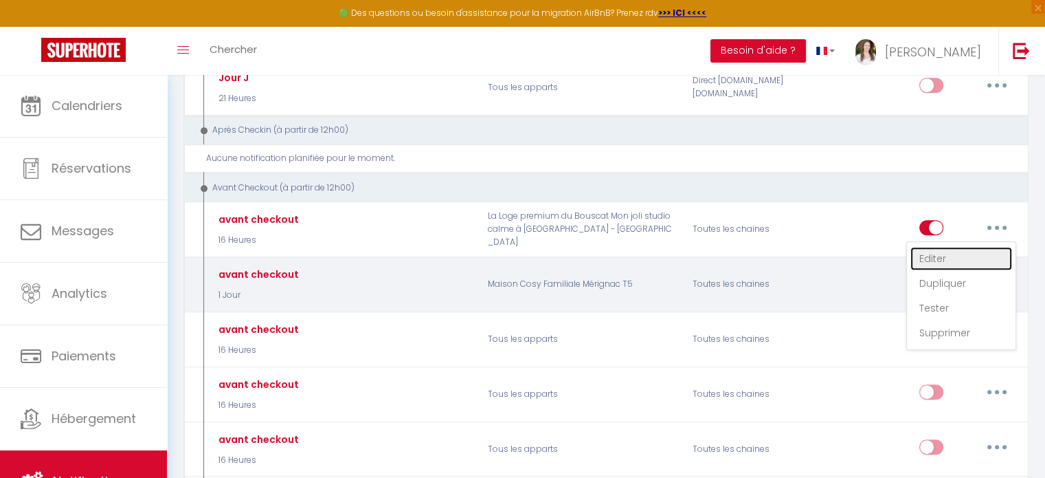
click at [945, 249] on link "Editer" at bounding box center [961, 258] width 102 height 23
type input "avant checkout"
select select "4"
select select "16 Heures"
select select "if_booking_is_paid"
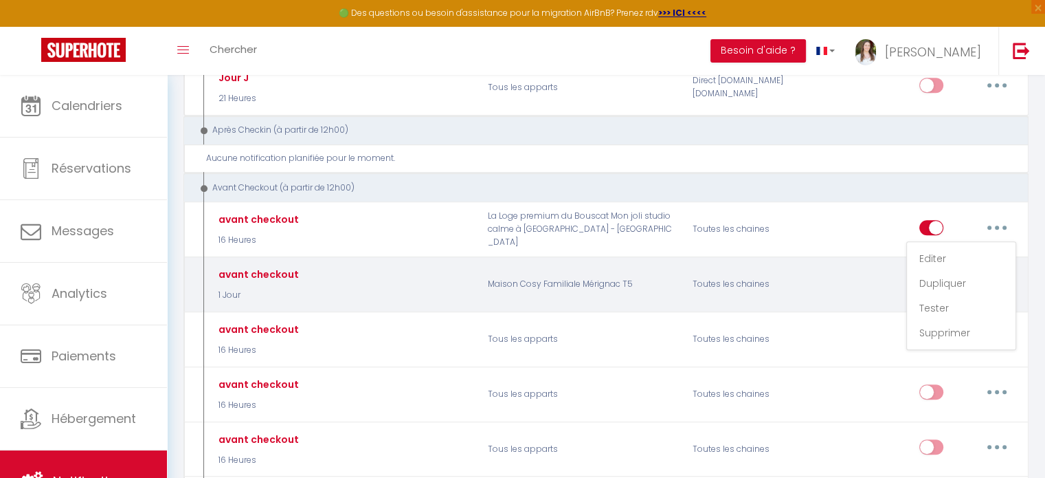
checkbox input "true"
checkbox input "false"
radio input "true"
type input "Procédure pour votre départ - [RENTAL:NAME] - [GUEST:FIRST_NAME] [GUEST:NAME]"
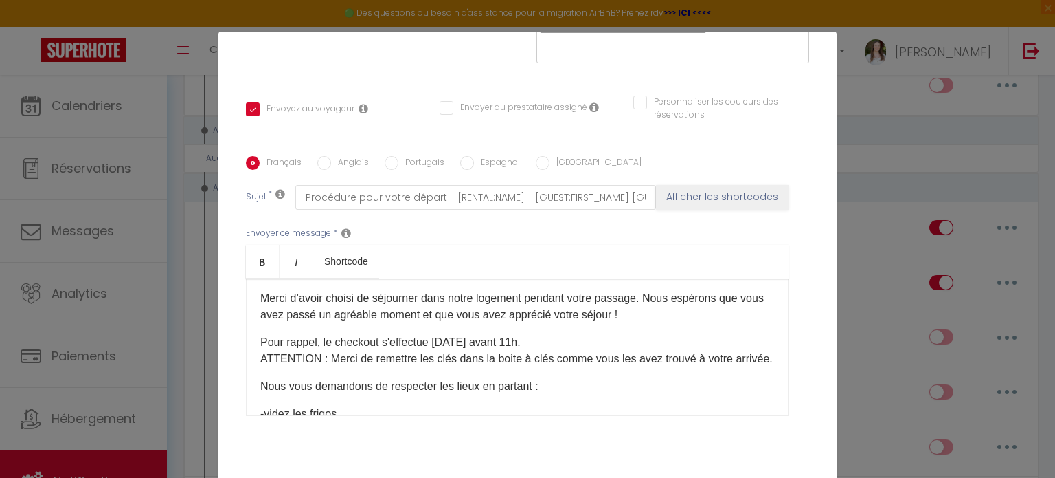
scroll to position [0, 0]
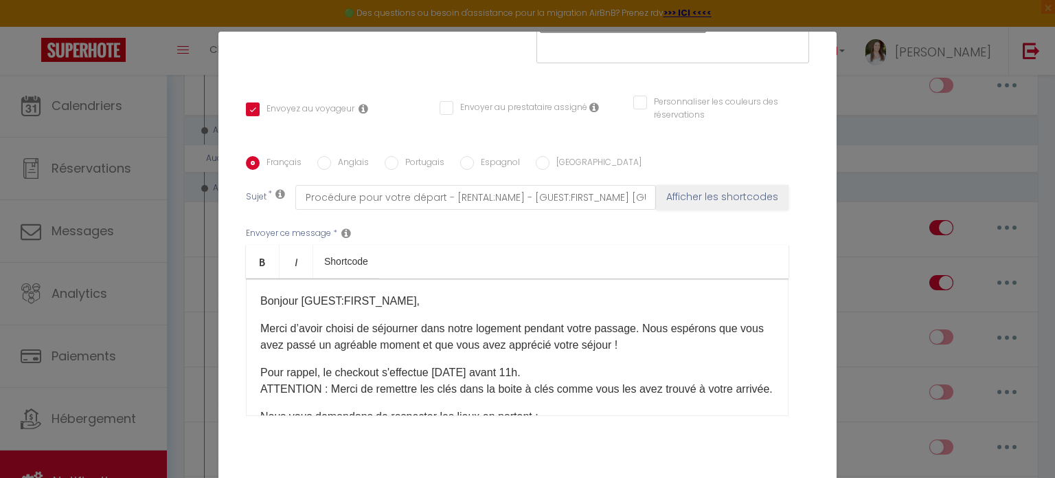
click at [284, 359] on div "Bonjour [GUEST:FIRST_NAME], ​ Merci d’avoir choisi de séjourner dans notre loge…" at bounding box center [517, 346] width 543 height 137
click at [283, 359] on div "Bonjour [GUEST:FIRST_NAME], ​ Merci d’avoir choisi de séjourner dans notre loge…" at bounding box center [517, 346] width 543 height 137
click at [250, 372] on div "Bonjour [GUEST:FIRST_NAME], ​ Merci d’avoir choisi de séjourner dans notre loge…" at bounding box center [517, 346] width 543 height 137
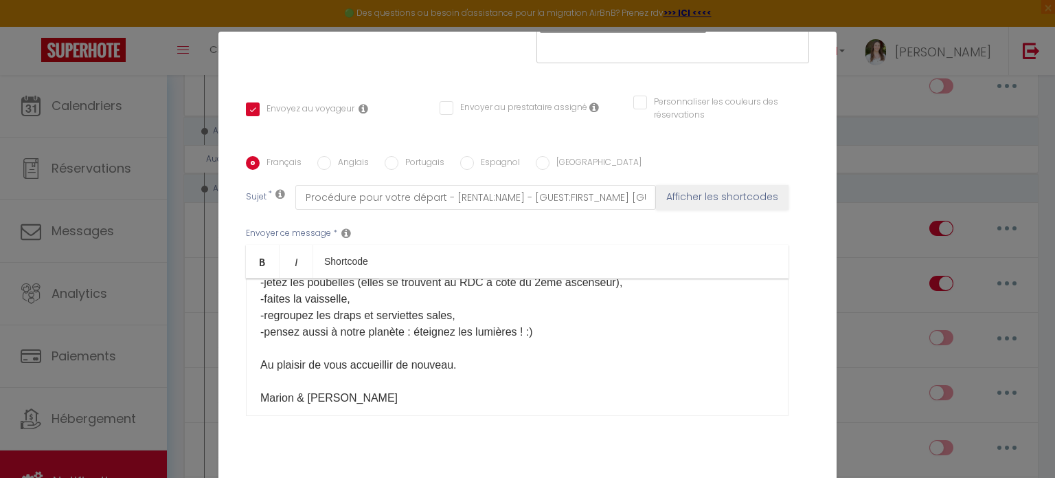
scroll to position [212, 0]
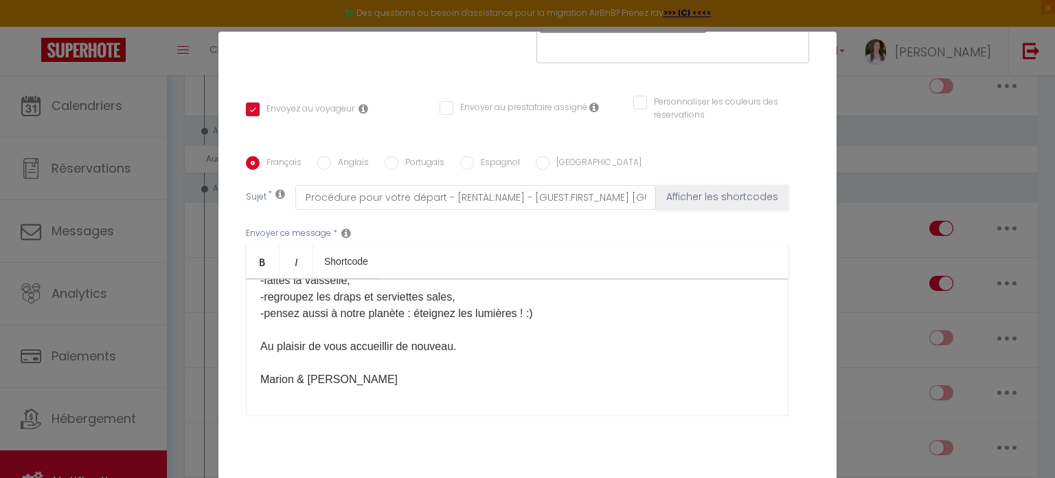
click at [287, 401] on div "Bonjour [GUEST:FIRST_NAME], ​ Merci d’avoir choisi de séjourner dans notre loge…" at bounding box center [517, 346] width 543 height 137
click at [282, 405] on div "Bonjour [GUEST:FIRST_NAME], ​ Merci d’avoir choisi de séjourner dans notre loge…" at bounding box center [517, 346] width 543 height 137
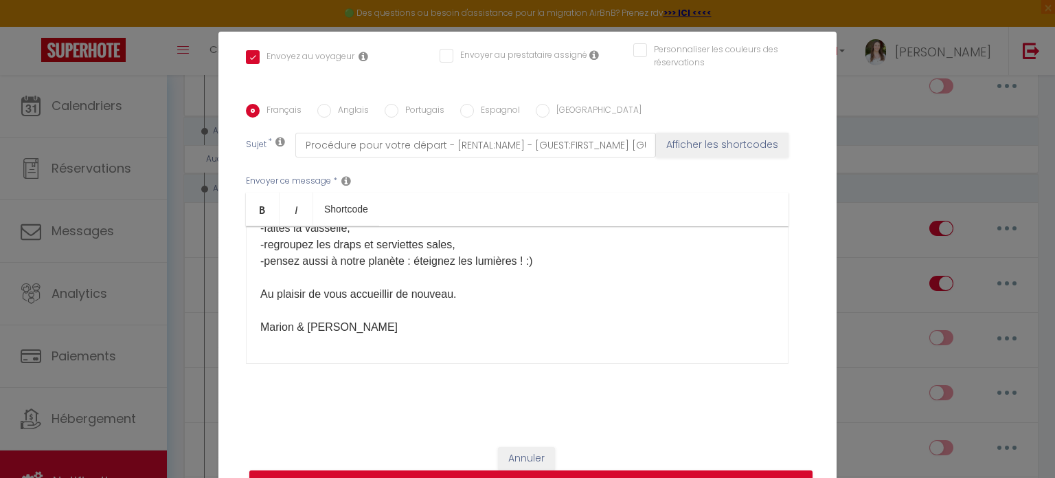
scroll to position [63, 0]
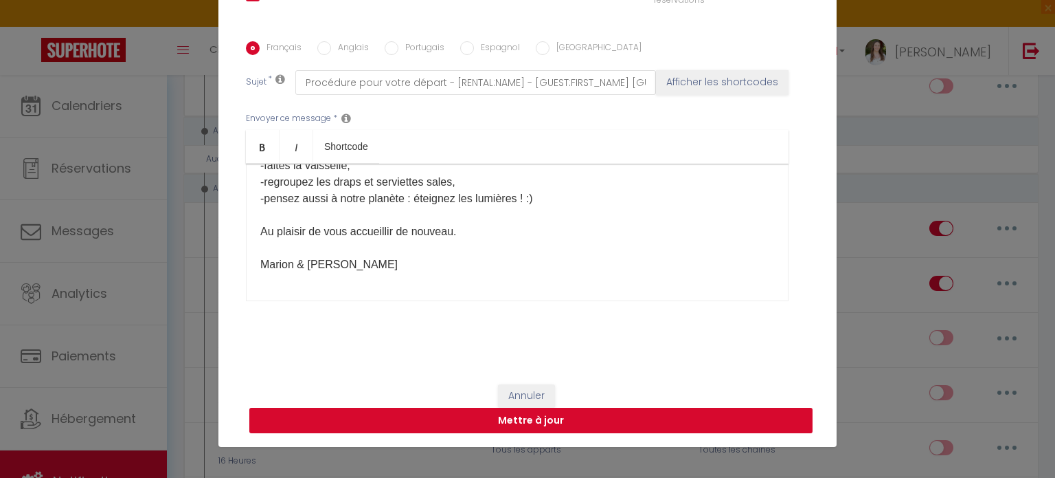
click at [584, 420] on button "Mettre à jour" at bounding box center [530, 420] width 563 height 26
checkbox input "true"
checkbox input "false"
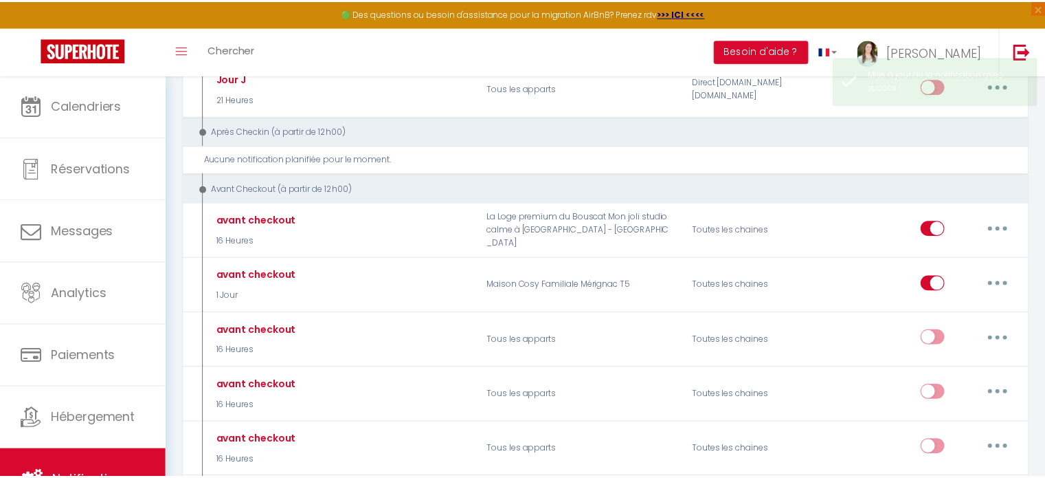
scroll to position [0, 0]
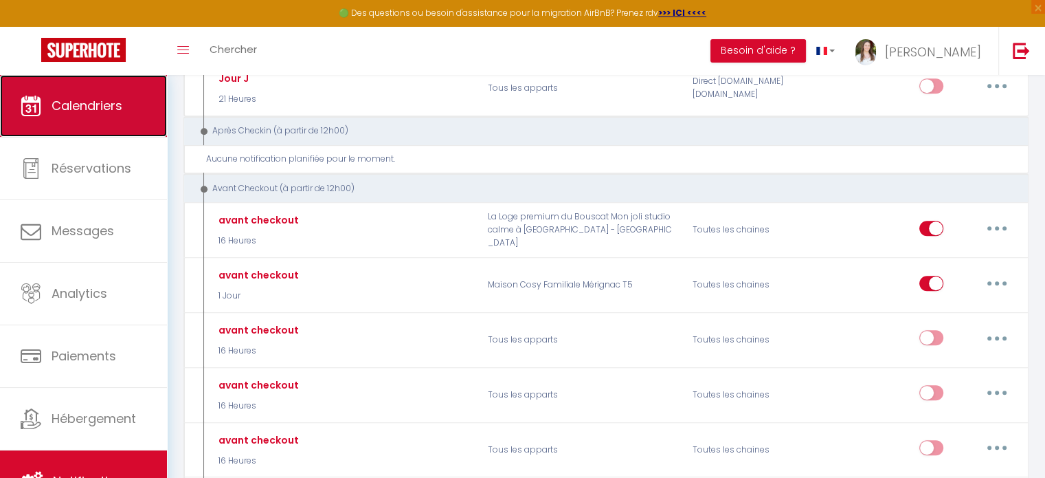
click at [96, 104] on span "Calendriers" at bounding box center [87, 105] width 71 height 17
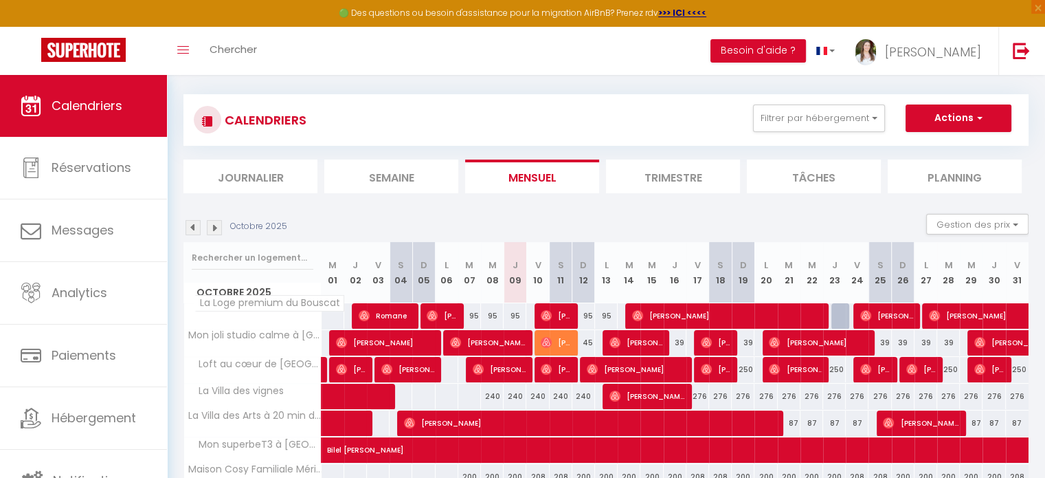
scroll to position [126, 0]
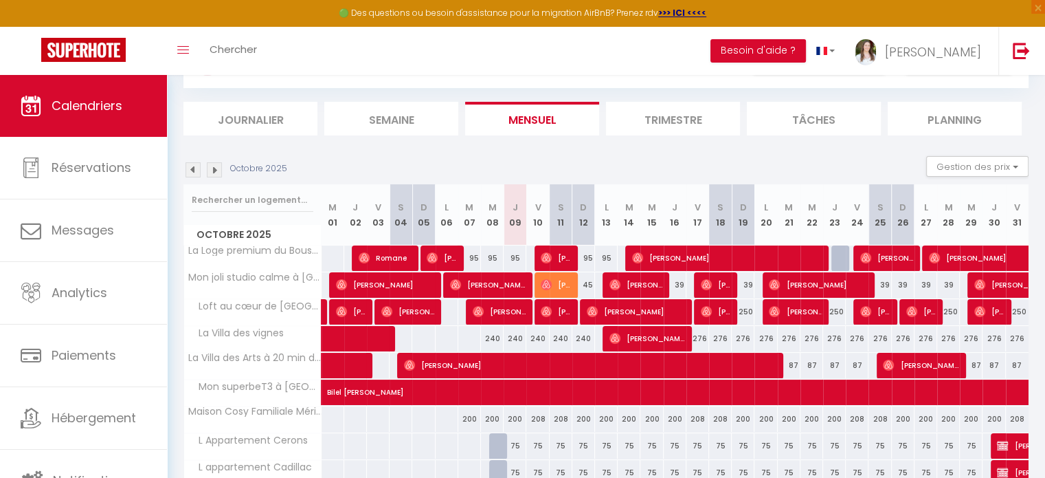
click at [216, 167] on img at bounding box center [214, 169] width 15 height 15
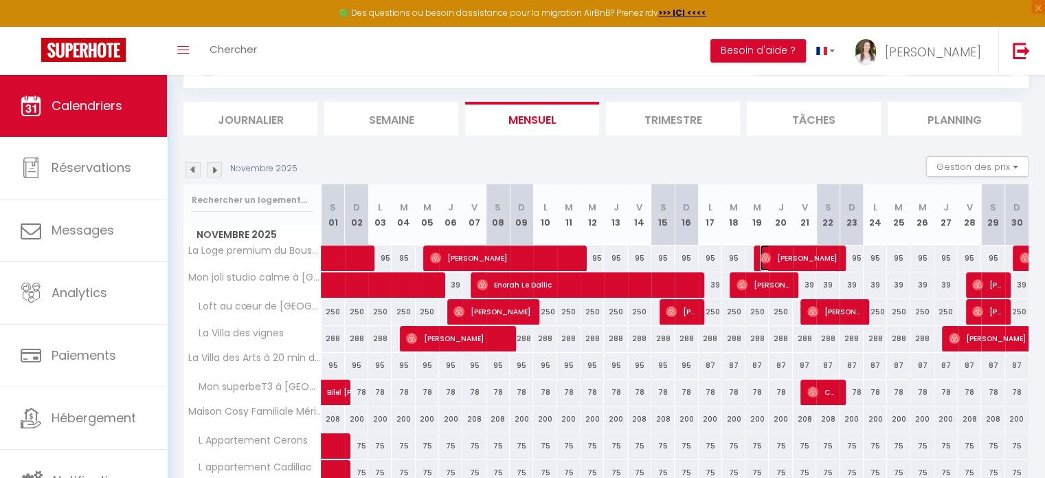
click at [802, 252] on span "[PERSON_NAME]" at bounding box center [799, 258] width 78 height 26
select select "OK"
select select "0"
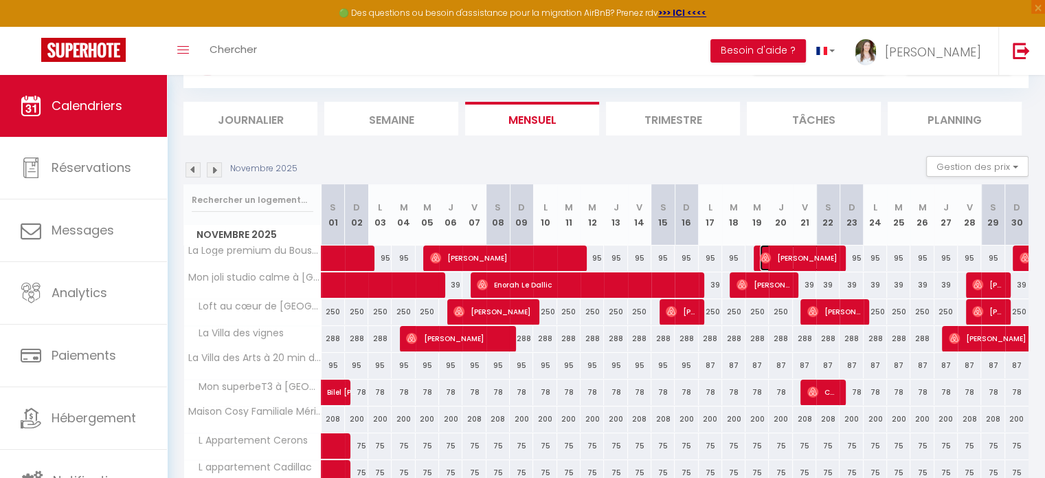
select select "1"
select select
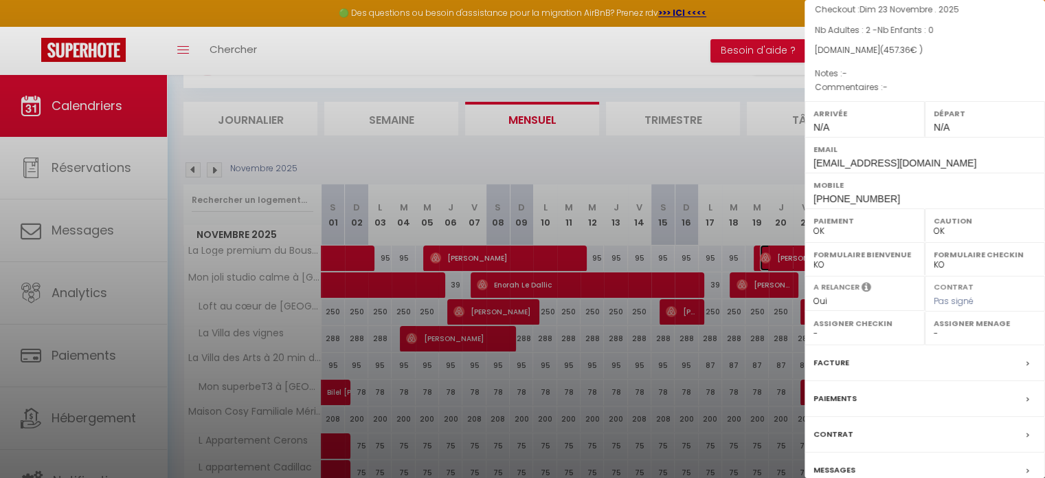
scroll to position [204, 0]
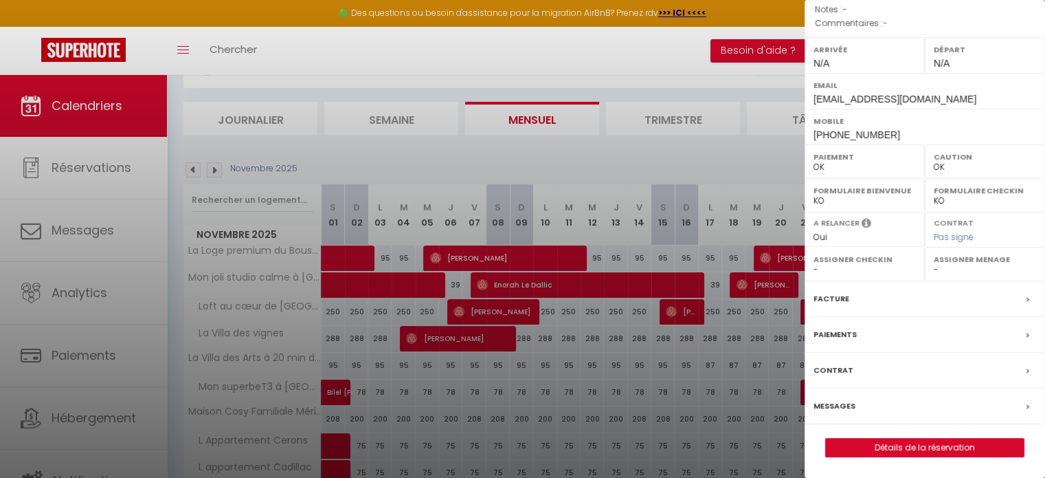
click at [831, 409] on label "Messages" at bounding box center [835, 406] width 42 height 14
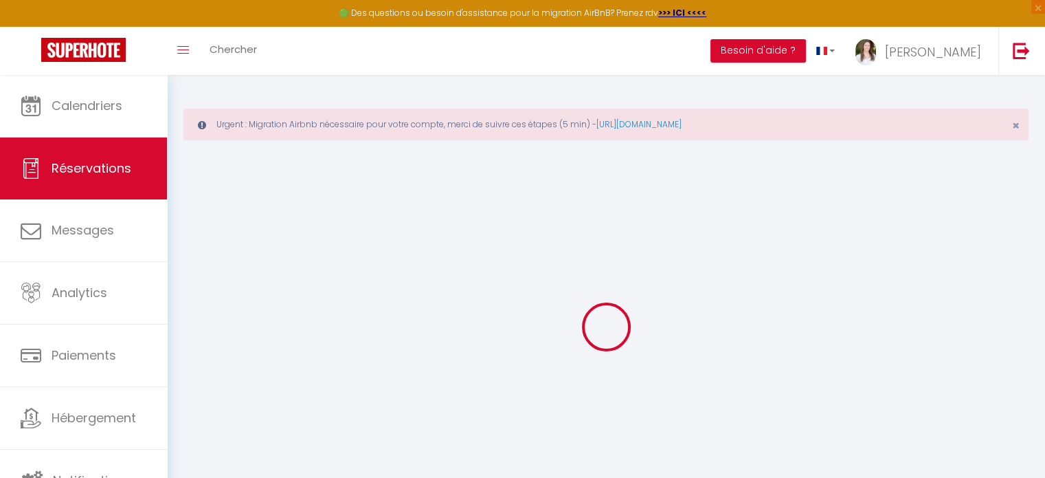
select select
checkbox input "false"
select select
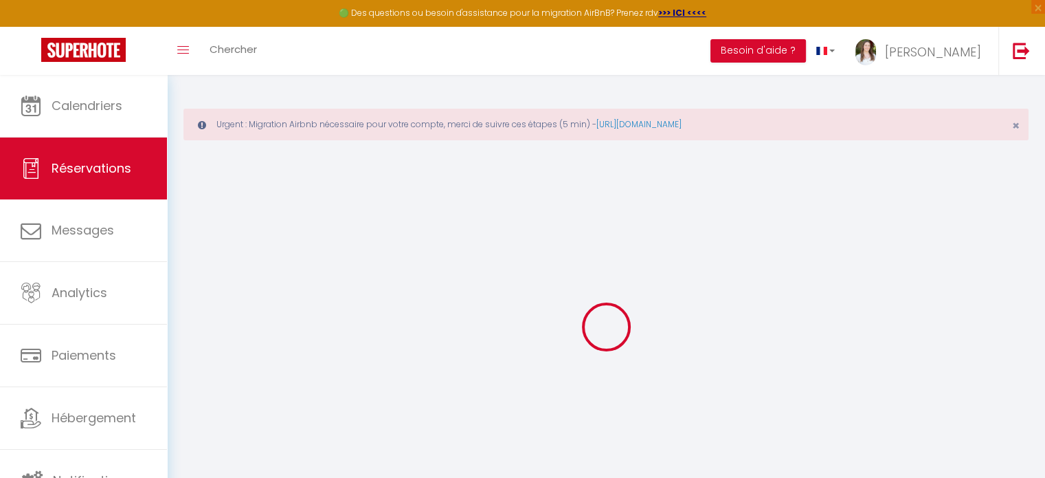
select select
checkbox input "false"
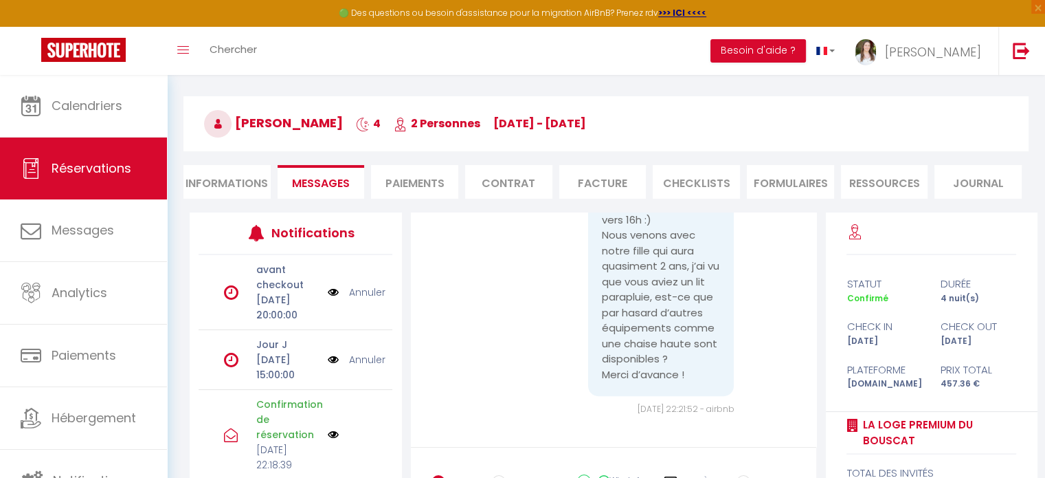
scroll to position [206, 0]
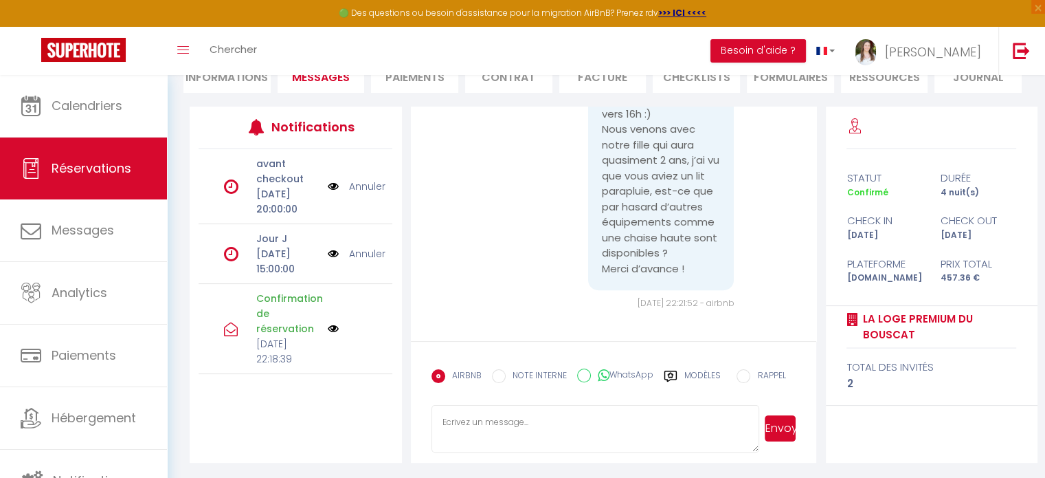
click at [539, 373] on label "NOTE INTERNE" at bounding box center [536, 376] width 61 height 15
click at [506, 373] on input "NOTE INTERNE" at bounding box center [499, 376] width 14 height 14
radio input "true"
radio input "false"
click at [529, 418] on textarea at bounding box center [596, 429] width 328 height 48
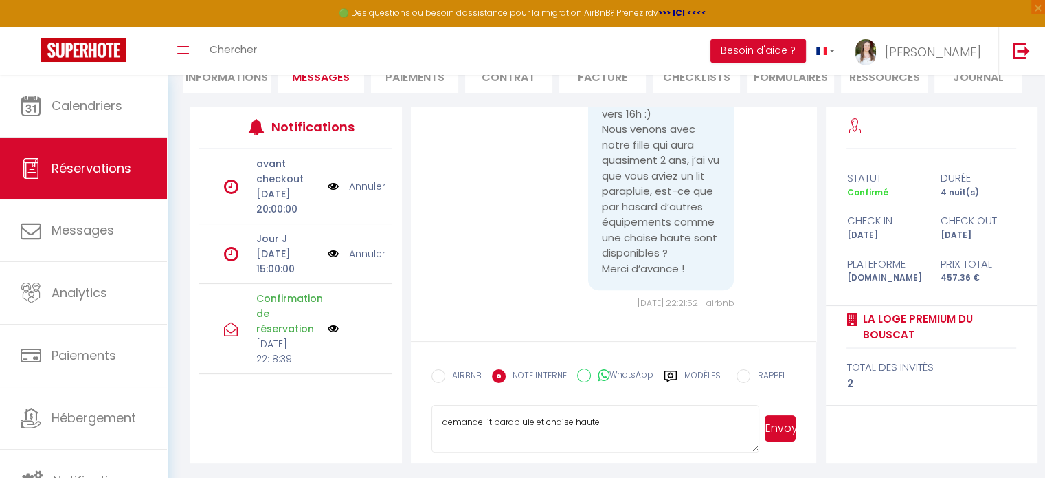
type textarea "demande lit parapluie et chaise haute"
click at [776, 432] on button "Envoyer" at bounding box center [780, 428] width 31 height 26
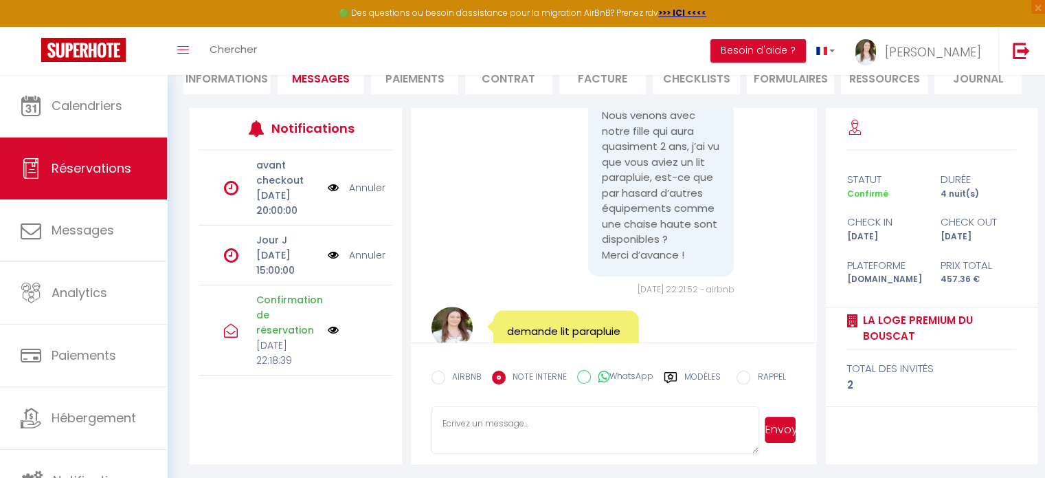
scroll to position [1254, 0]
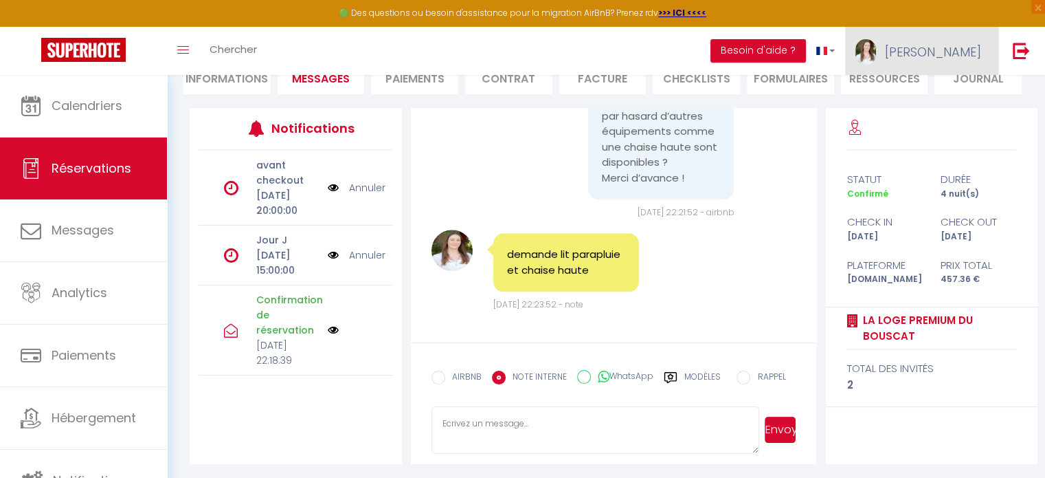
click at [971, 52] on span "[PERSON_NAME]" at bounding box center [933, 51] width 96 height 17
click at [959, 96] on link "Paramètres" at bounding box center [944, 95] width 102 height 23
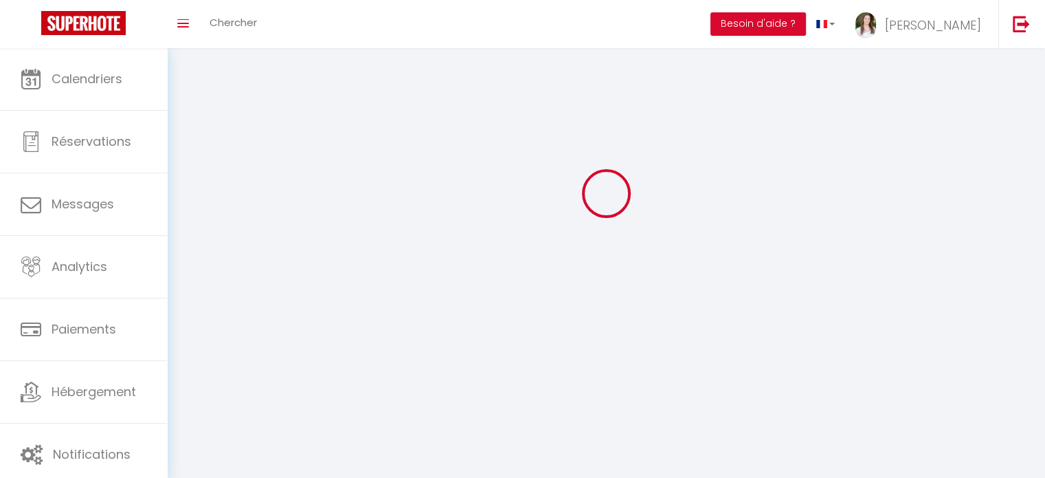
type input "[PERSON_NAME]"
type input "Gauvelet"
type input "0615467432"
type input "[STREET_ADDRESS]"
type input "33000"
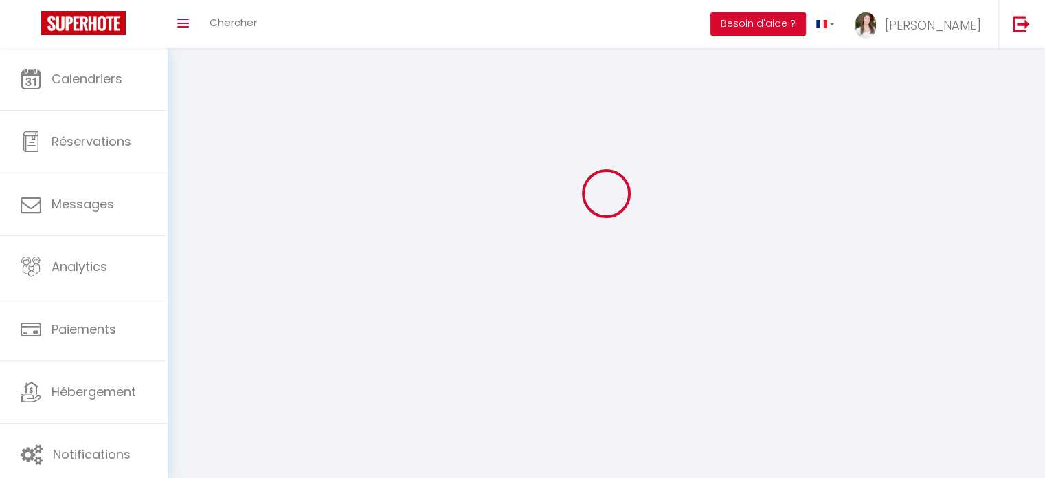
type input "[GEOGRAPHIC_DATA]"
select select "28"
type input "esk5YDlVXrVxIm9xQrfZuZtSS"
type input "FgPAYmehG1DJTrQEKtD7Za287"
type input "esk5YDlVXrVxIm9xQrfZuZtSS"
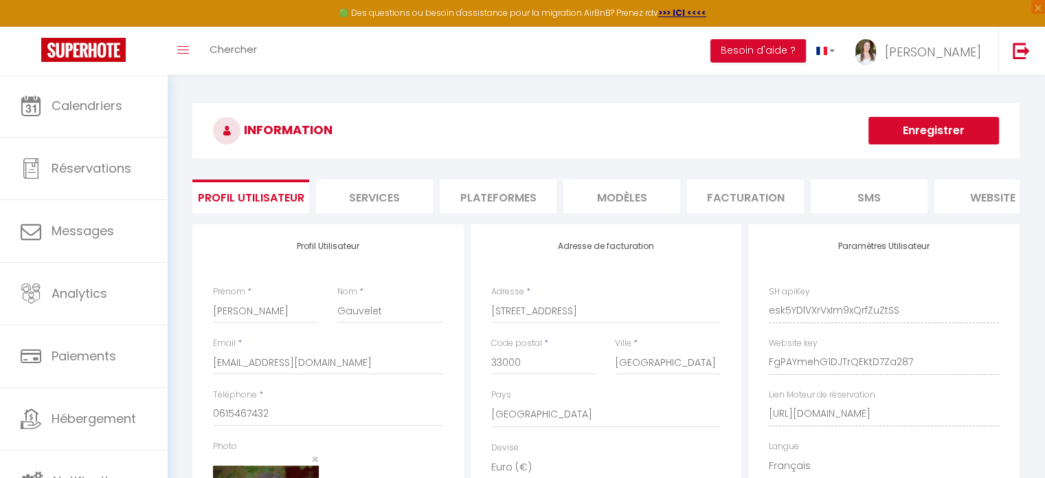
click at [478, 186] on li "Plateformes" at bounding box center [498, 196] width 117 height 34
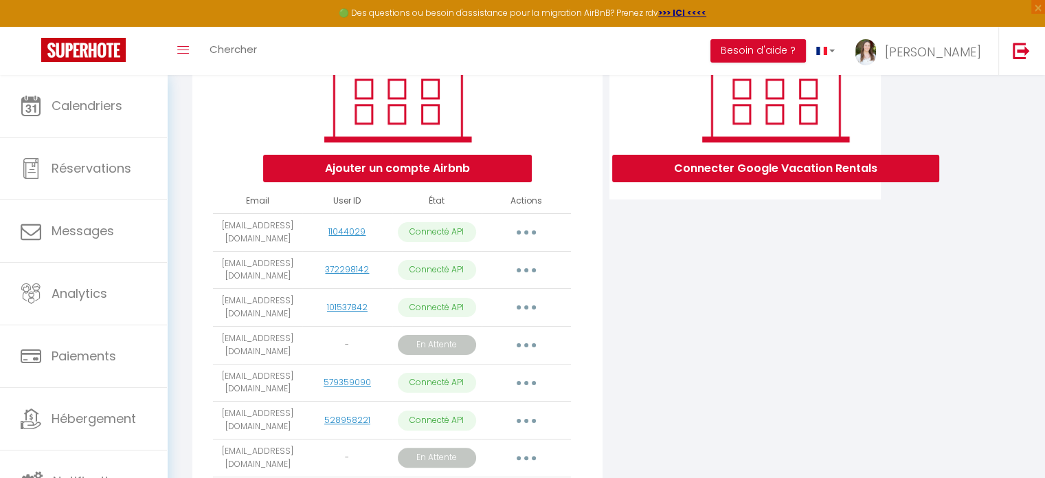
scroll to position [280, 0]
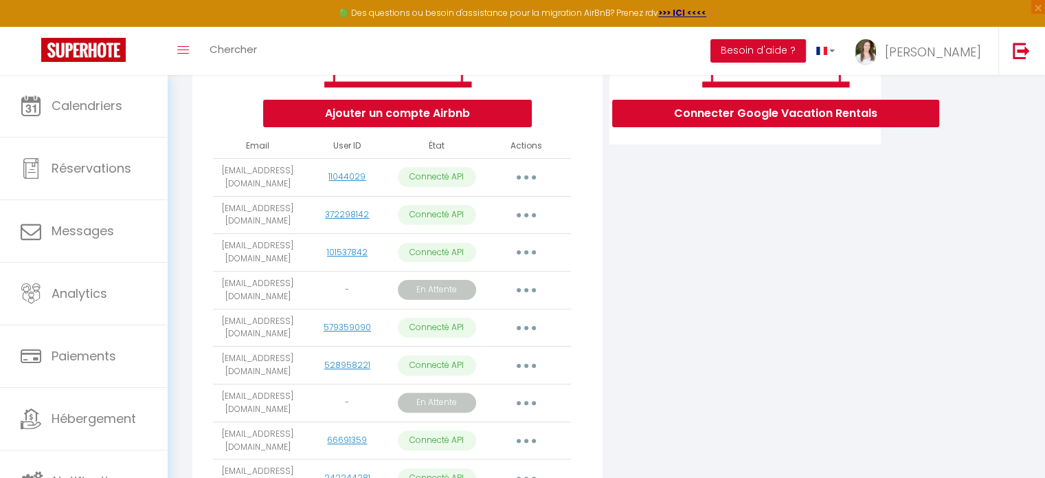
click at [528, 301] on button "button" at bounding box center [526, 290] width 38 height 22
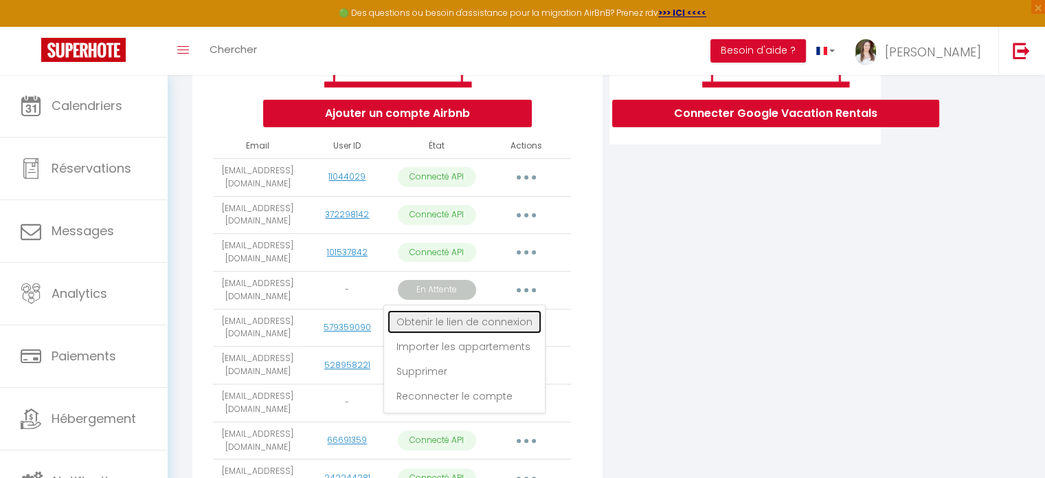
click at [517, 327] on link "Obtenir le lien de connexion" at bounding box center [465, 321] width 154 height 23
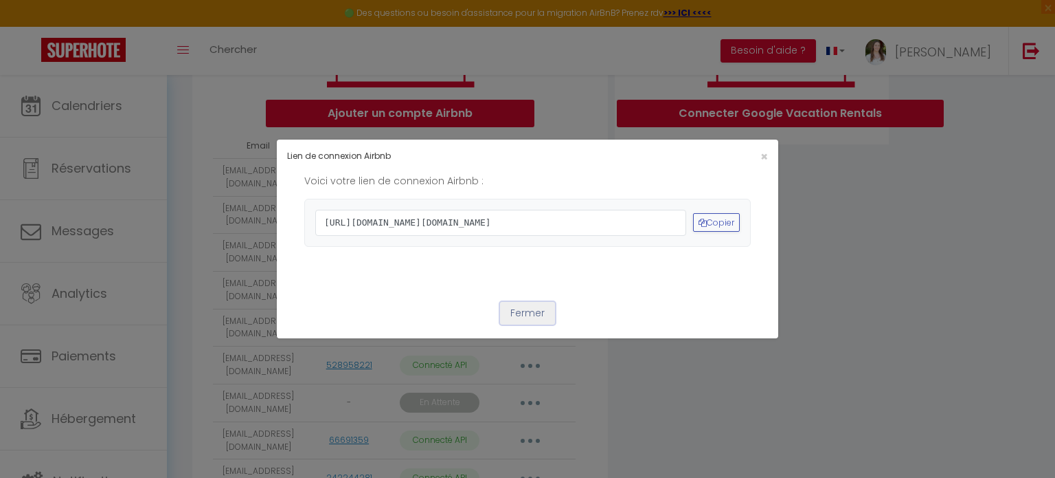
click at [531, 325] on button "Fermer" at bounding box center [527, 313] width 55 height 23
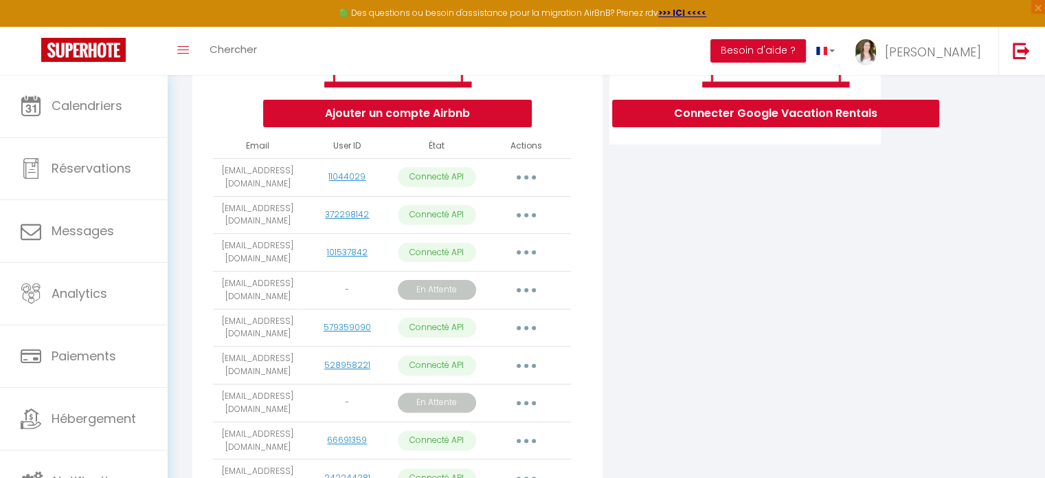
click at [539, 300] on button "button" at bounding box center [526, 290] width 38 height 22
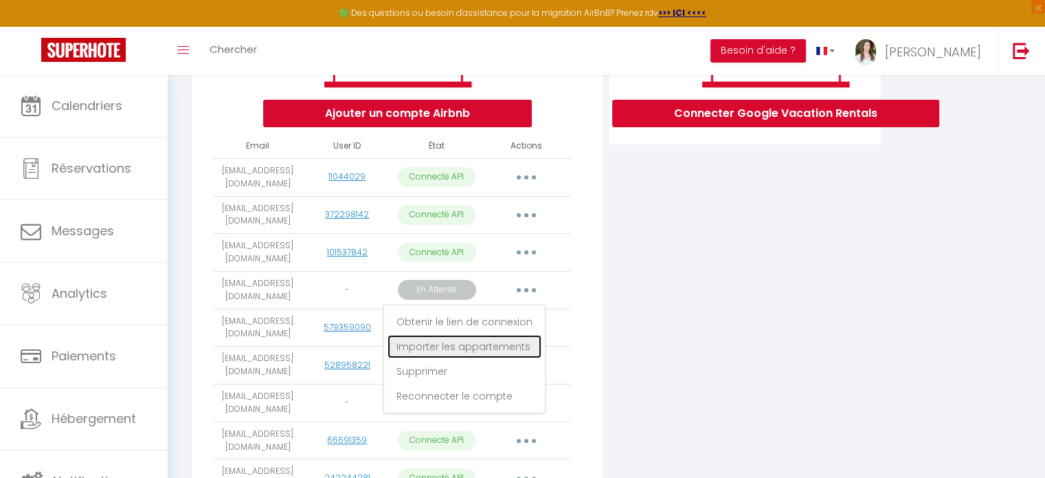
click at [519, 349] on link "Importer les appartements" at bounding box center [465, 346] width 154 height 23
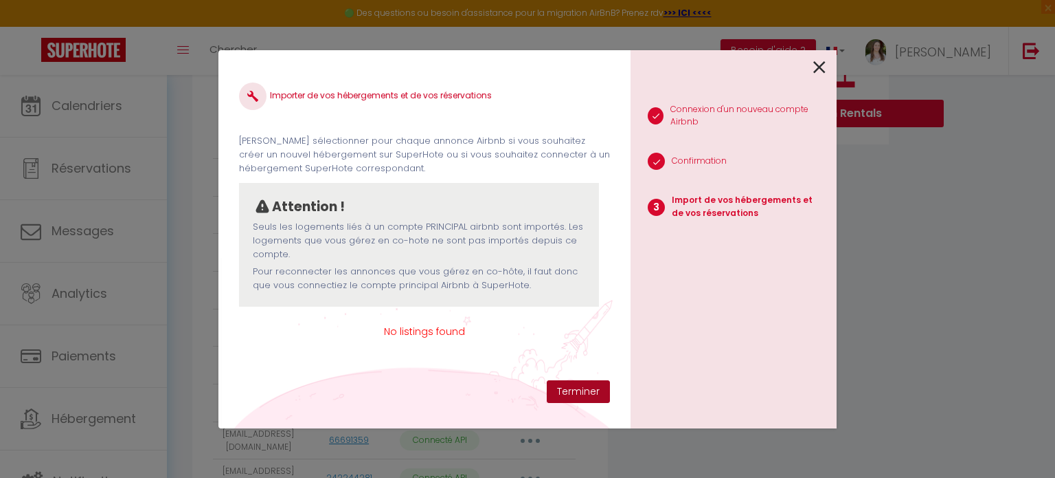
click at [578, 384] on button "Terminer" at bounding box center [578, 391] width 63 height 23
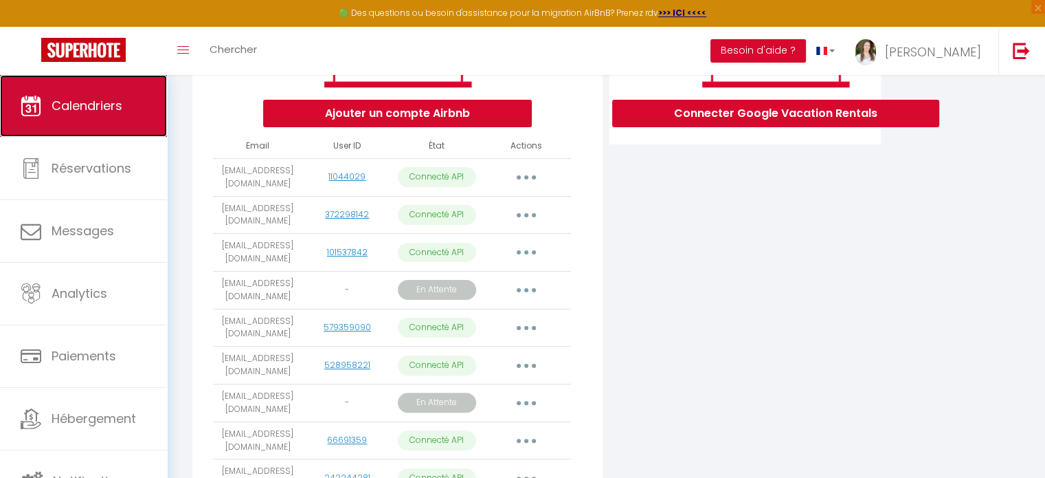
click at [118, 117] on link "Calendriers" at bounding box center [83, 106] width 167 height 62
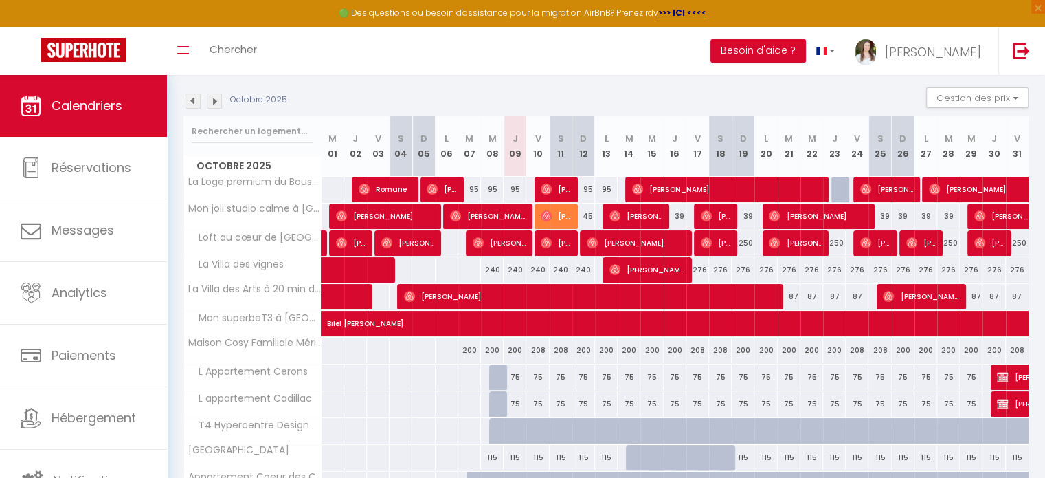
scroll to position [264, 0]
